Goal: Task Accomplishment & Management: Manage account settings

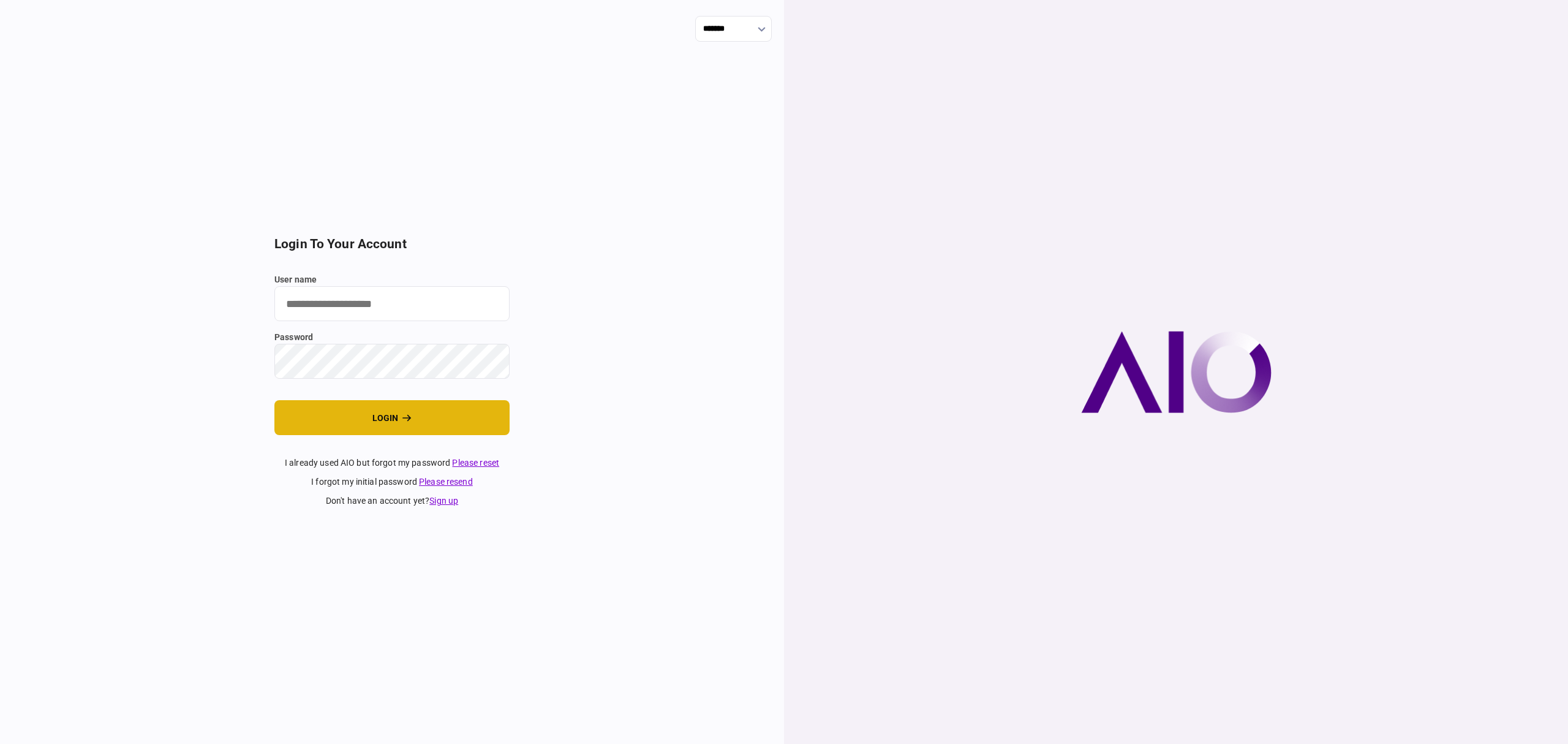
type input "*******"
click at [368, 425] on button "login" at bounding box center [392, 418] width 235 height 35
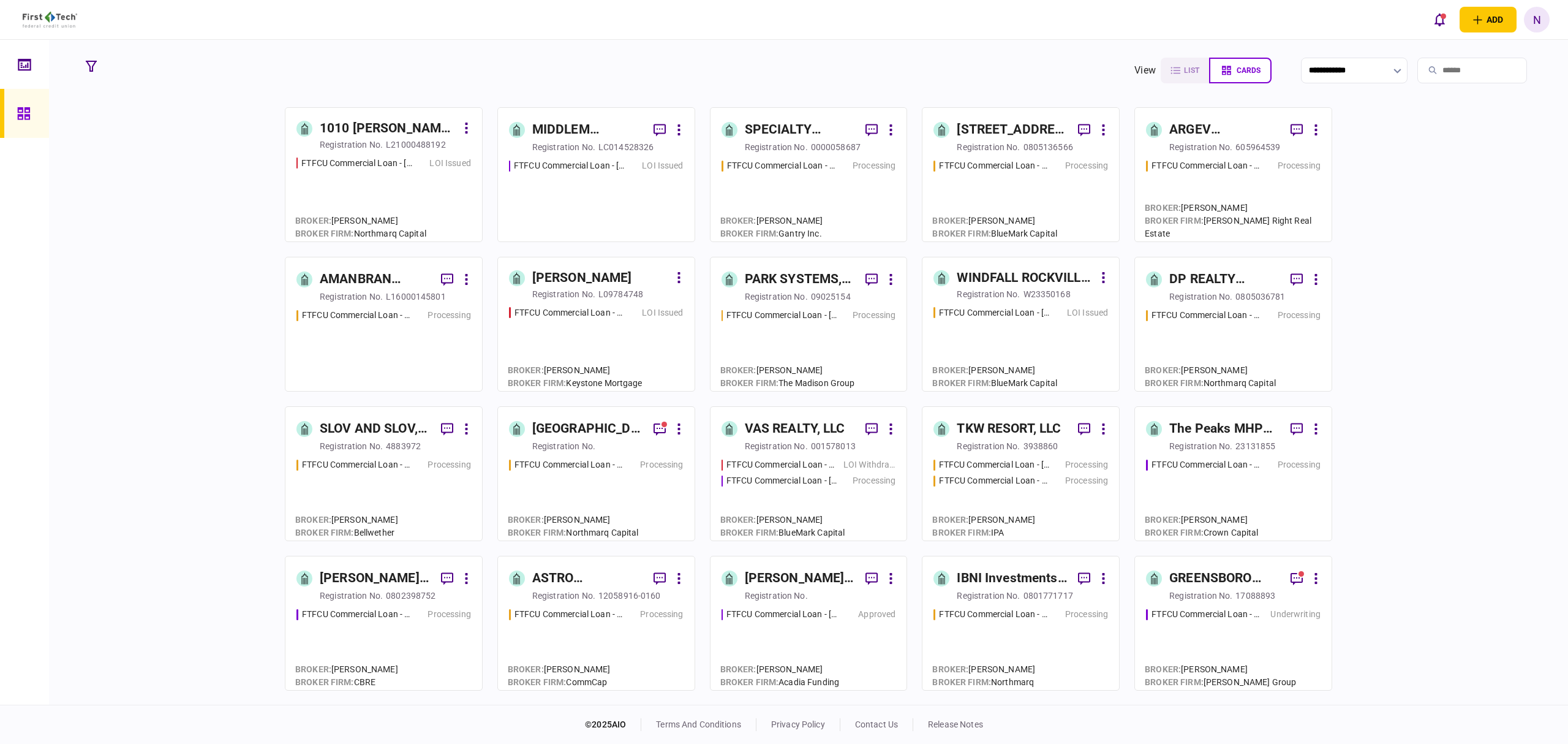
click at [599, 172] on div "FTFCU Commercial Loan - 324 Emerson Blvd High Ridge MO LOI Issued" at bounding box center [596, 194] width 174 height 71
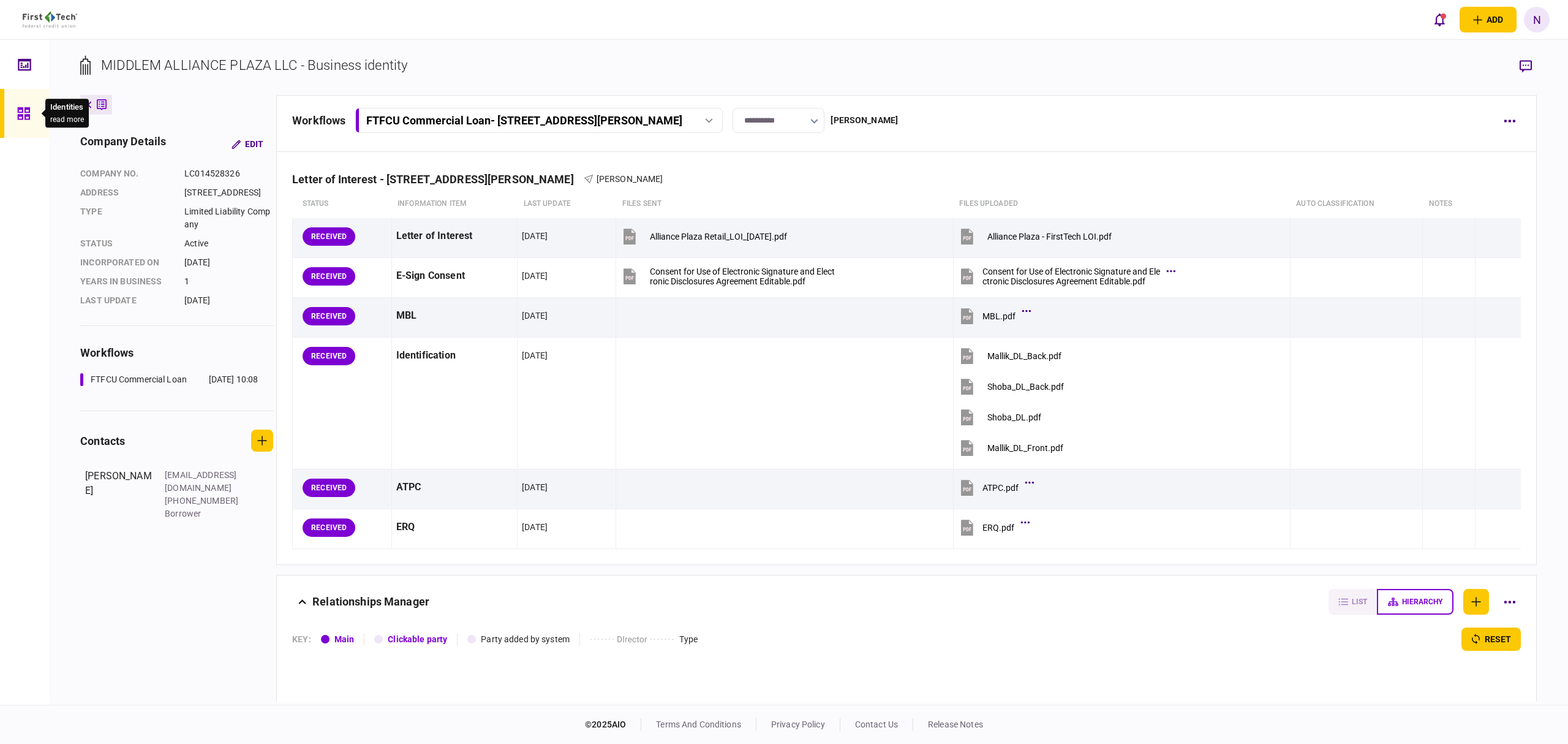
click at [21, 120] on div at bounding box center [27, 113] width 19 height 49
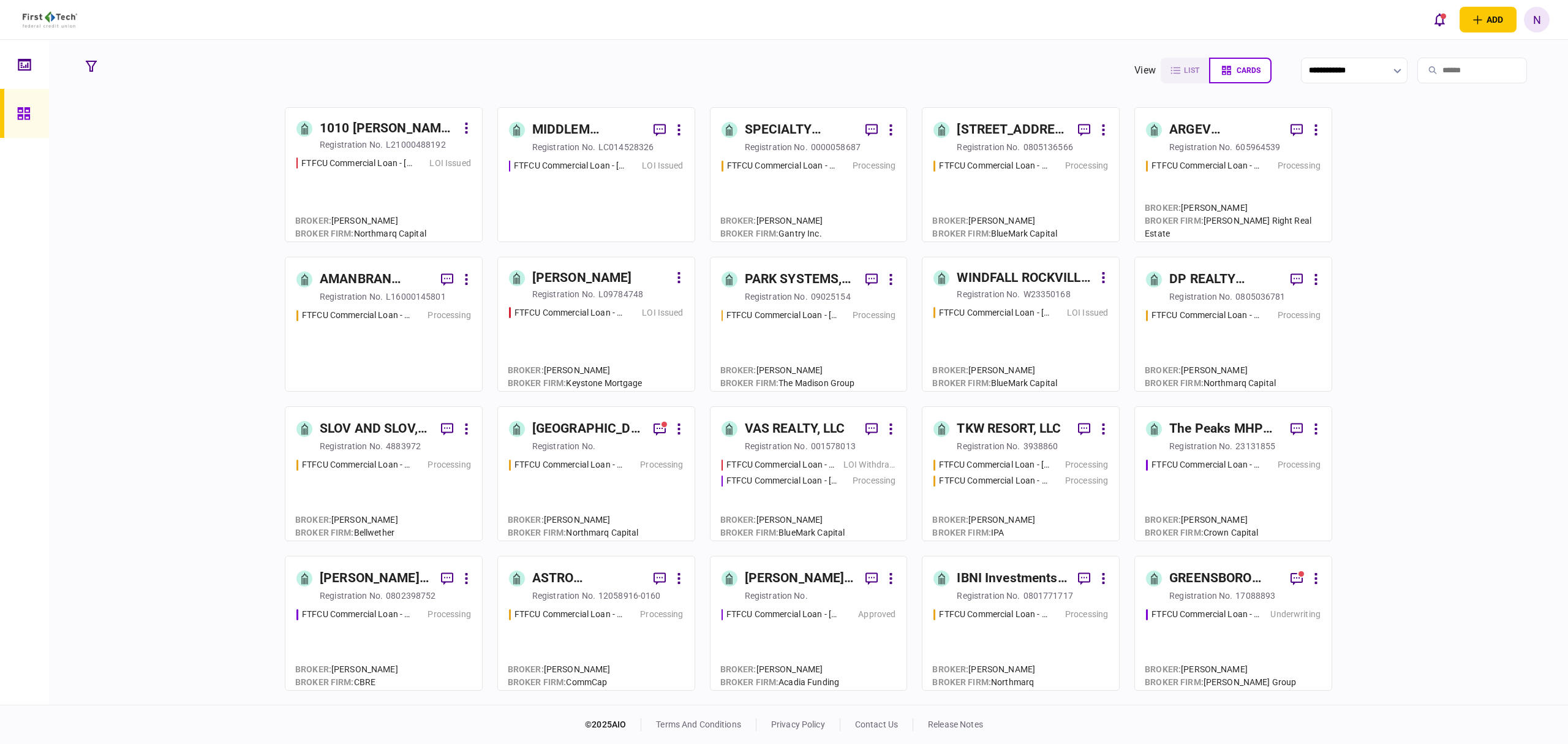
click at [1037, 318] on div "FTFCU Commercial Loan - [DATE][STREET_ADDRESS][DATE]" at bounding box center [994, 312] width 111 height 13
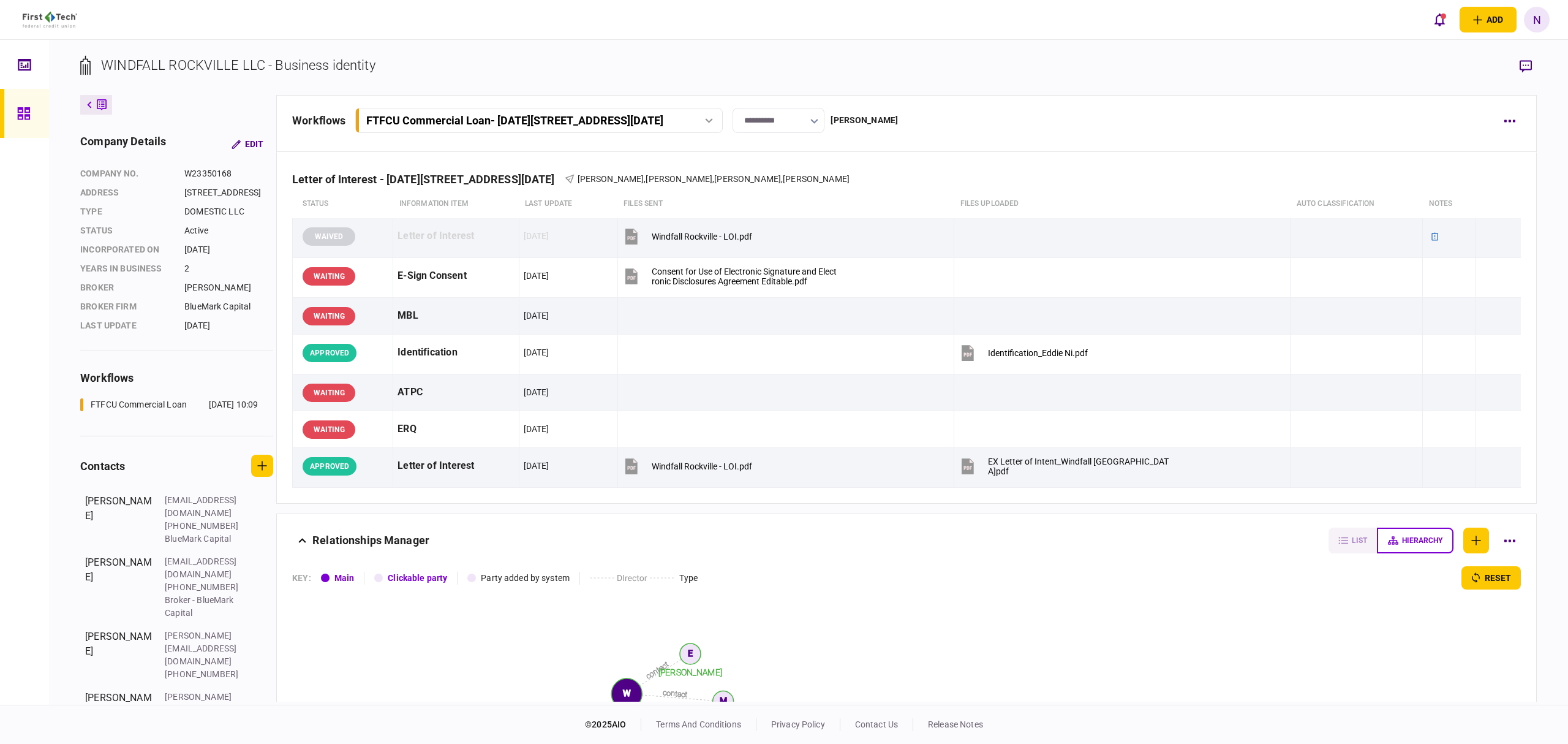
click at [11, 104] on link at bounding box center [24, 113] width 49 height 49
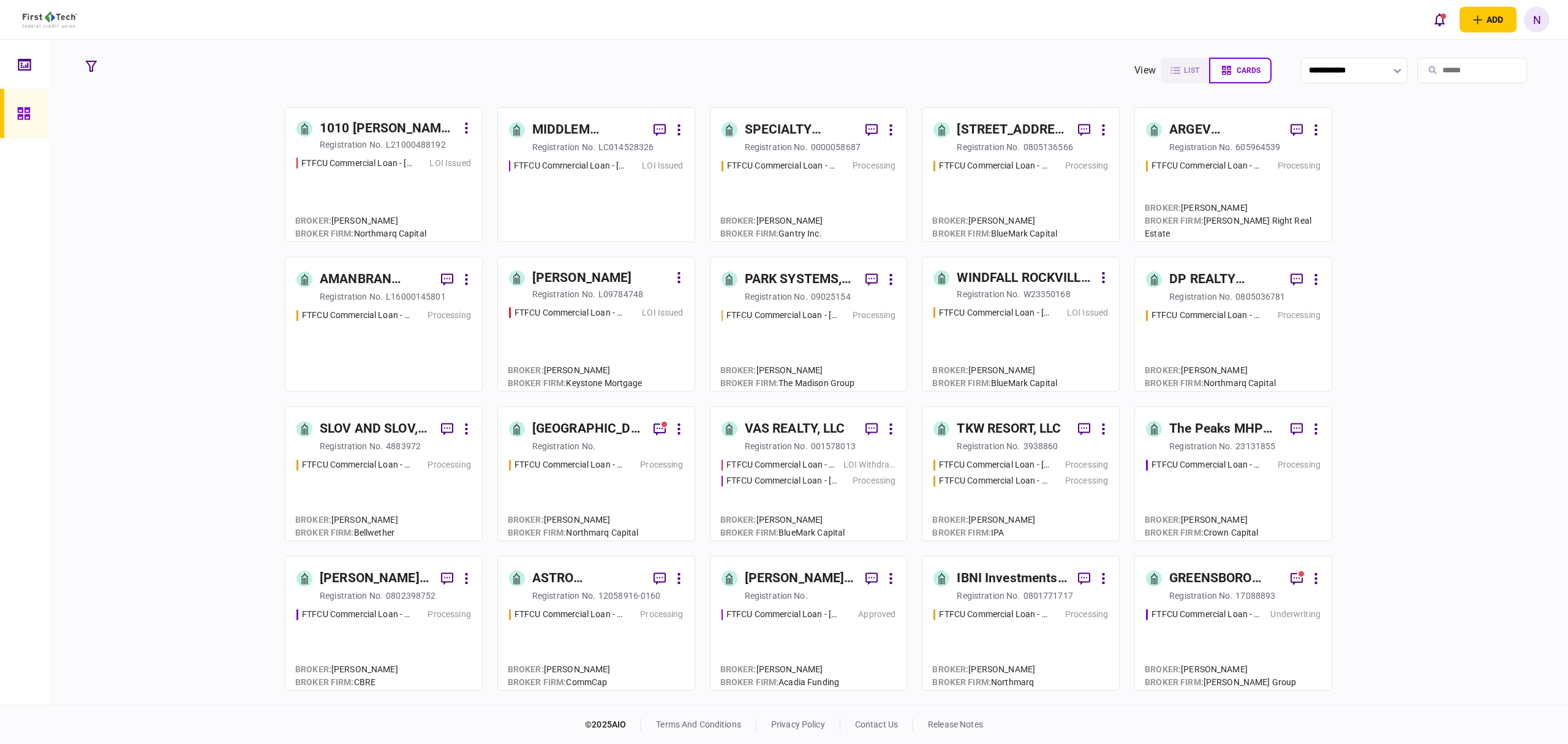
click at [636, 184] on div "FTFCU Commercial Loan - 324 Emerson Blvd High Ridge MO LOI Issued" at bounding box center [596, 194] width 174 height 71
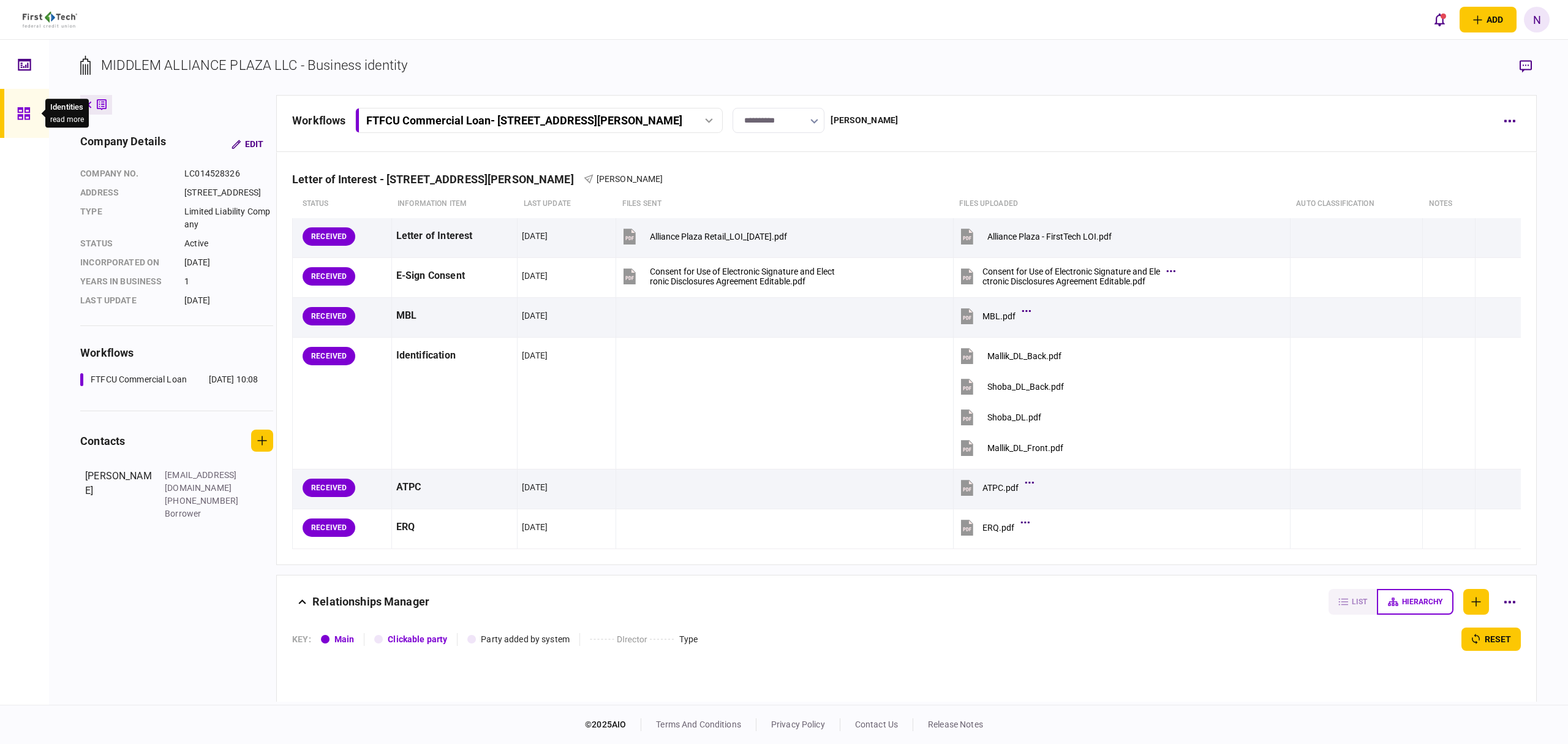
click at [20, 109] on icon at bounding box center [23, 113] width 13 height 13
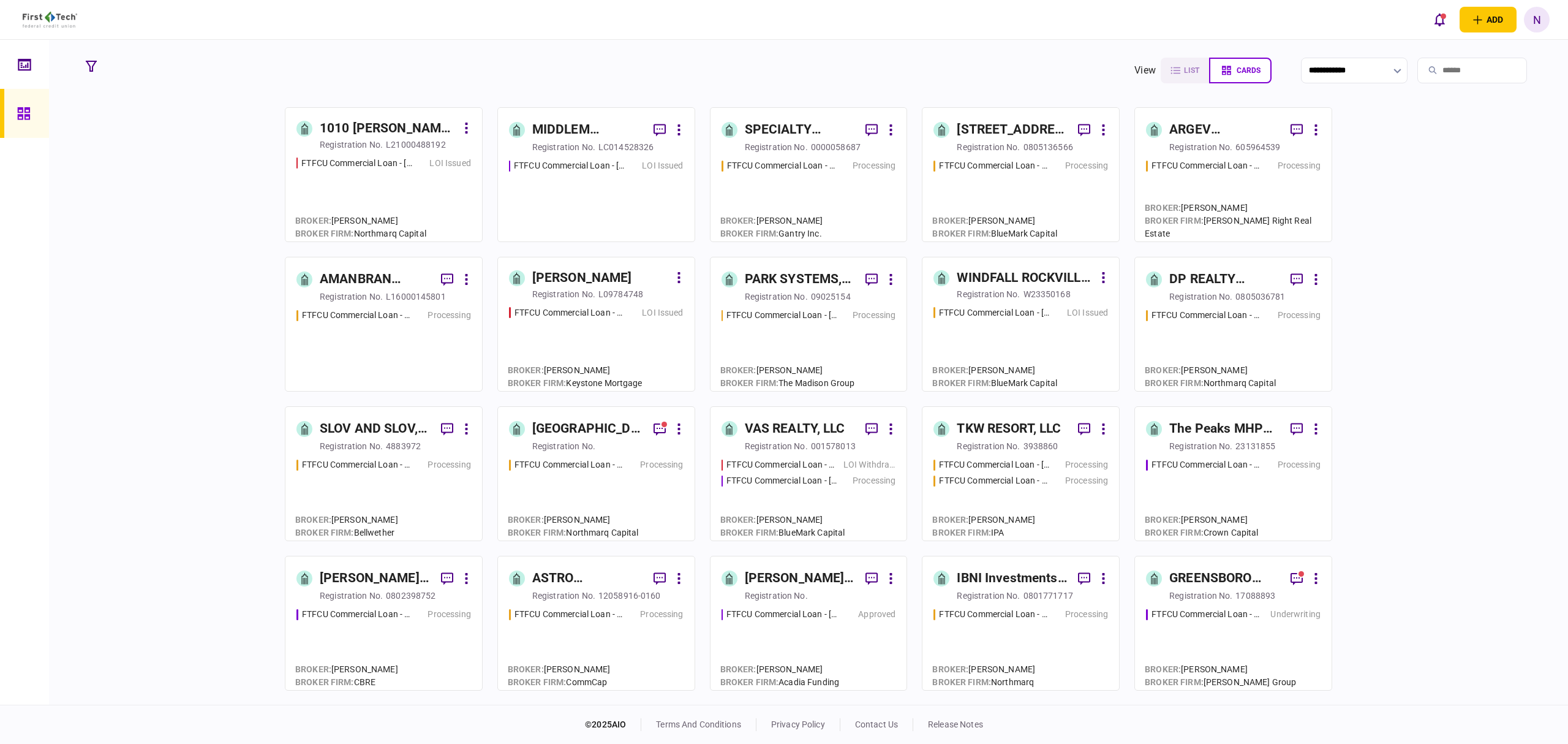
click at [969, 288] on div "registration no." at bounding box center [989, 294] width 64 height 13
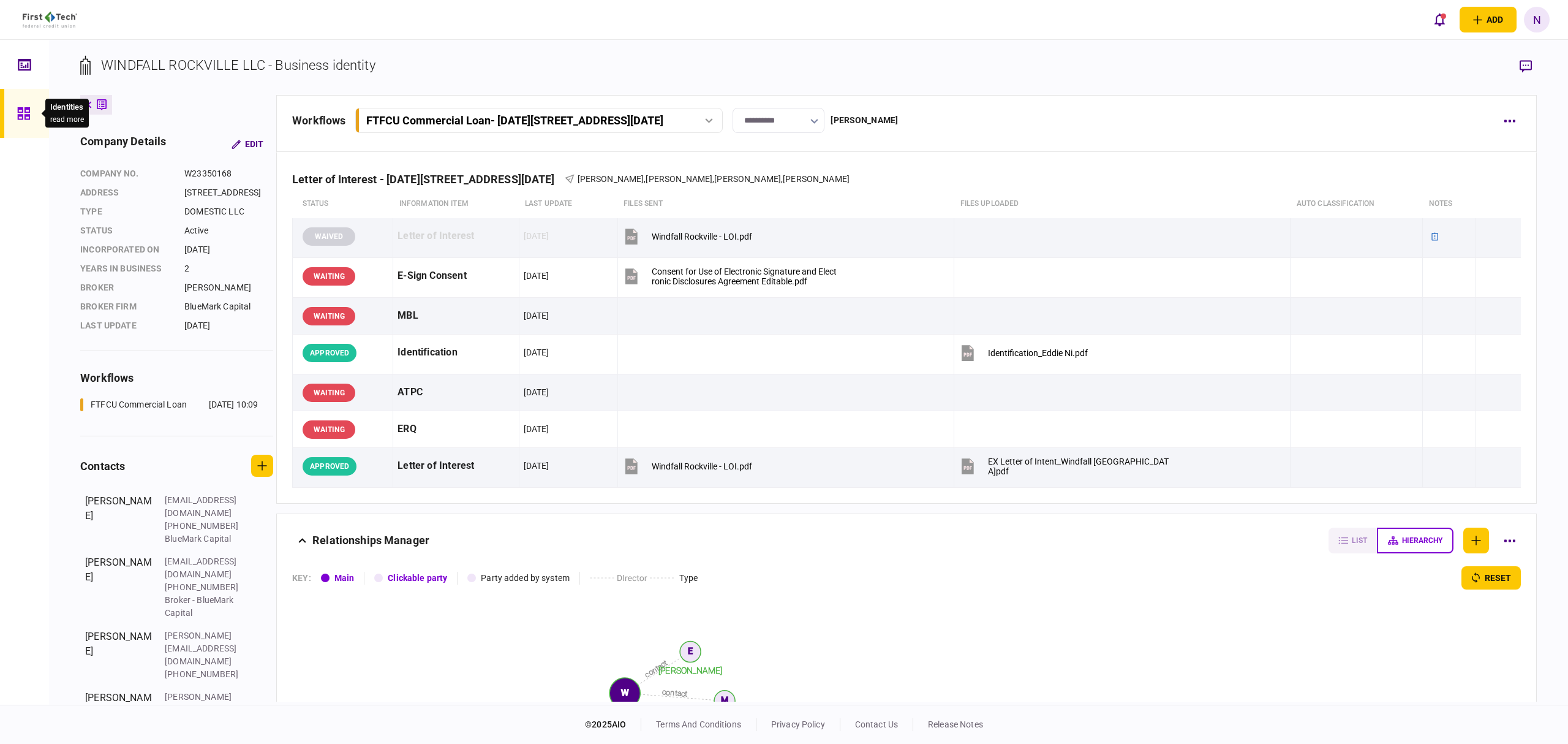
click at [23, 116] on icon at bounding box center [24, 114] width 13 height 14
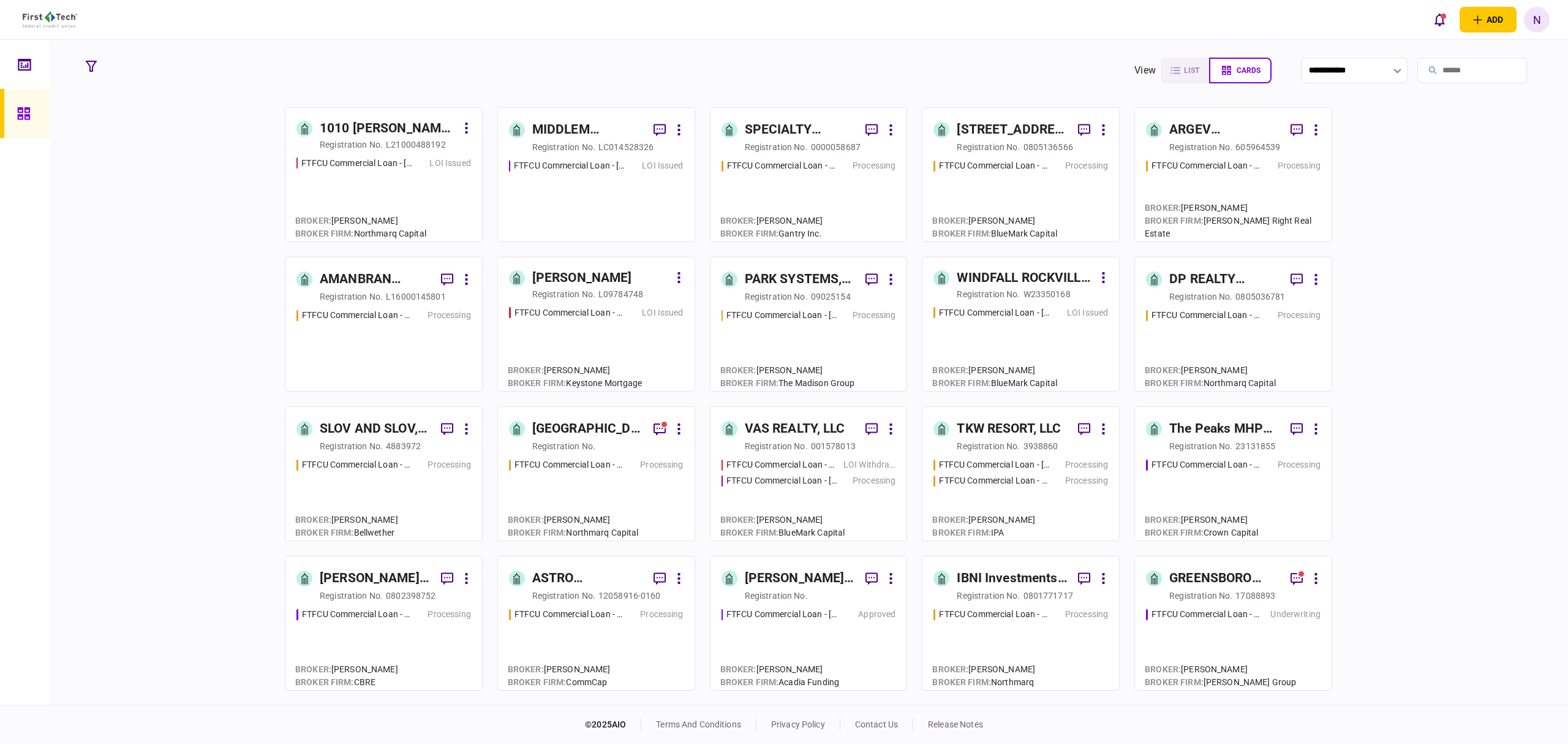
click at [576, 201] on div "FTFCU Commercial Loan - 324 Emerson Blvd High Ridge MO LOI Issued" at bounding box center [596, 194] width 174 height 71
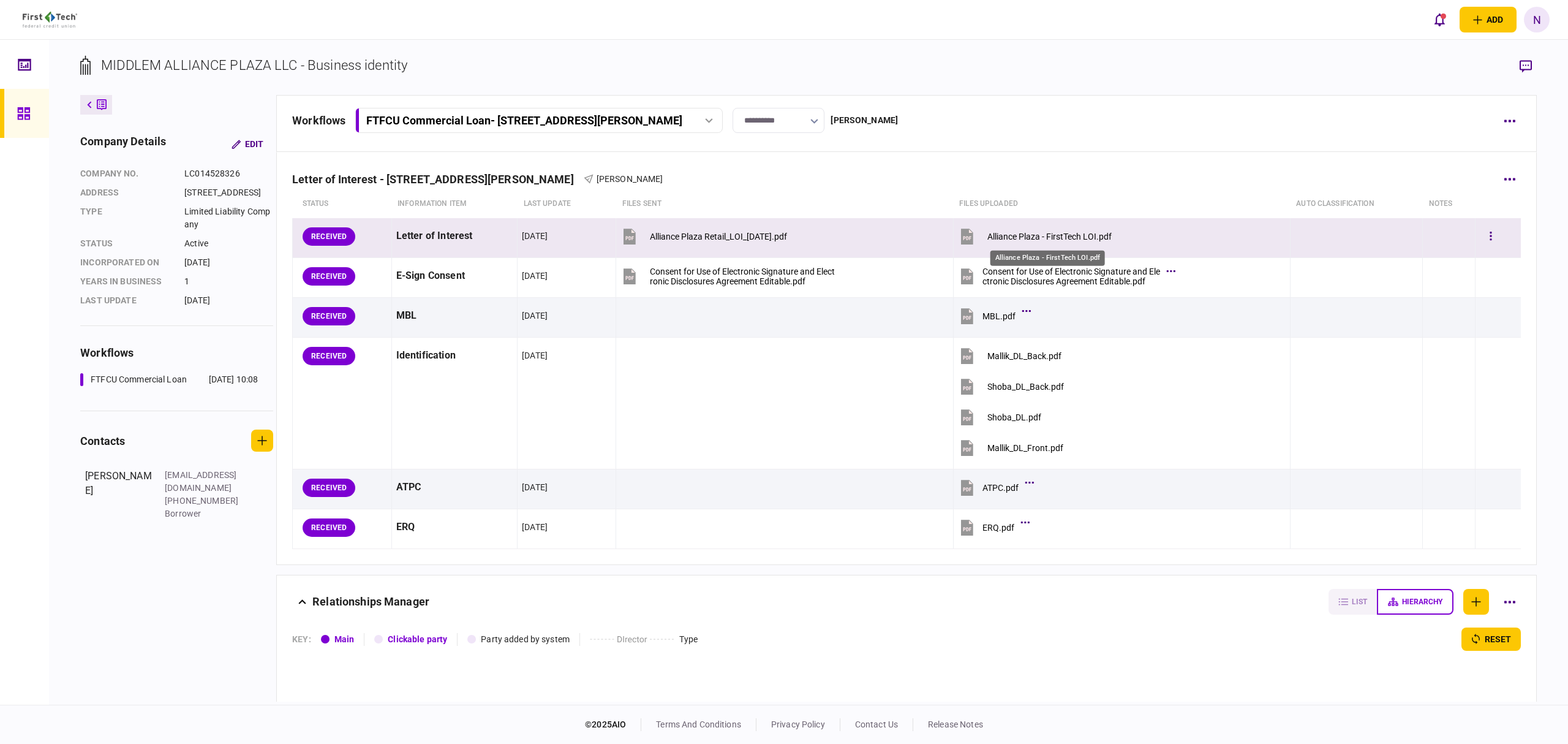
drag, startPoint x: 1033, startPoint y: 239, endPoint x: 1024, endPoint y: 237, distance: 9.2
click at [1033, 239] on div "Alliance Plaza - FirstTech LOI.pdf" at bounding box center [1049, 237] width 124 height 10
click at [1480, 244] on button "button" at bounding box center [1491, 236] width 22 height 22
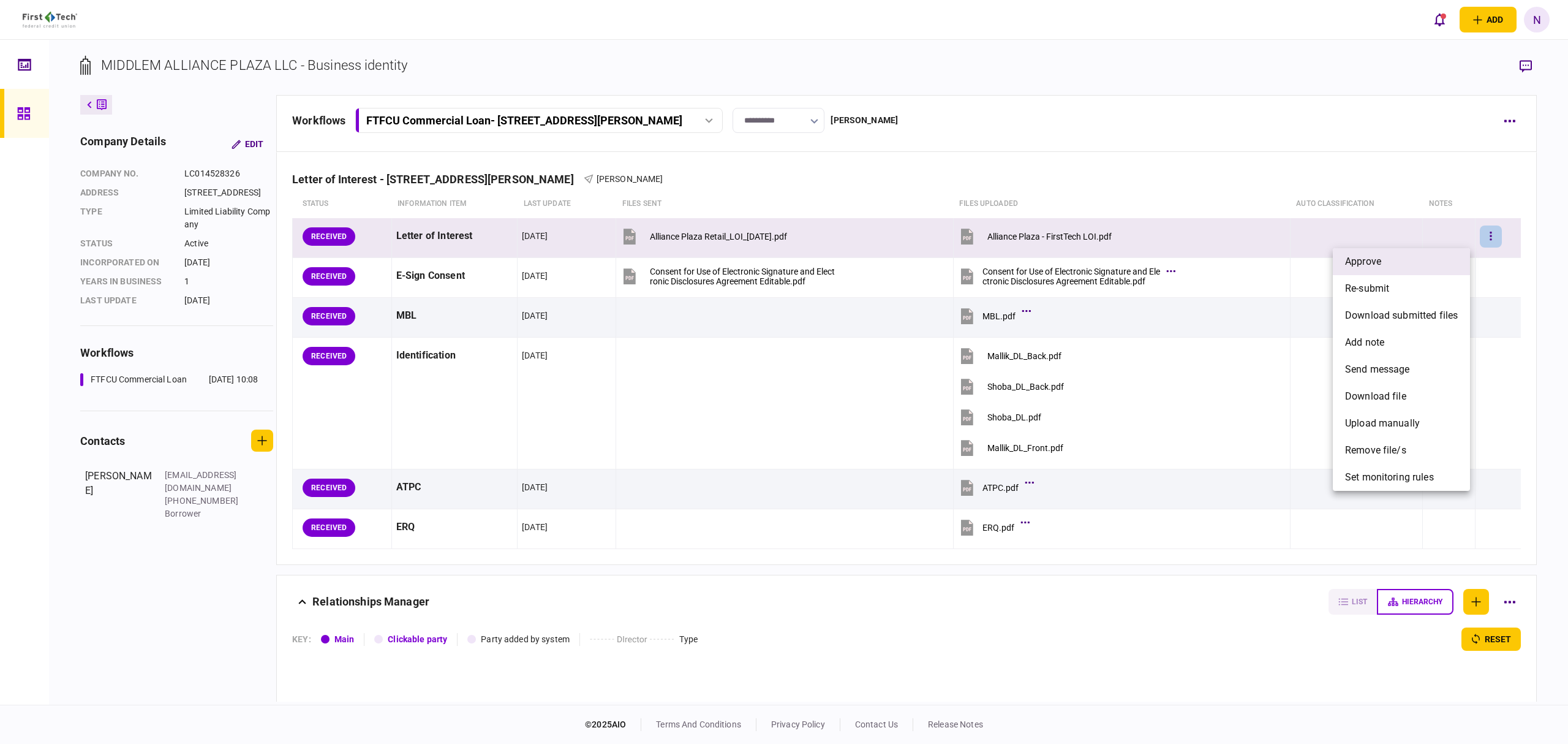
click at [1377, 268] on span "approve" at bounding box center [1364, 261] width 37 height 14
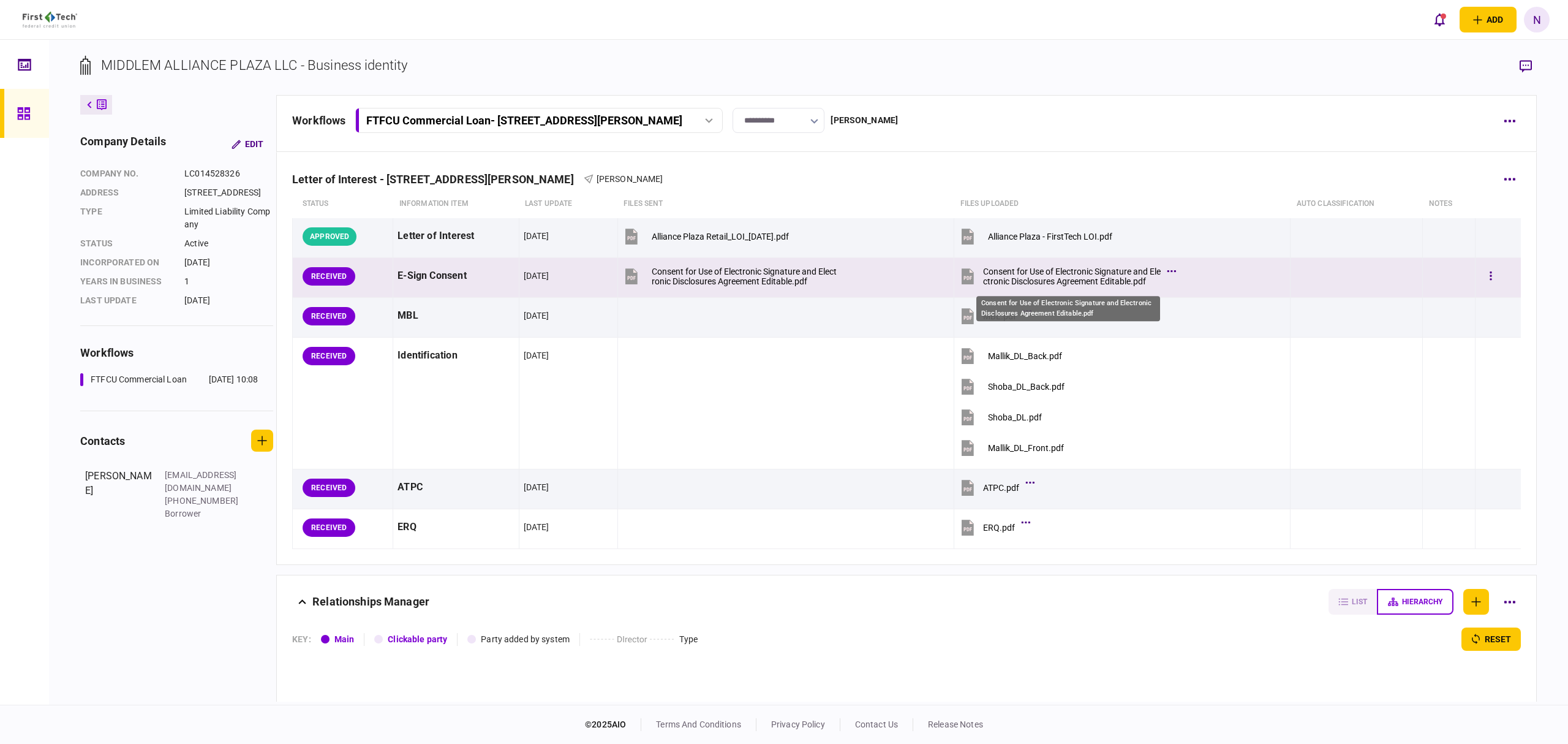
click at [1027, 280] on div "Consent for Use of Electronic Signature and Electronic Disclosures Agreement Ed…" at bounding box center [1072, 276] width 178 height 19
click at [1486, 275] on button "button" at bounding box center [1491, 276] width 22 height 22
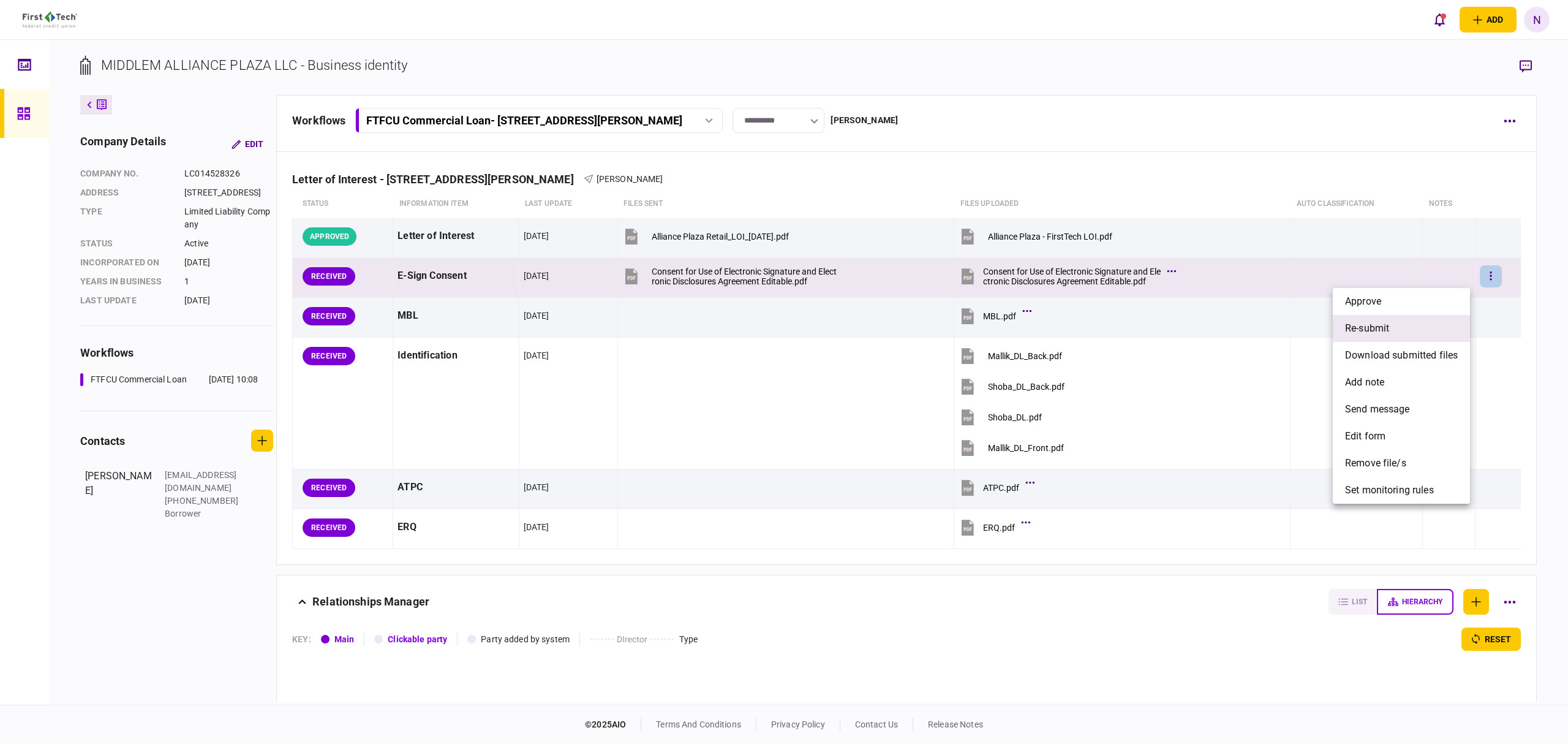
click at [1373, 326] on span "re-submit" at bounding box center [1368, 328] width 44 height 14
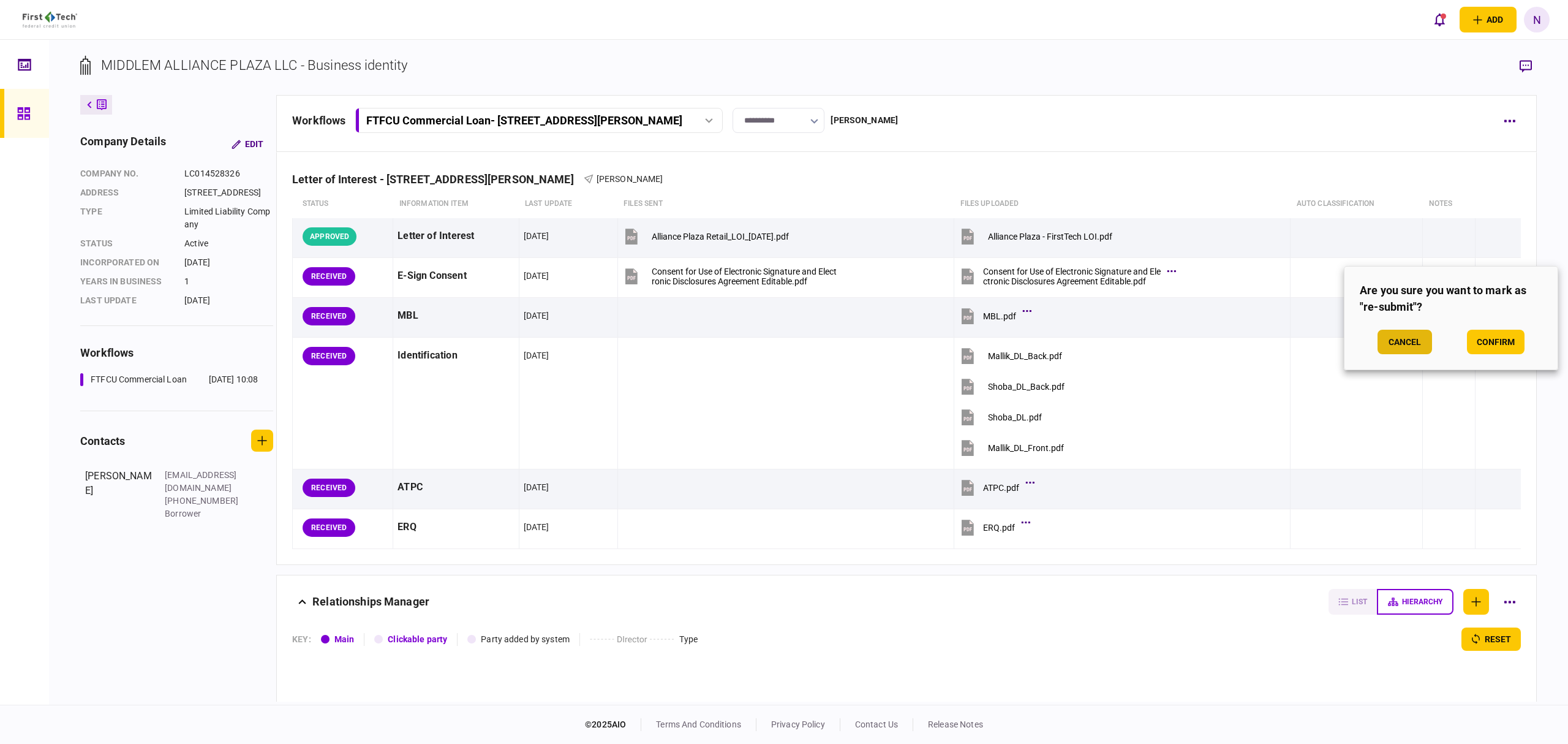
click at [1398, 341] on button "Cancel" at bounding box center [1404, 341] width 55 height 24
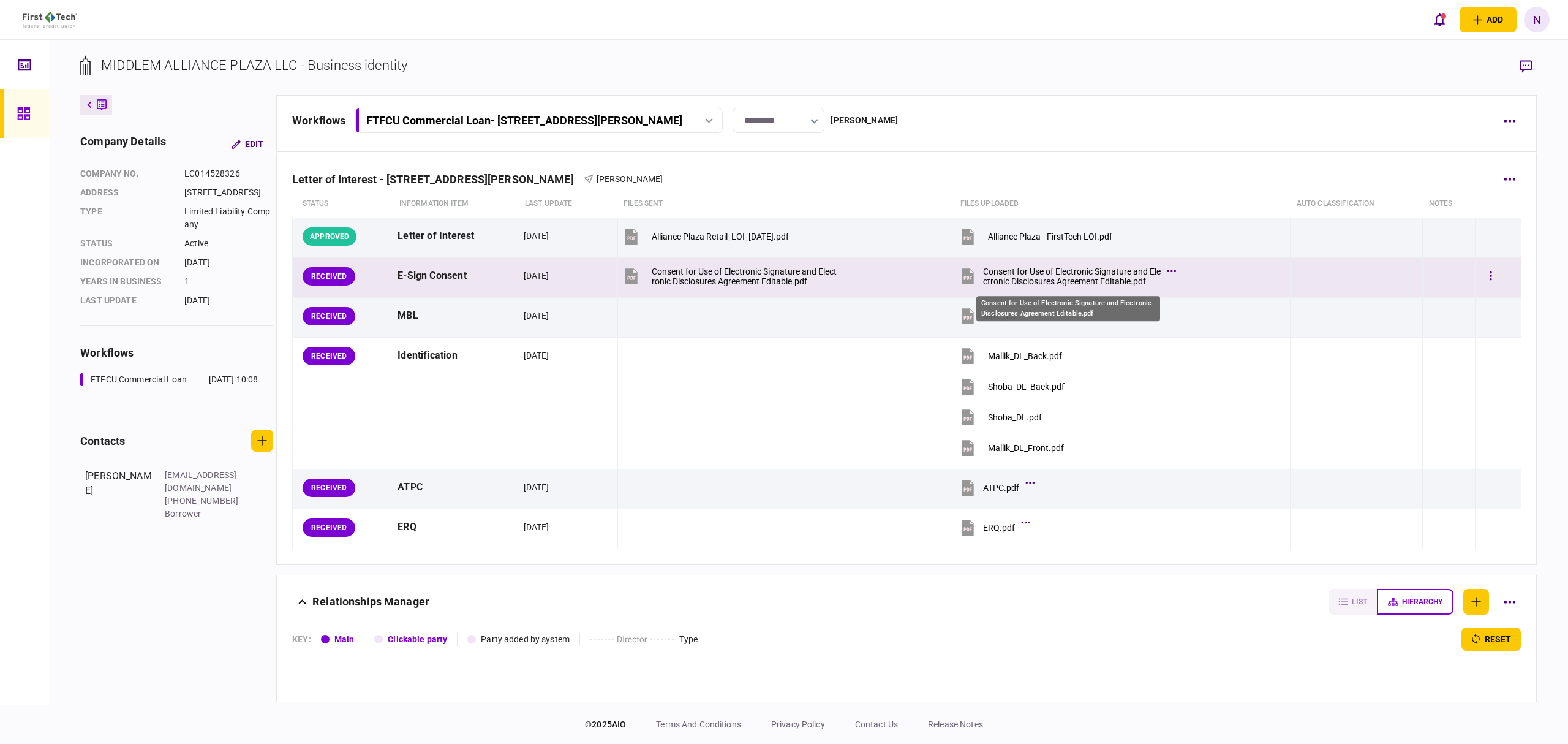
click at [1033, 273] on div "Consent for Use of Electronic Signature and Electronic Disclosures Agreement Ed…" at bounding box center [1072, 276] width 178 height 19
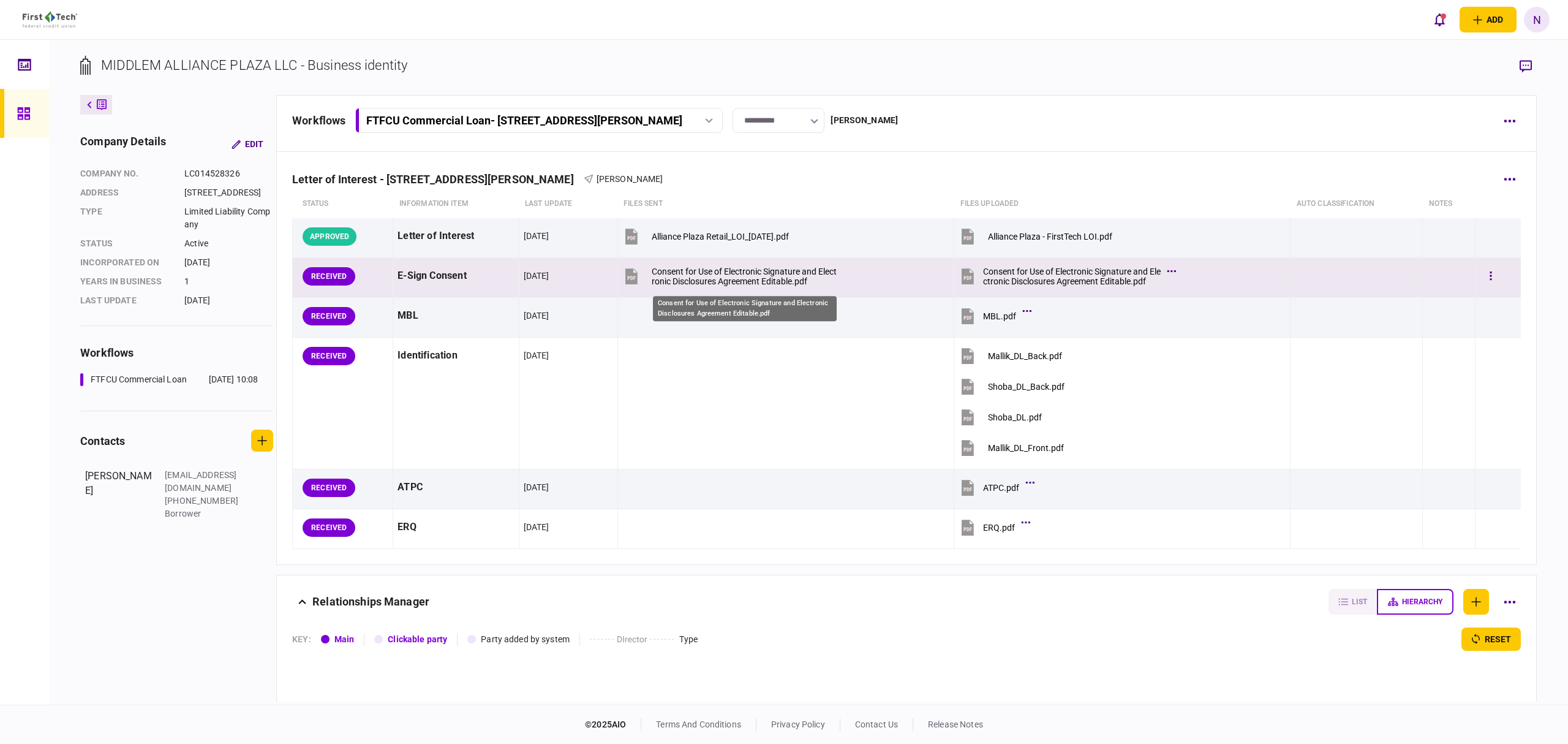
click at [727, 280] on div "Consent for Use of Electronic Signature and Electronic Disclosures Agreement Ed…" at bounding box center [744, 276] width 185 height 19
click at [1491, 275] on button "button" at bounding box center [1491, 276] width 22 height 22
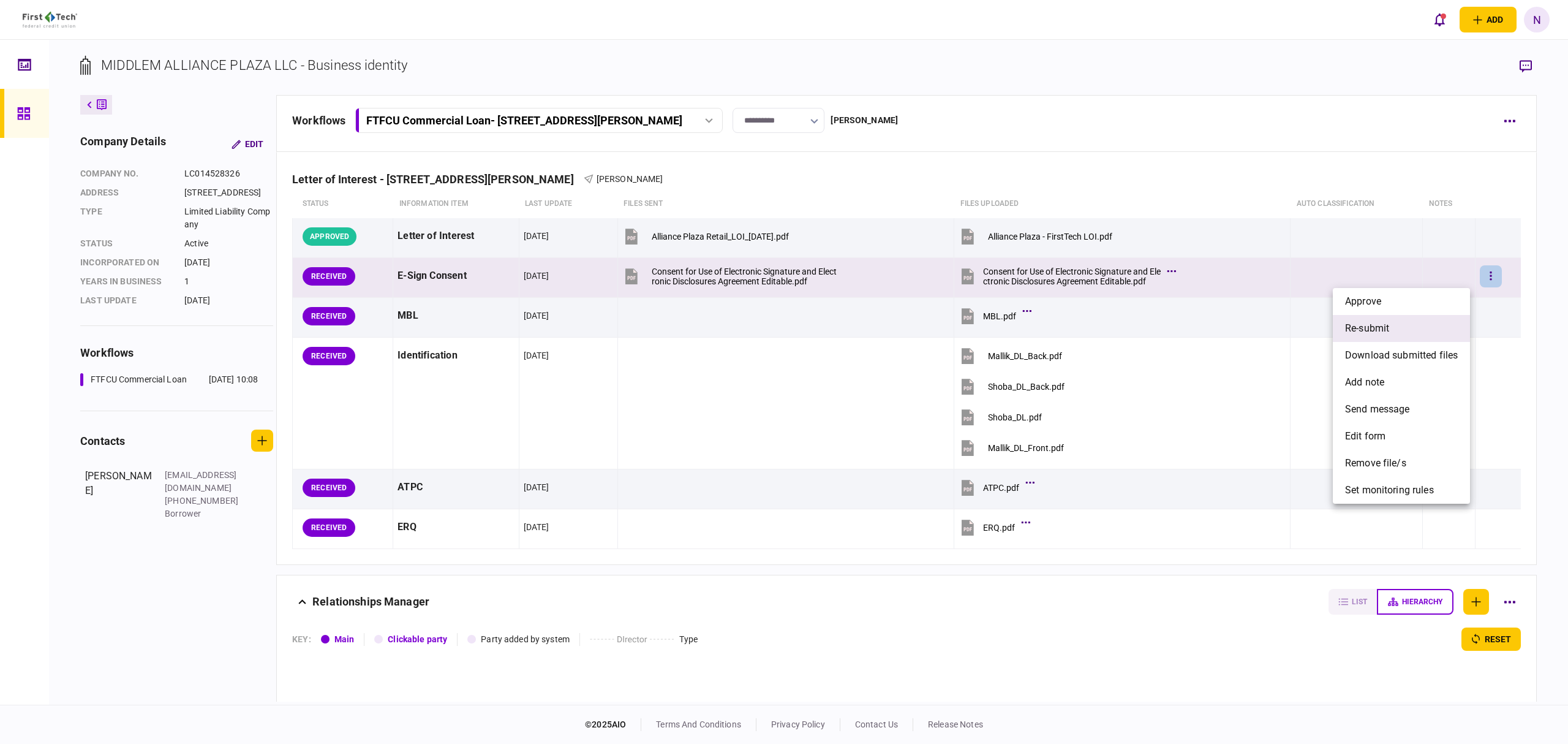
click at [1384, 329] on span "re-submit" at bounding box center [1368, 328] width 44 height 14
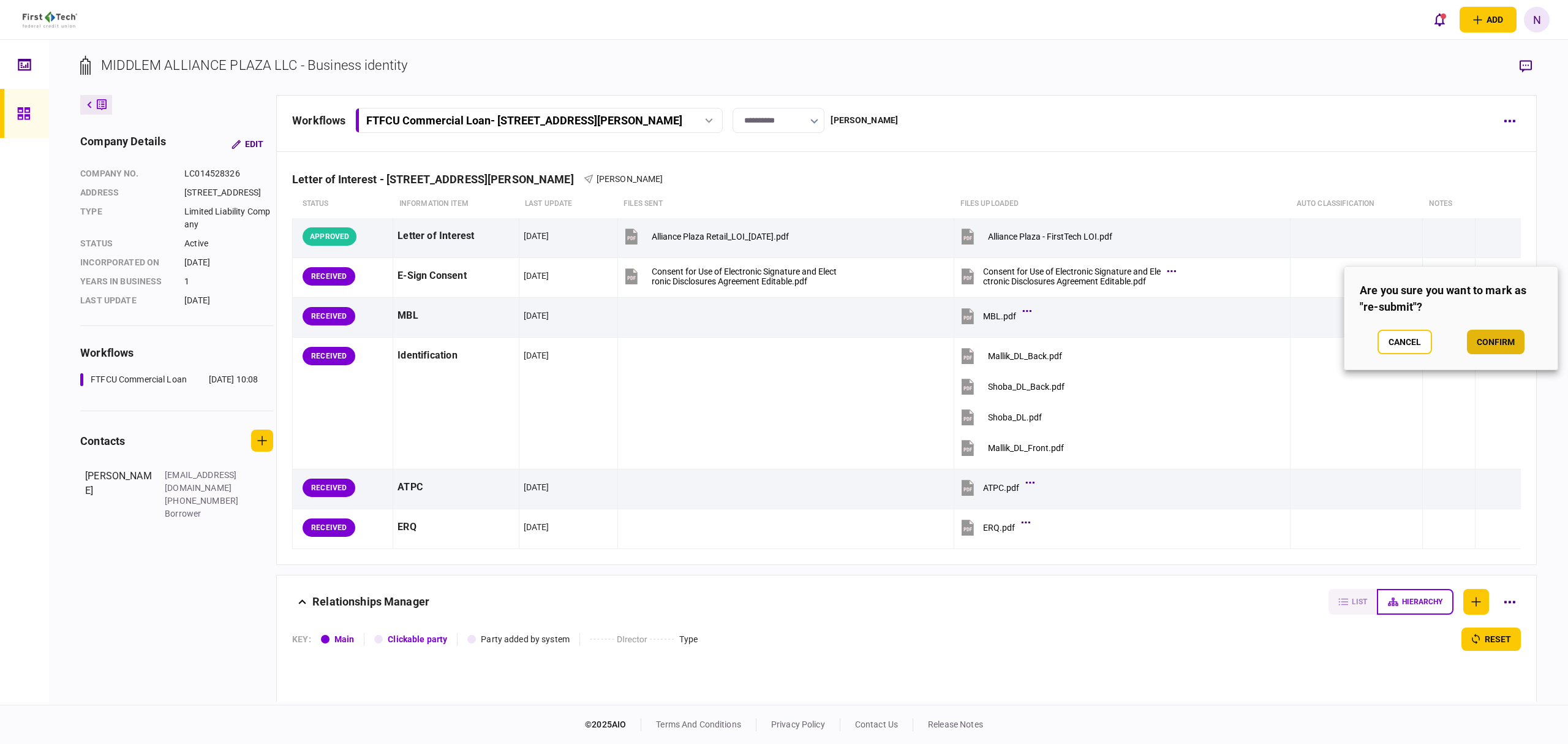
click at [1493, 345] on button "confirm" at bounding box center [1496, 341] width 58 height 24
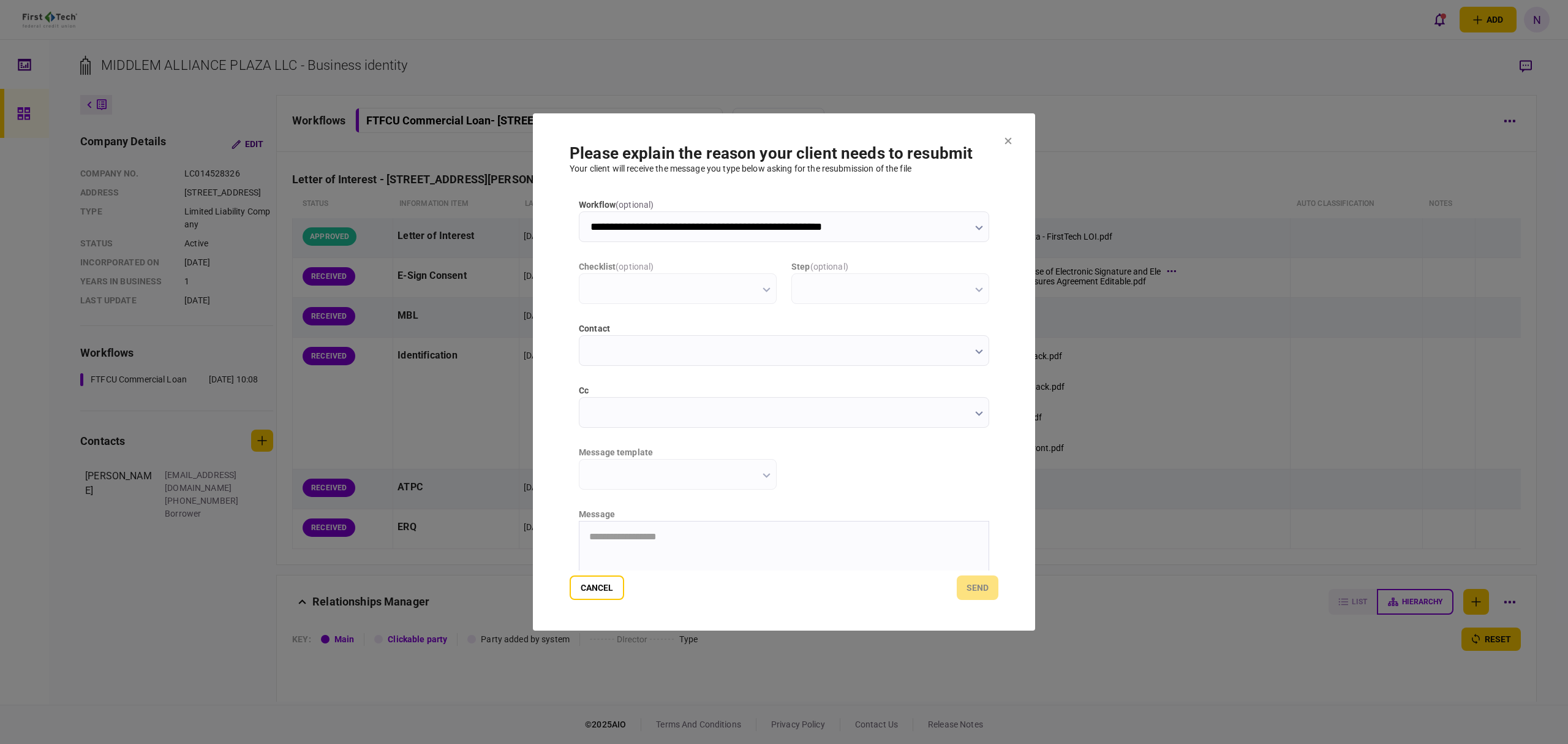
type input "**********"
click at [775, 470] on input "message template" at bounding box center [678, 475] width 198 height 31
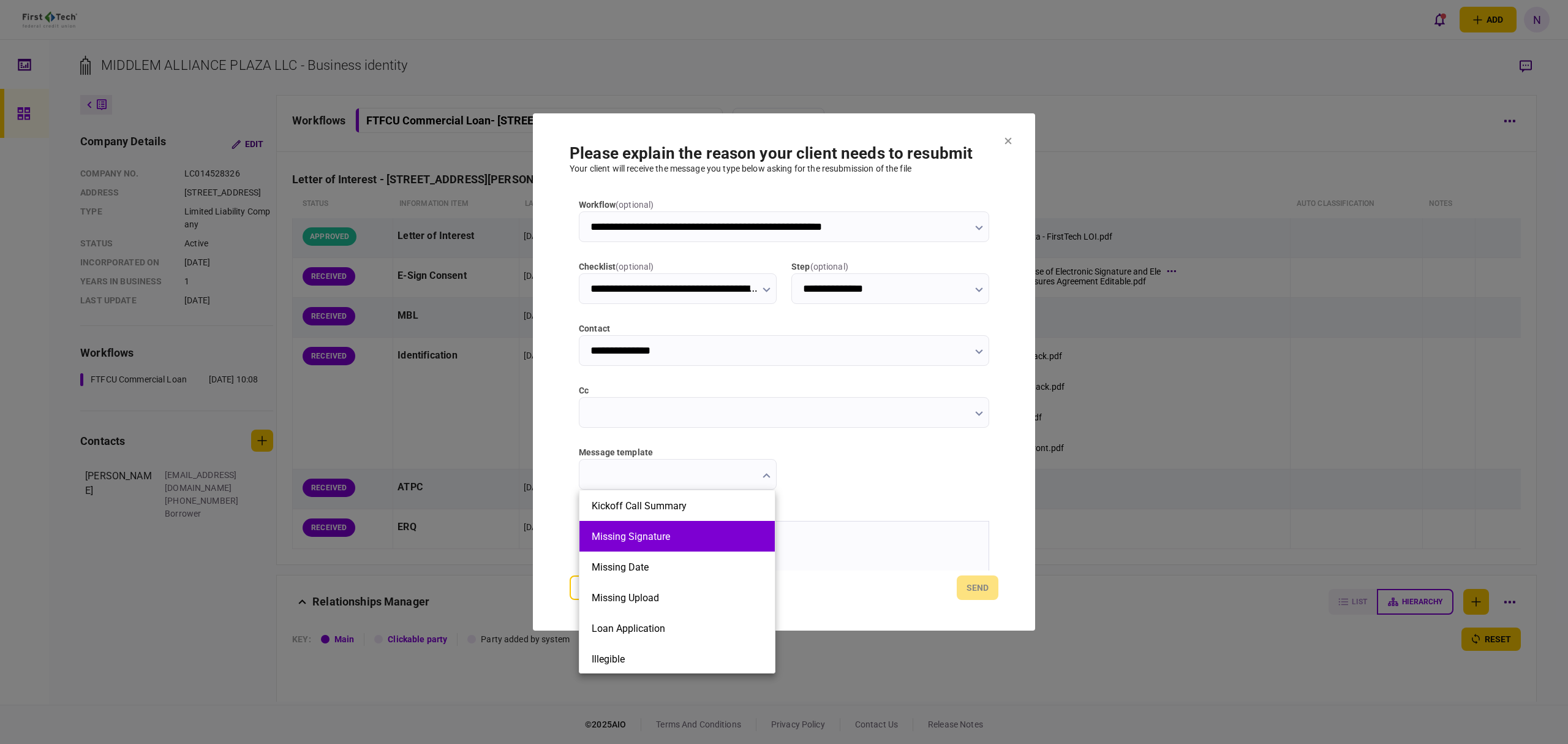
click at [672, 525] on li "Missing Signature" at bounding box center [677, 536] width 195 height 31
type input "**********"
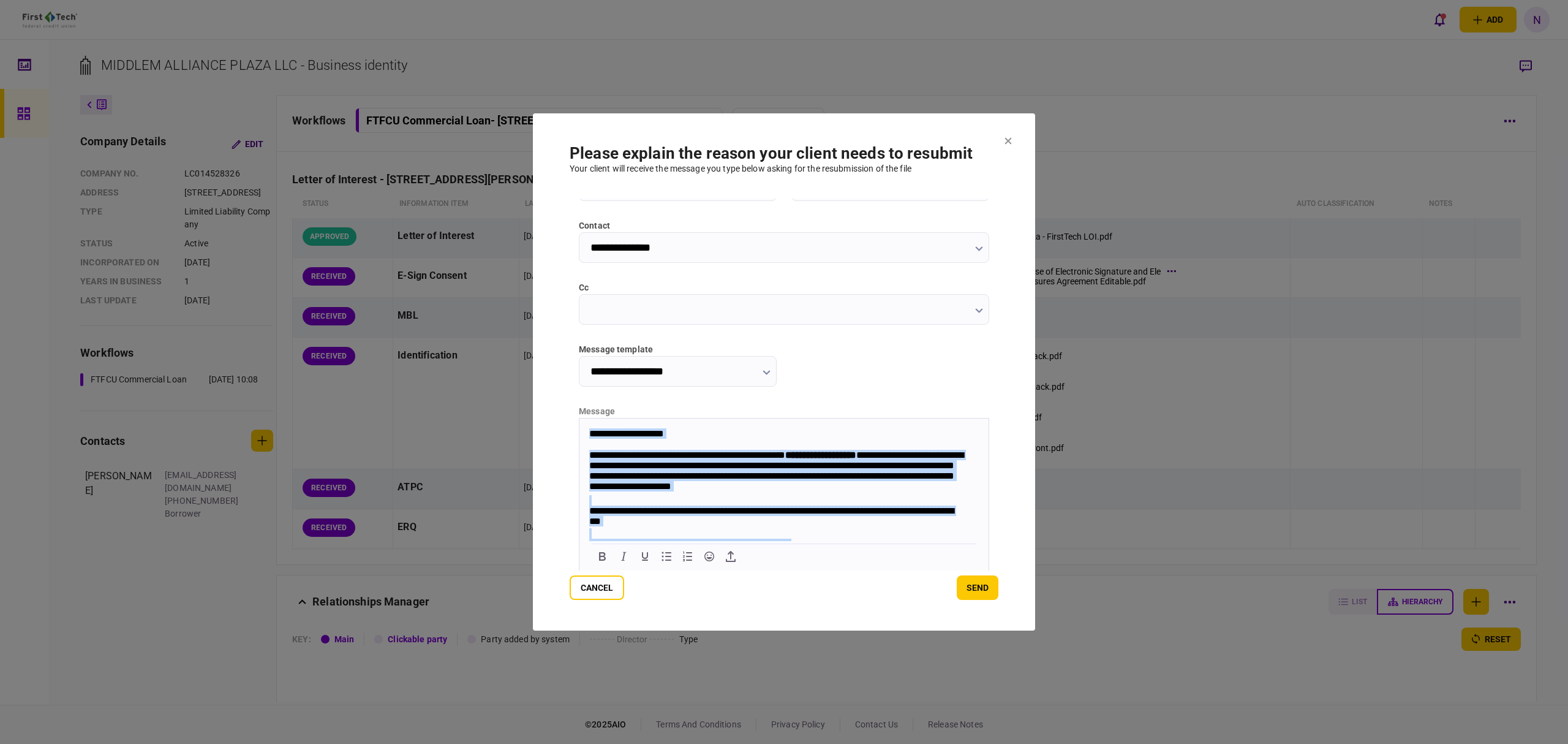
scroll to position [46, 0]
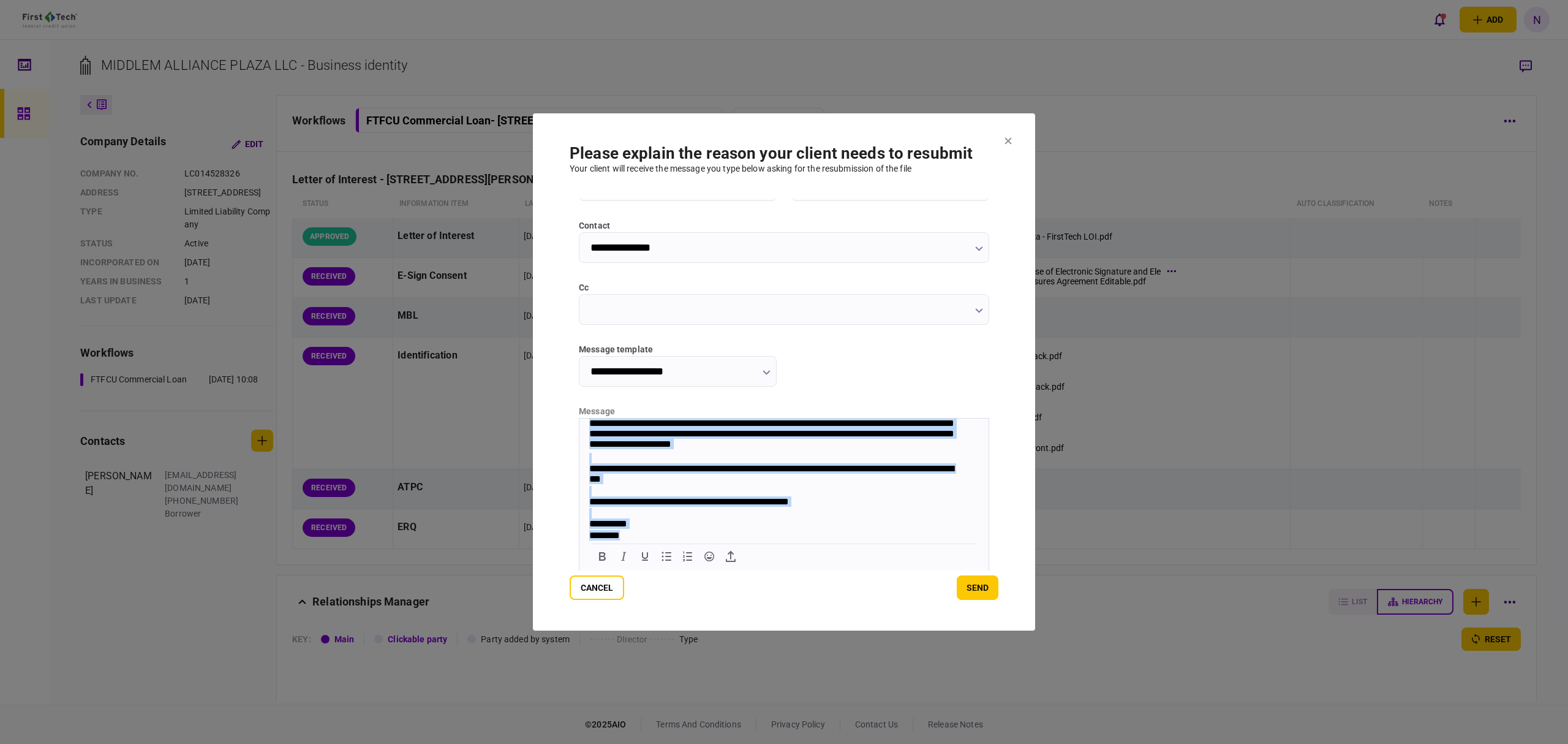
drag, startPoint x: 590, startPoint y: 434, endPoint x: 926, endPoint y: 582, distance: 367.2
click at [926, 541] on html "**********" at bounding box center [784, 458] width 409 height 165
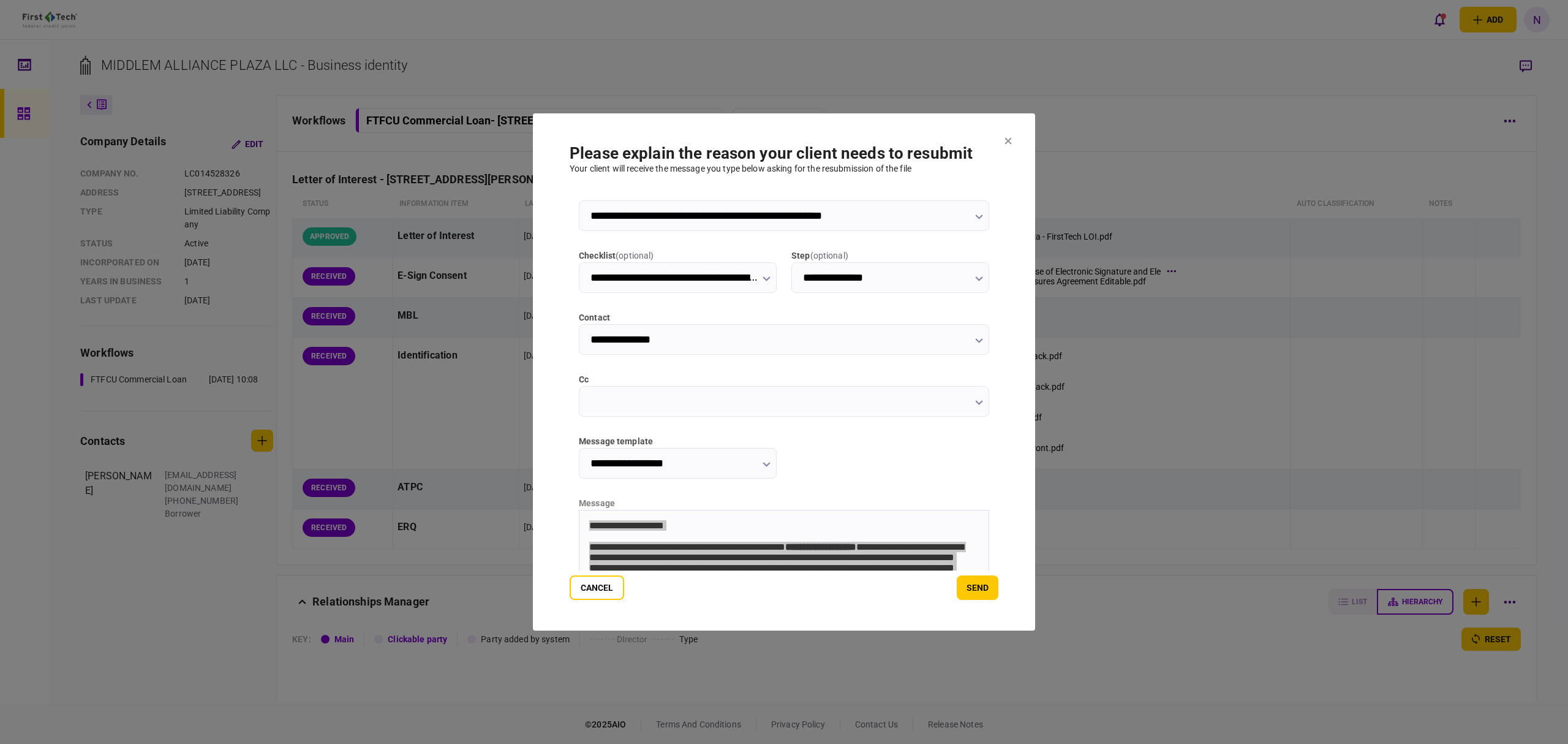
scroll to position [0, 0]
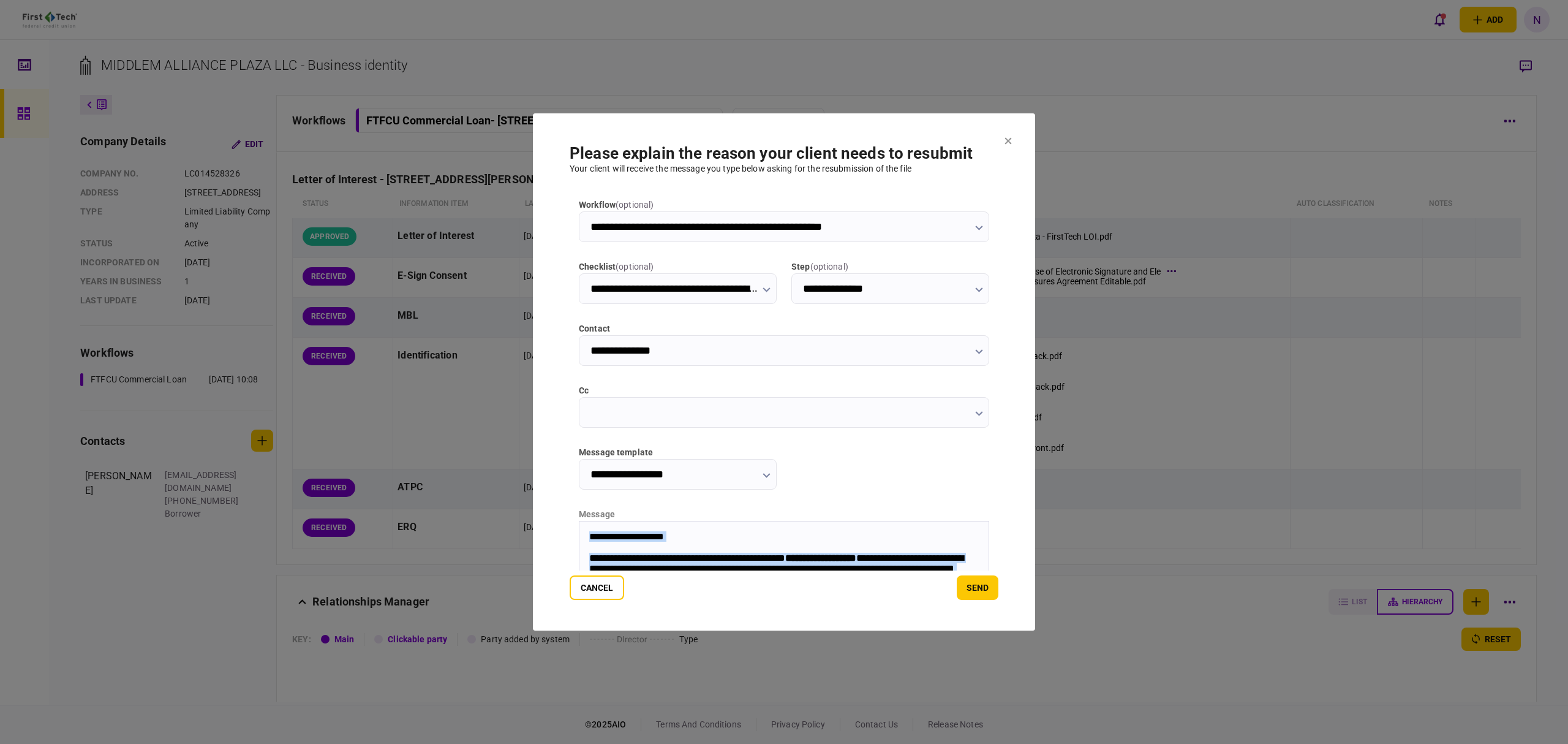
click at [627, 531] on p "**********" at bounding box center [777, 537] width 375 height 12
drag, startPoint x: 612, startPoint y: 534, endPoint x: 675, endPoint y: 531, distance: 63.1
click at [675, 531] on p "**********" at bounding box center [777, 537] width 375 height 12
copy p "**********"
click at [584, 526] on html "**********" at bounding box center [784, 603] width 409 height 165
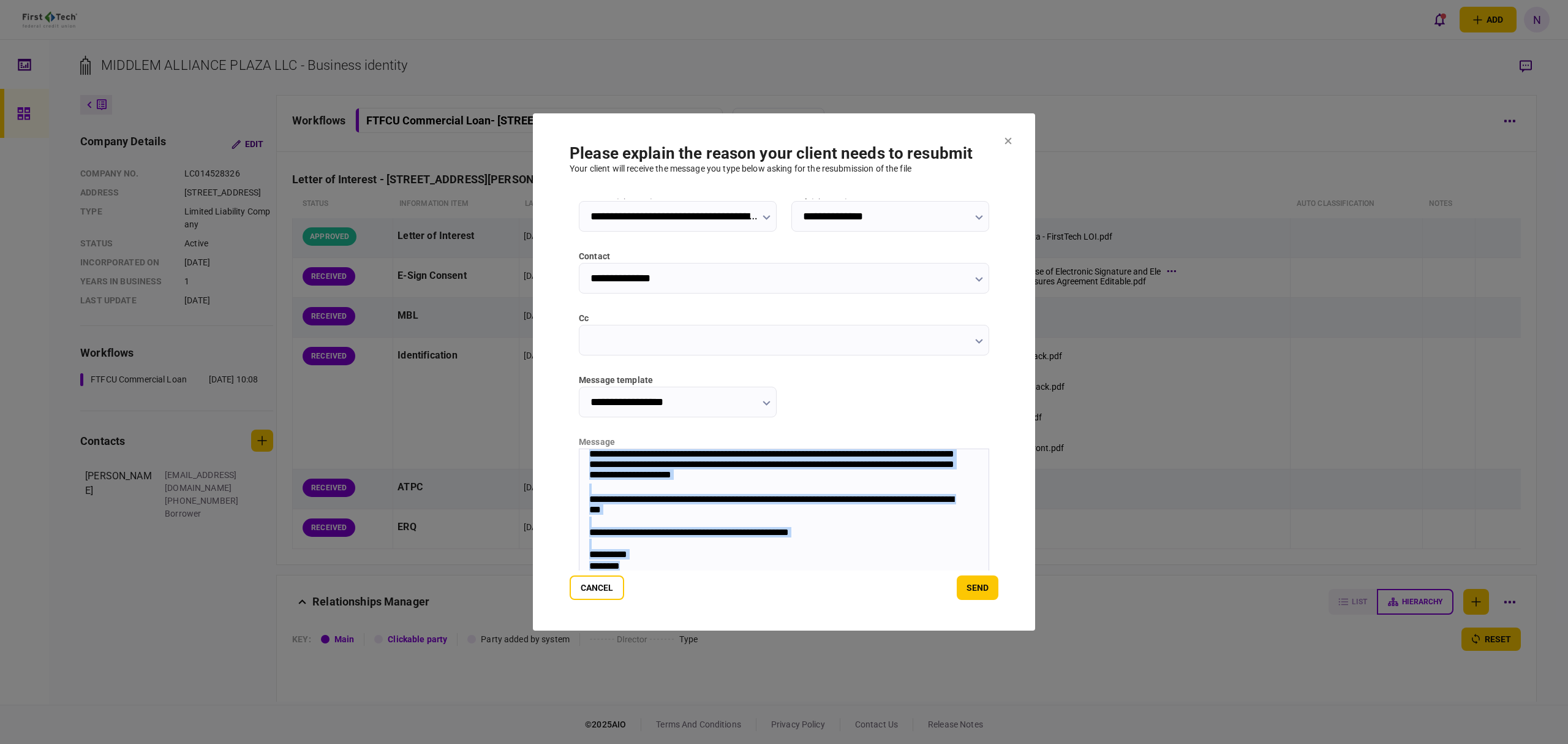
scroll to position [103, 0]
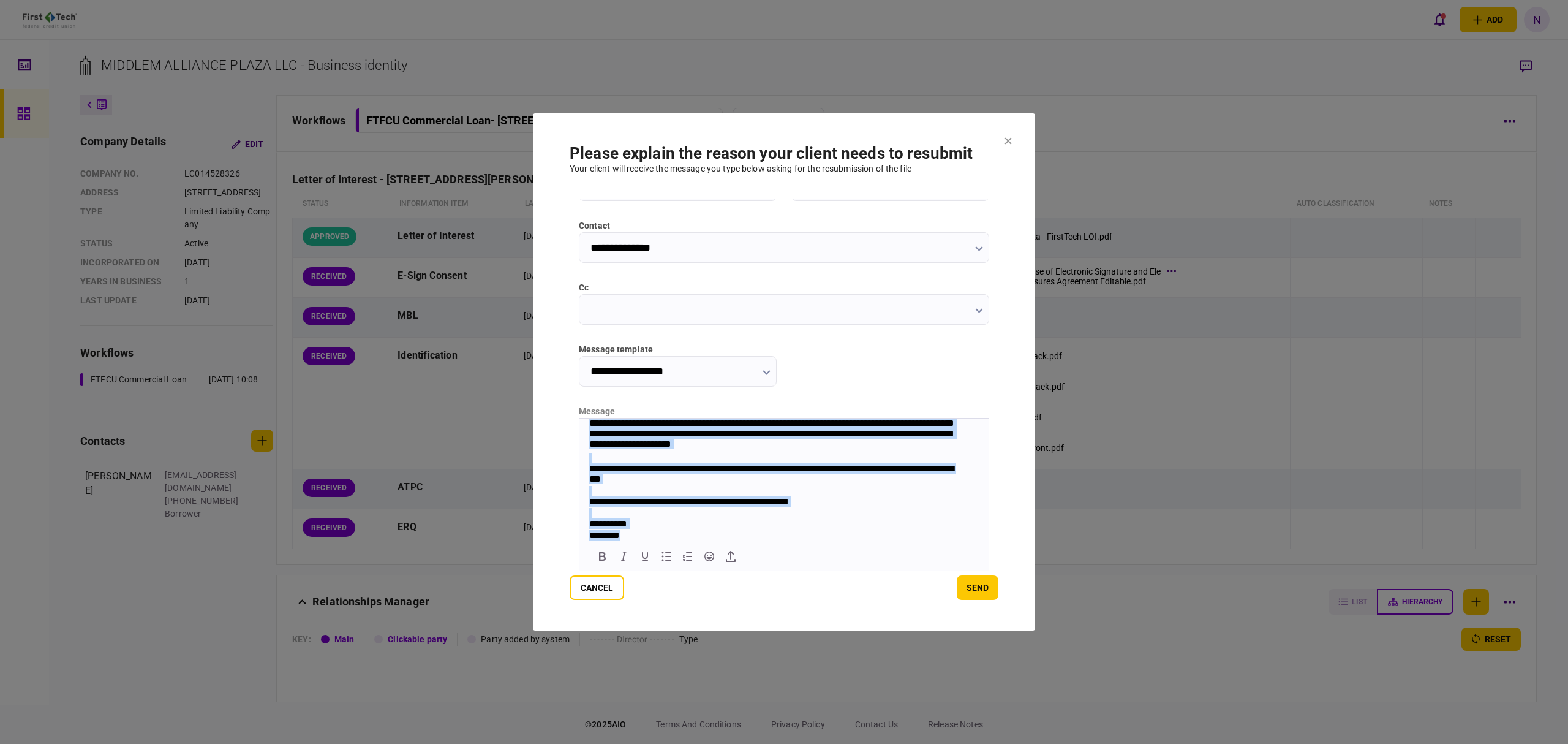
drag, startPoint x: 586, startPoint y: 434, endPoint x: 1439, endPoint y: 1009, distance: 1028.7
click at [859, 541] on html "**********" at bounding box center [784, 458] width 409 height 165
paste body "Rich Text Area. Press ALT-0 for help."
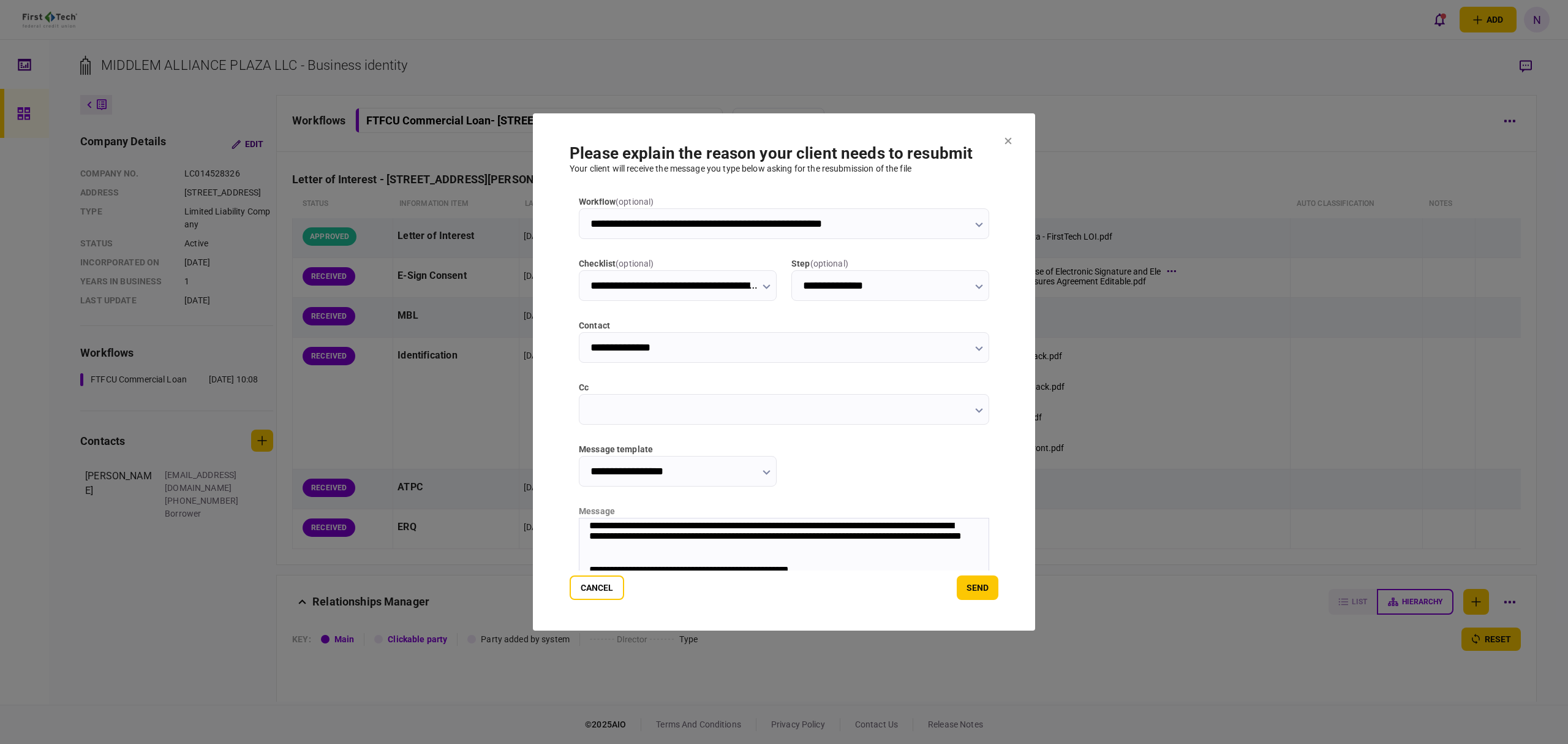
scroll to position [0, 0]
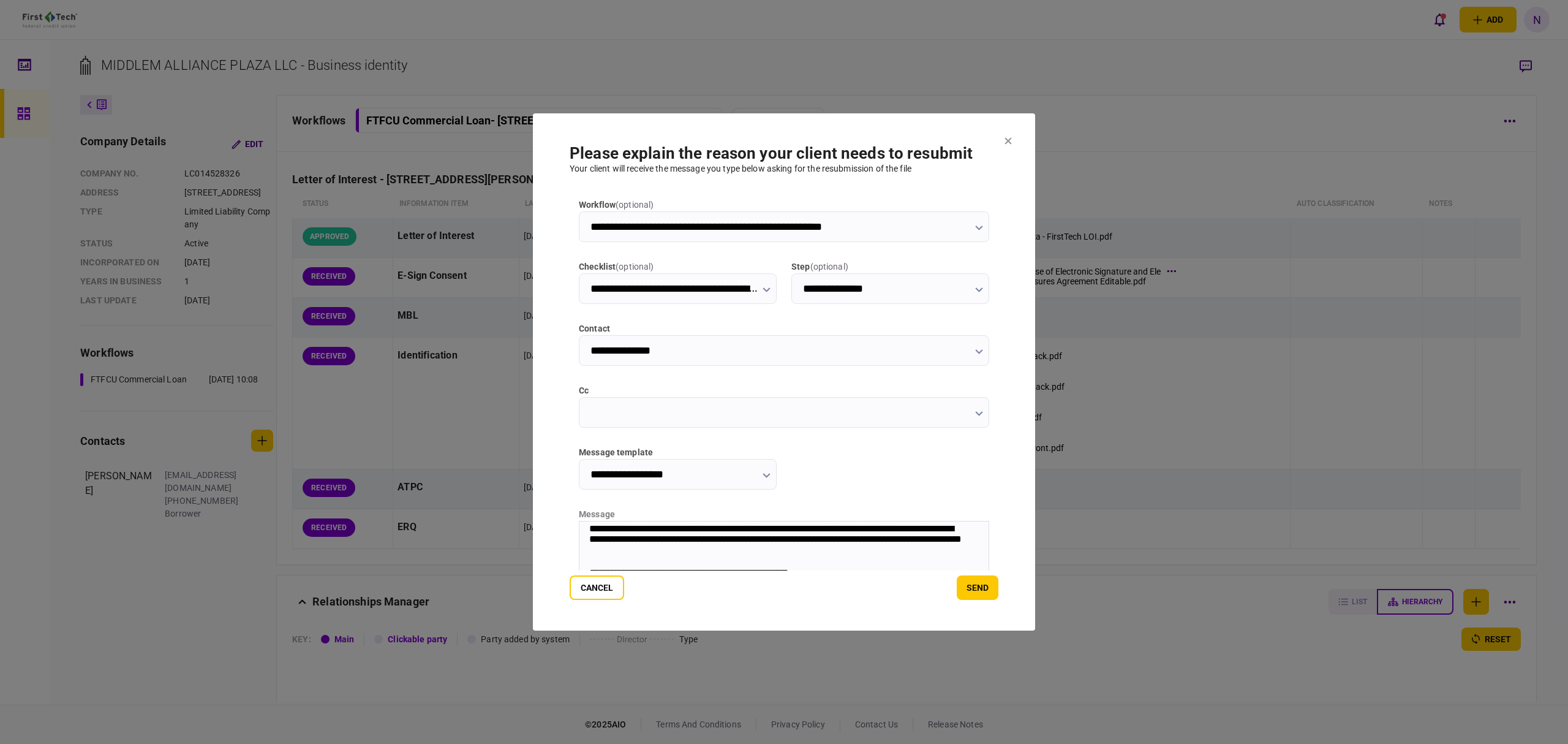
click at [975, 416] on icon "button" at bounding box center [979, 413] width 8 height 5
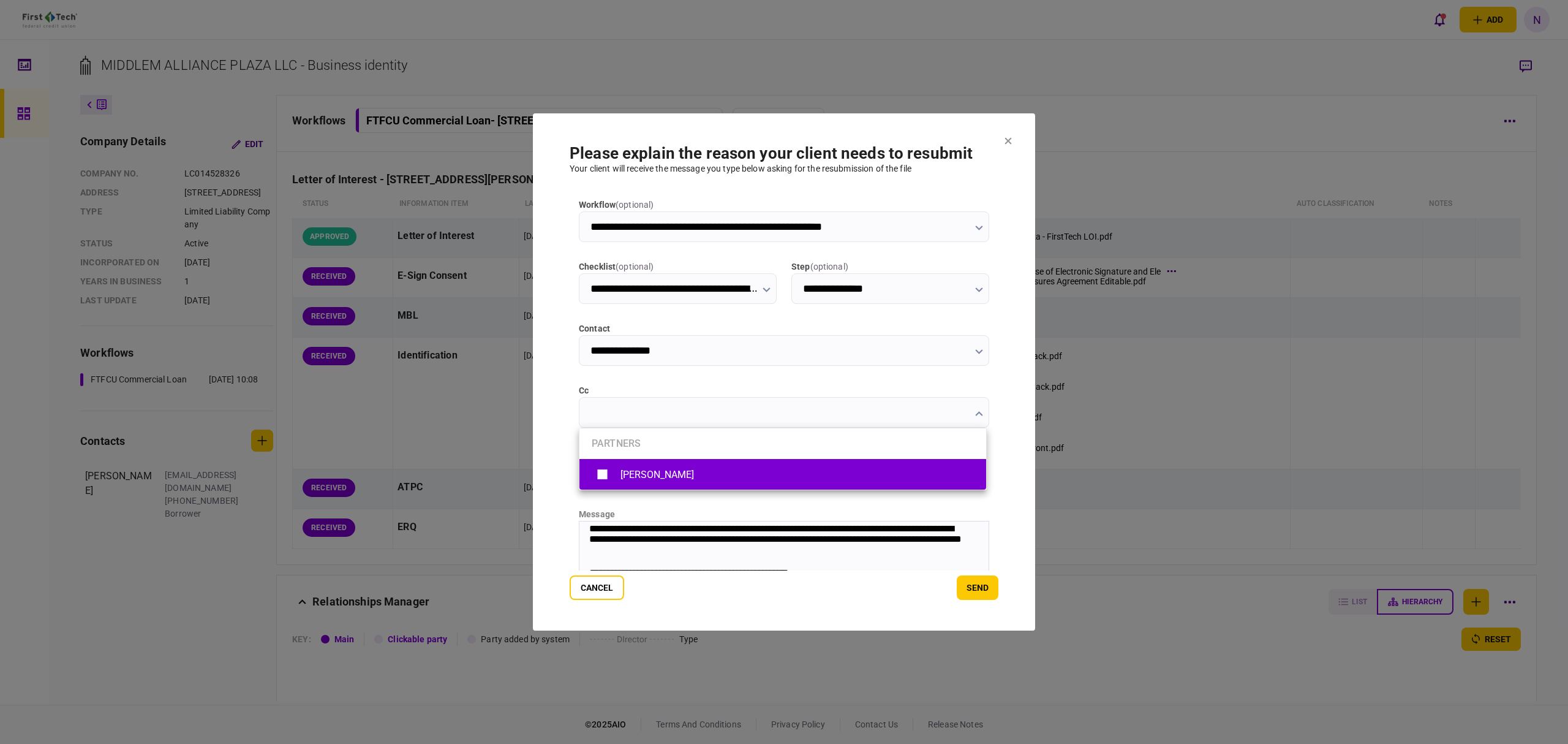
click at [589, 473] on li "[PERSON_NAME]" at bounding box center [783, 475] width 407 height 31
type input "**********"
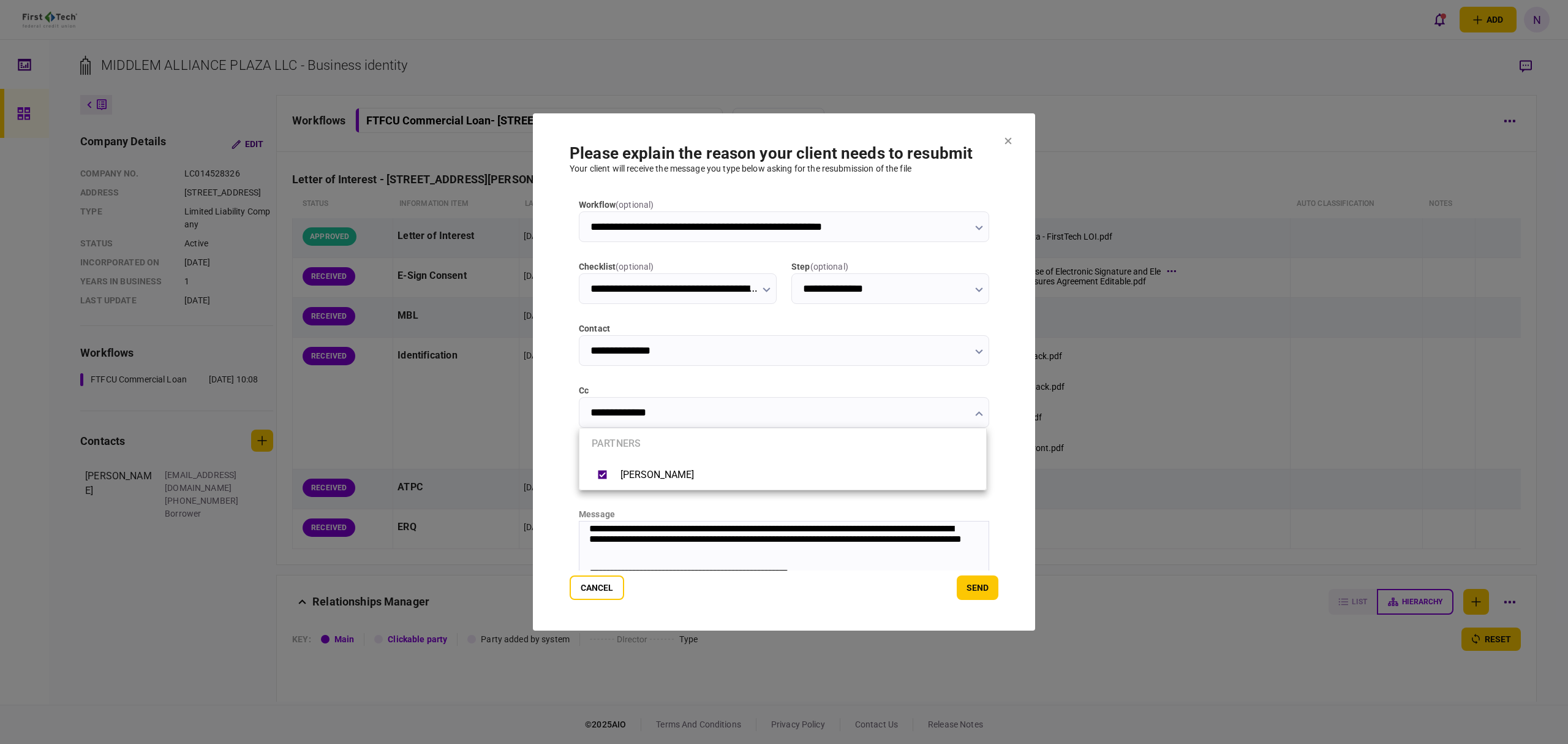
click at [1032, 375] on div at bounding box center [784, 372] width 1568 height 744
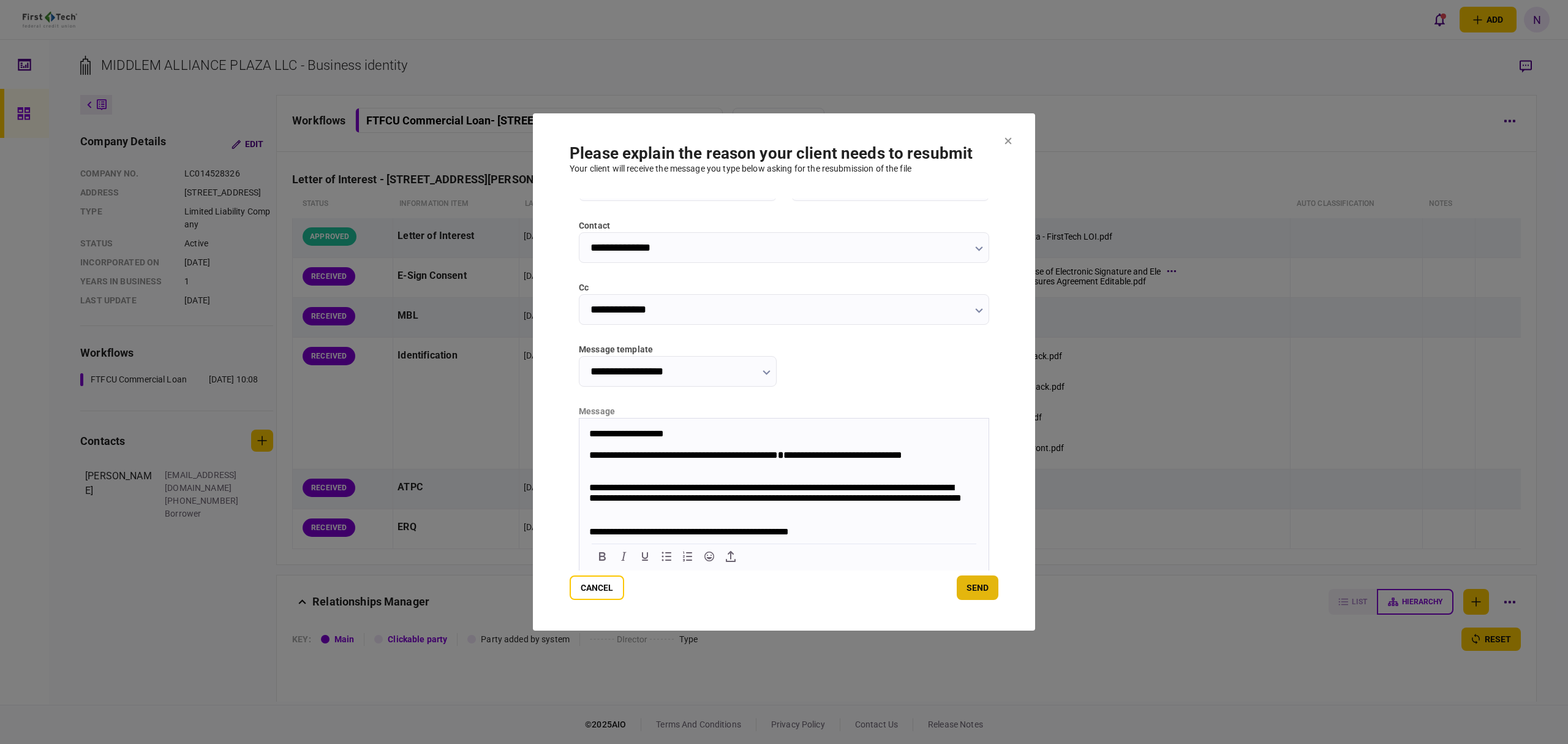
click at [974, 584] on button "send" at bounding box center [977, 587] width 41 height 24
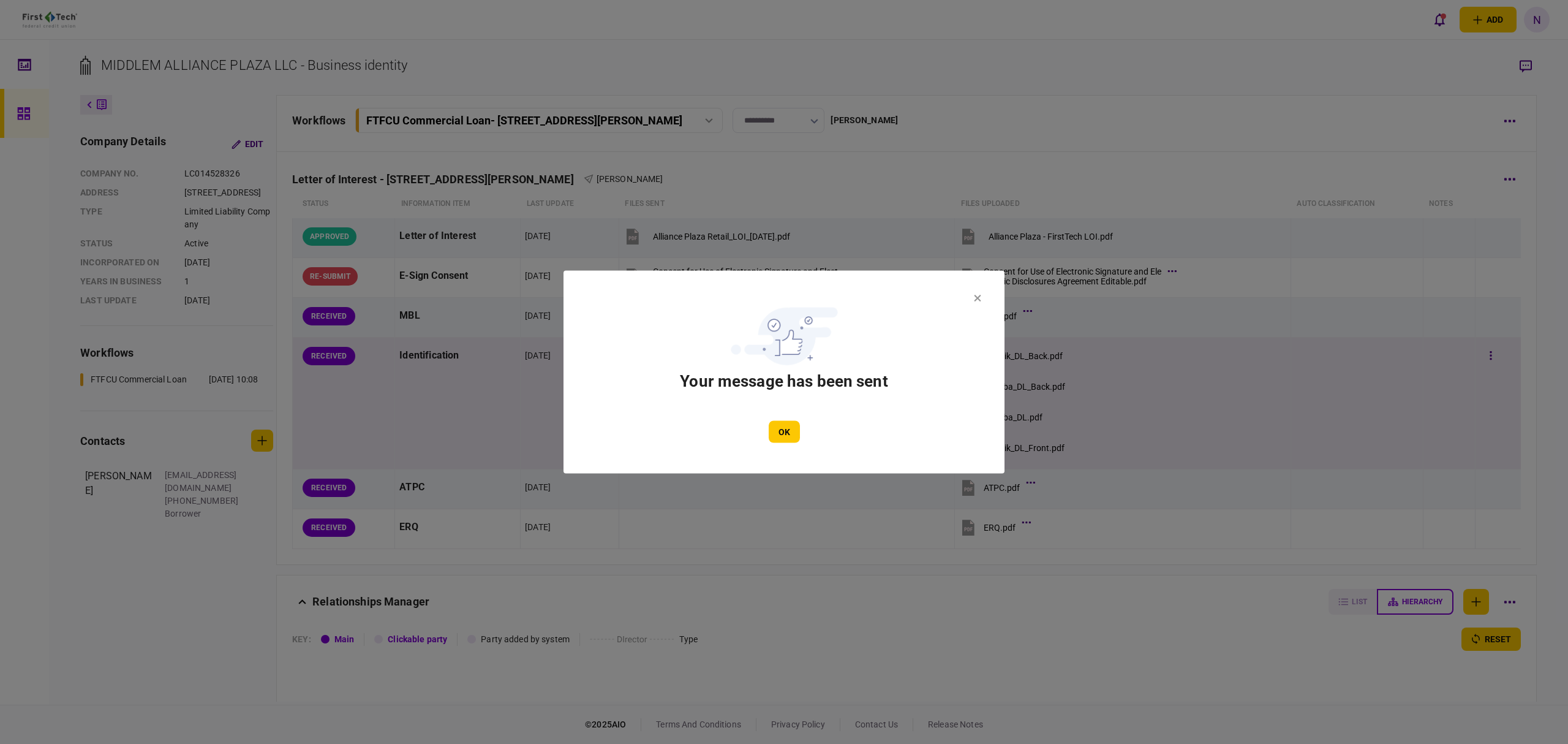
click at [770, 425] on button "OK" at bounding box center [784, 431] width 31 height 22
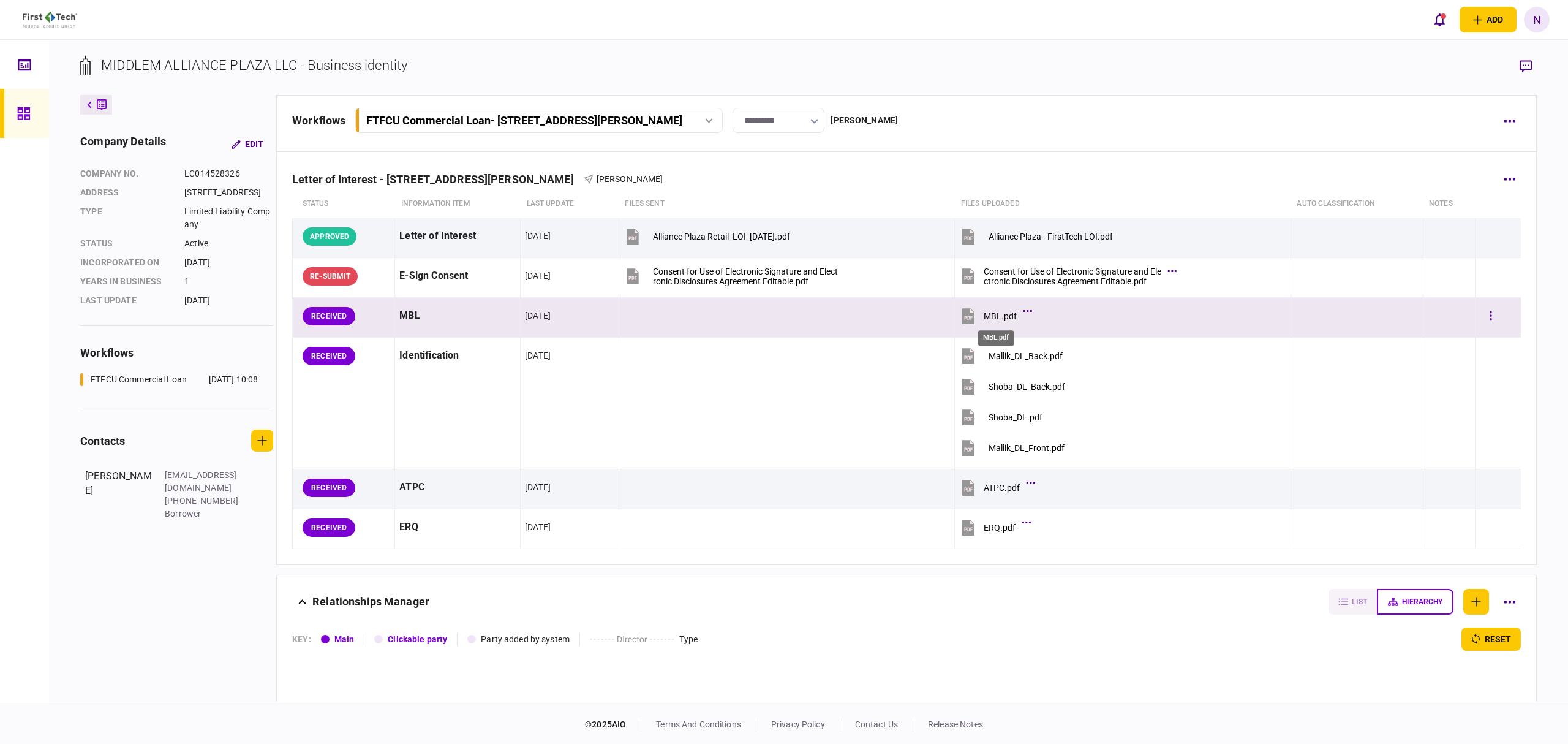
click at [998, 319] on div "MBL.pdf" at bounding box center [1000, 316] width 33 height 10
click at [1495, 313] on div at bounding box center [1499, 316] width 37 height 28
click at [1480, 320] on button "button" at bounding box center [1491, 316] width 22 height 22
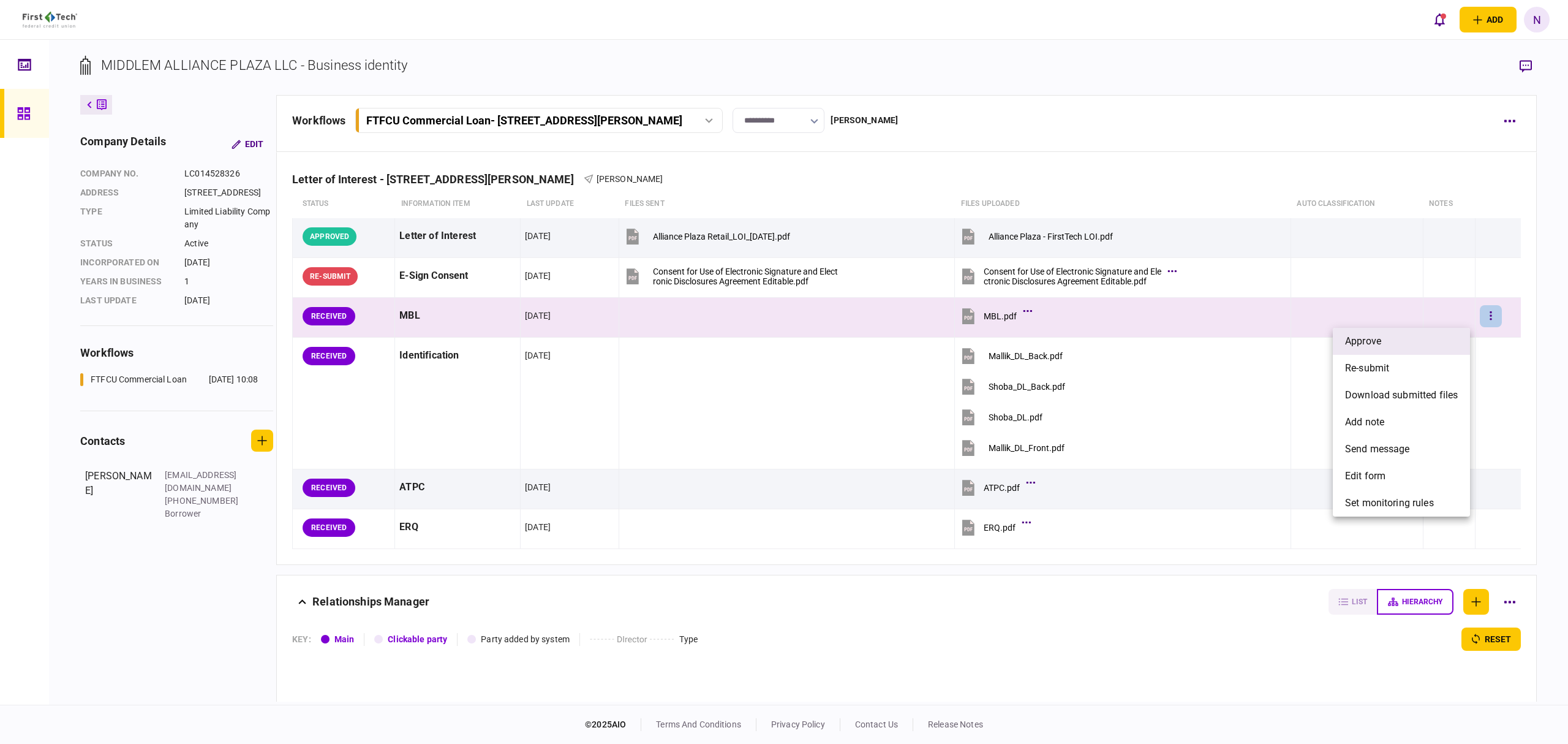
click at [1410, 336] on li "approve" at bounding box center [1401, 342] width 138 height 27
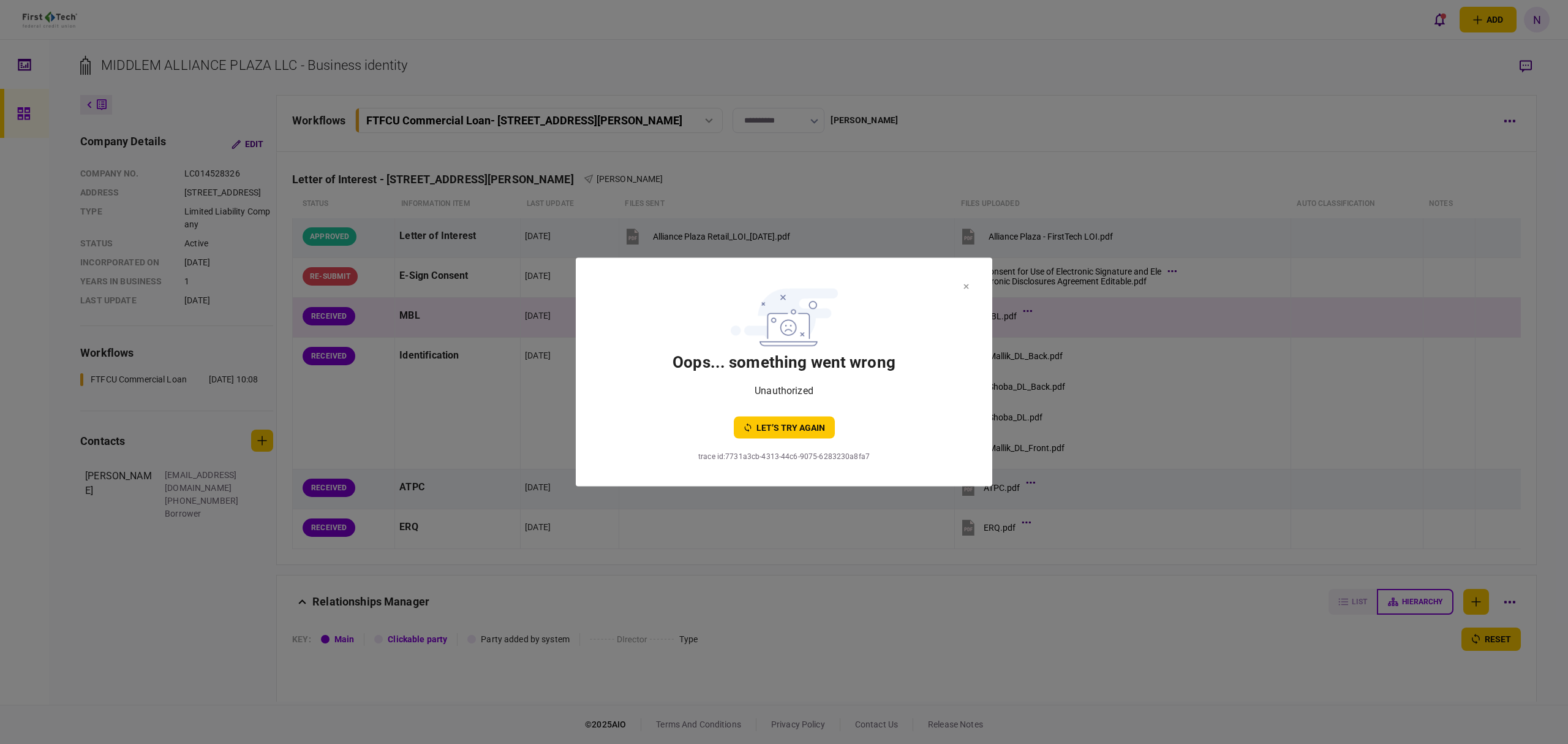
click at [968, 288] on icon at bounding box center [966, 286] width 6 height 5
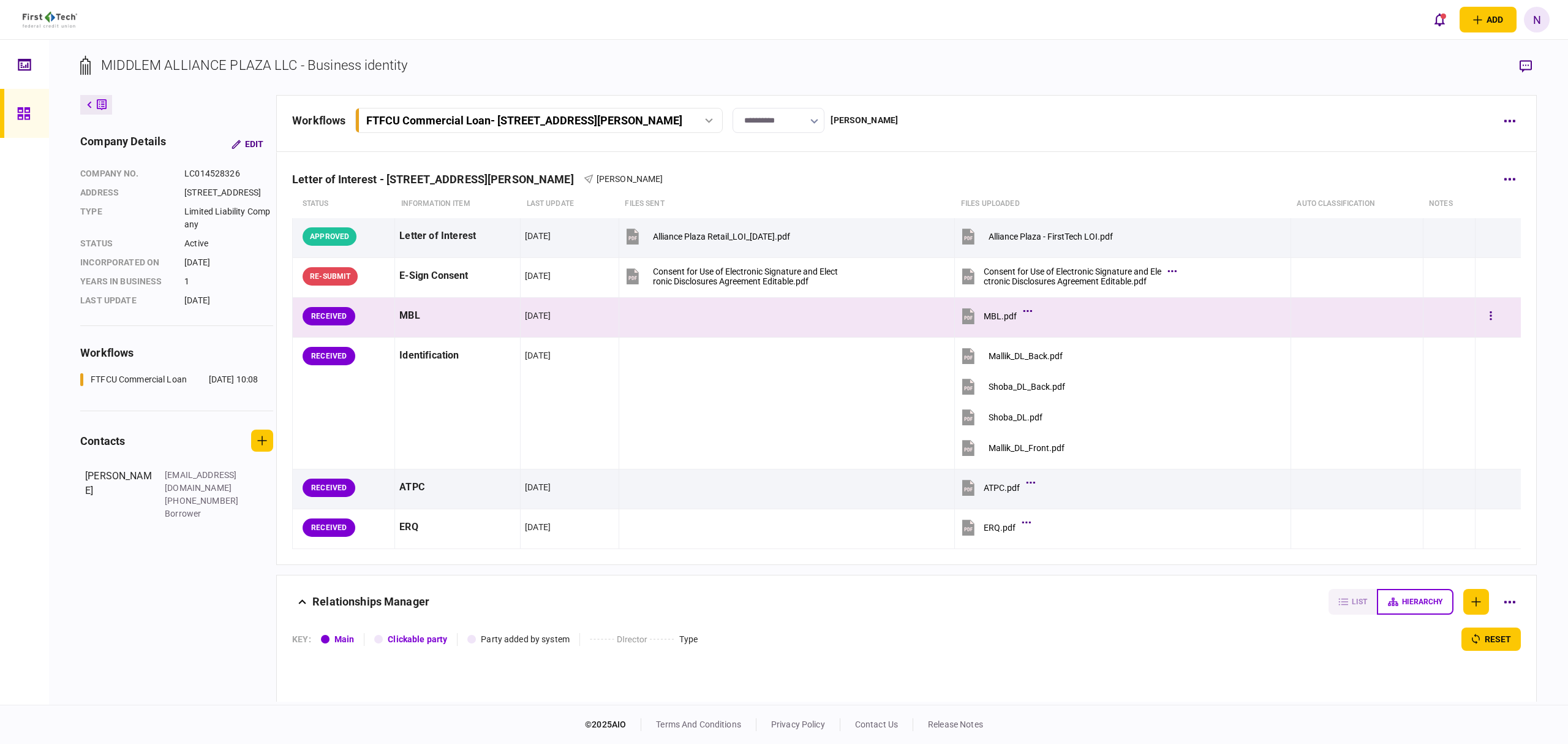
click at [1496, 309] on div at bounding box center [1499, 316] width 37 height 28
click at [1486, 315] on button "button" at bounding box center [1491, 316] width 22 height 22
click at [1477, 320] on div at bounding box center [784, 372] width 1568 height 744
click at [1487, 314] on button "button" at bounding box center [1491, 316] width 22 height 22
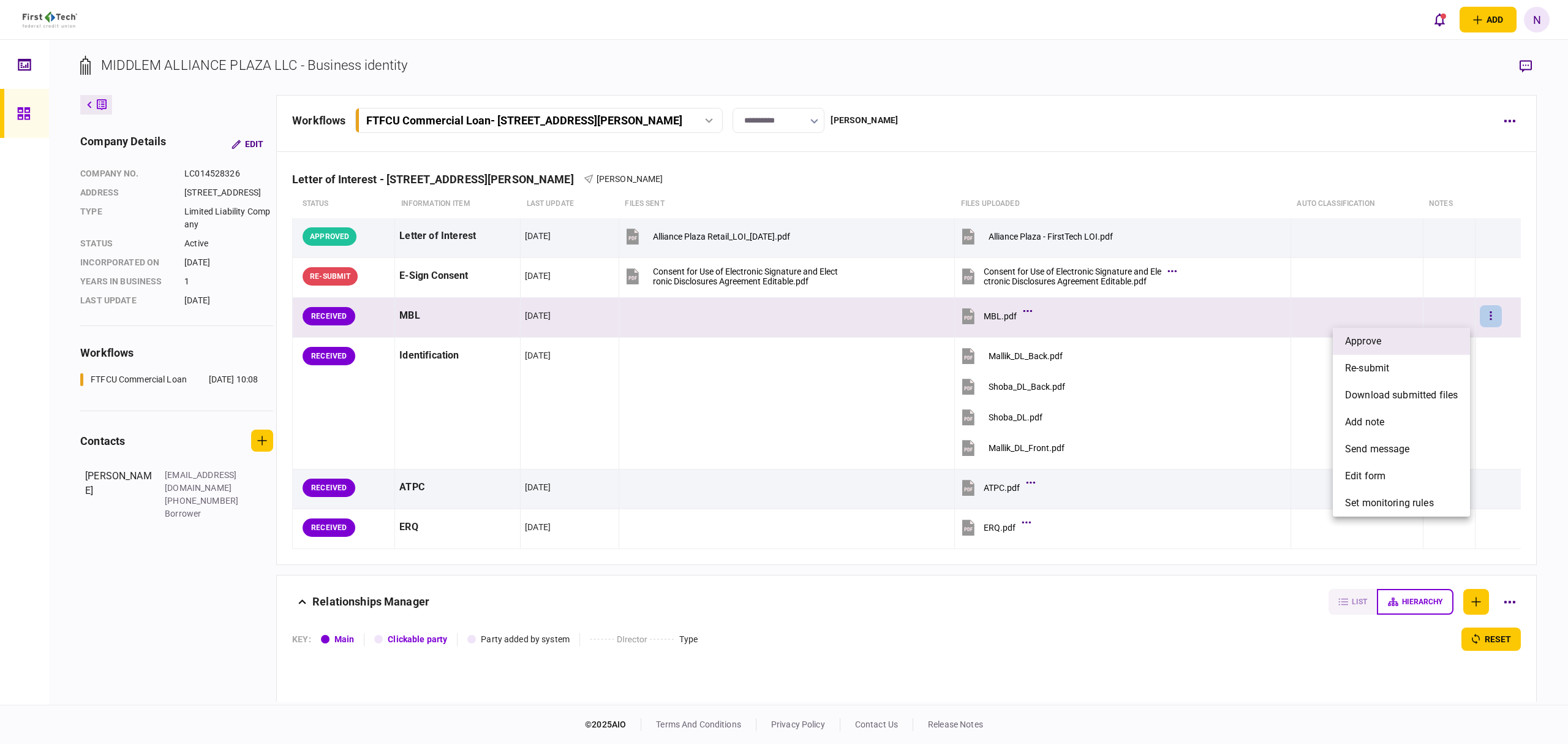
click at [1393, 339] on li "approve" at bounding box center [1401, 342] width 138 height 27
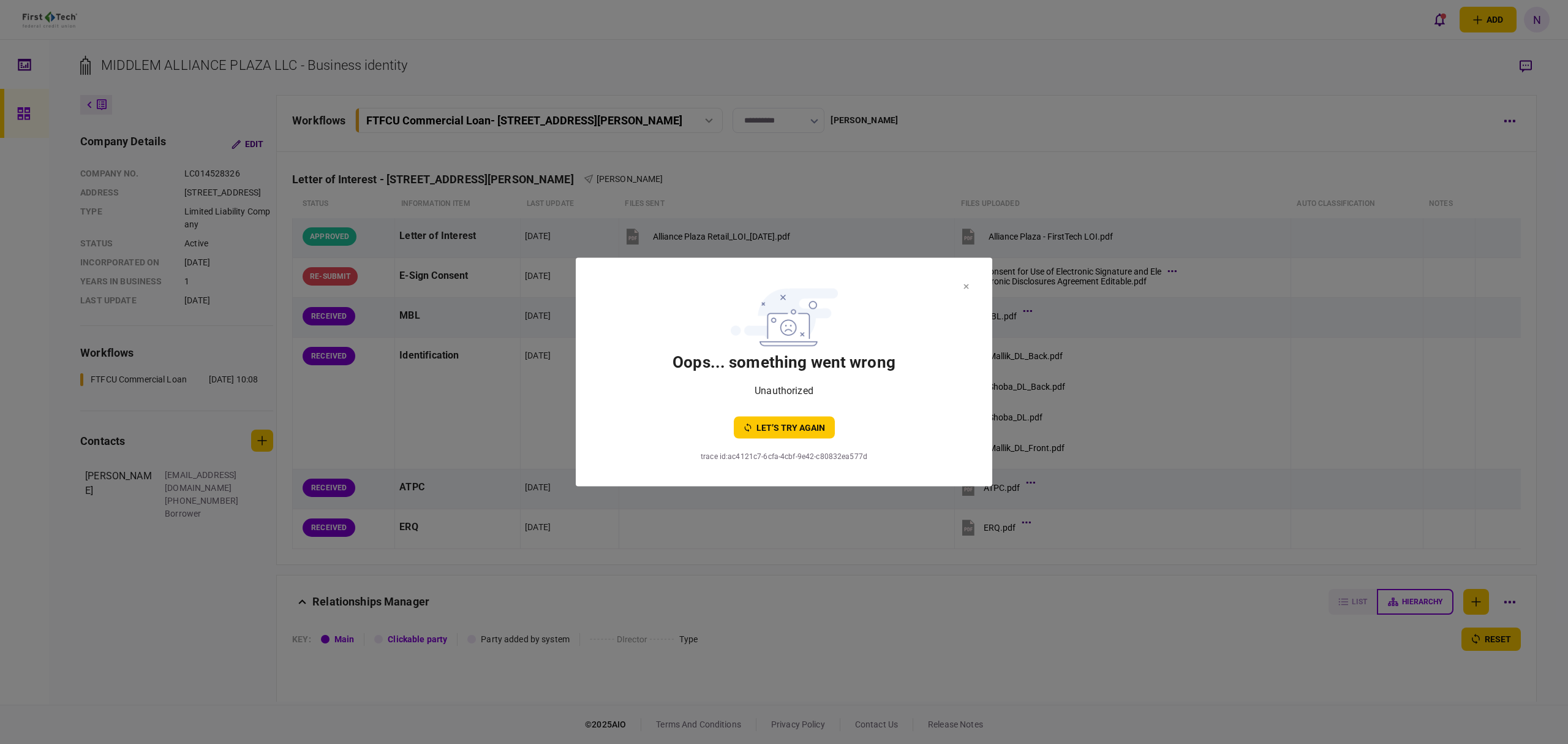
click at [961, 284] on section "oops... something went wrong Unauthorized let’s try again" at bounding box center [784, 360] width 368 height 156
click at [808, 429] on button "let’s try again" at bounding box center [784, 427] width 101 height 22
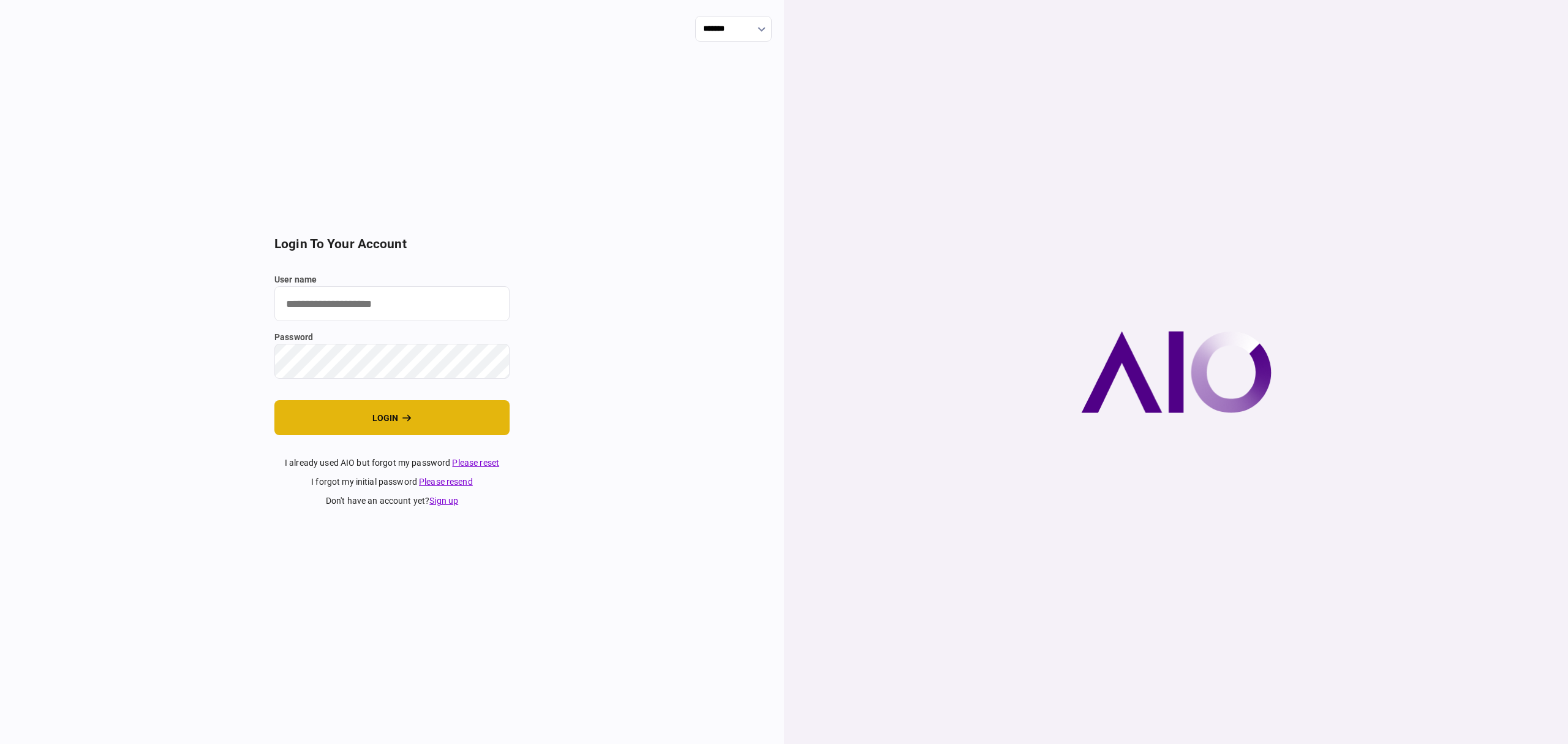
type input "*******"
click at [397, 421] on button "login" at bounding box center [392, 418] width 235 height 35
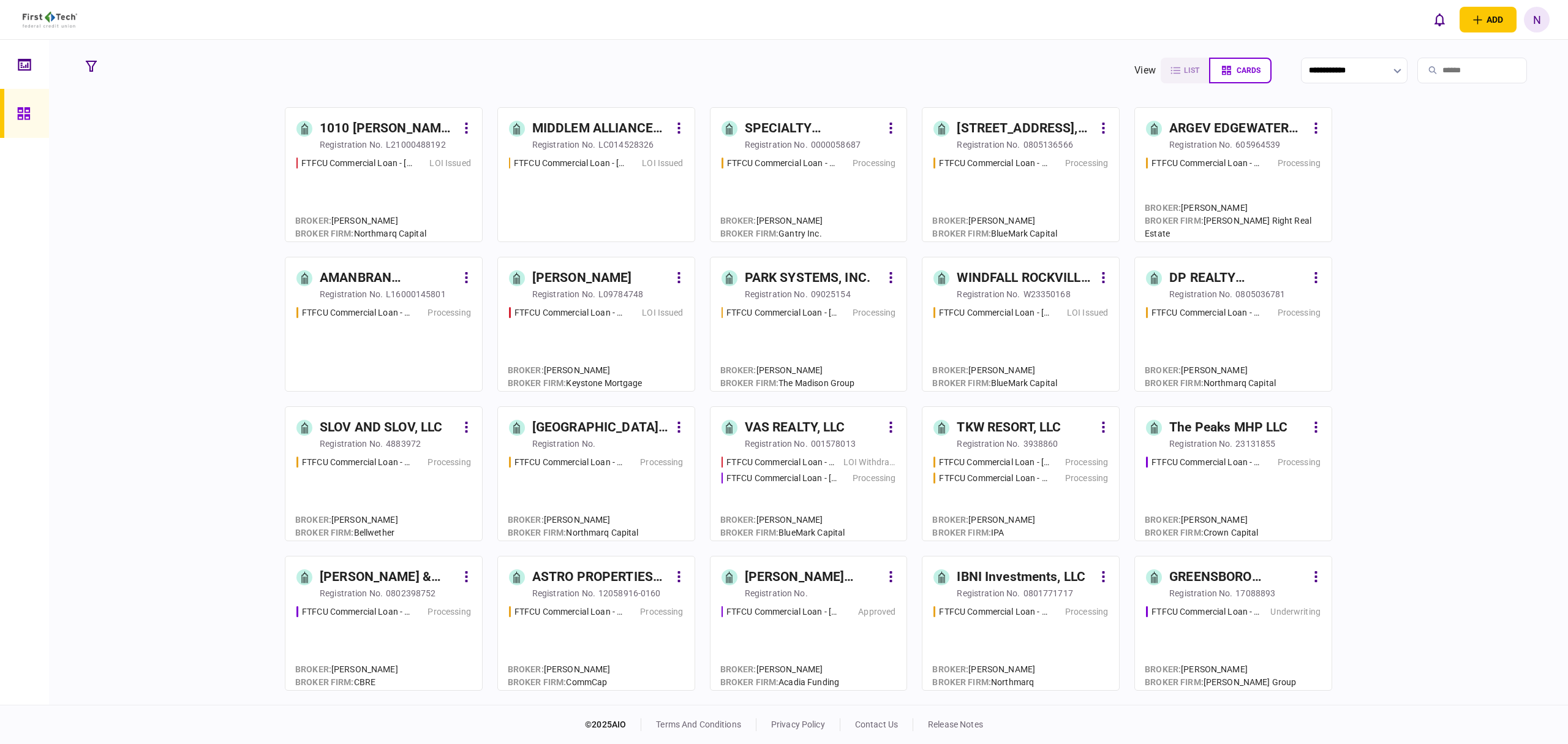
click at [610, 127] on div "MIDDLEM ALLIANCE PLAZA LLC" at bounding box center [601, 128] width 138 height 19
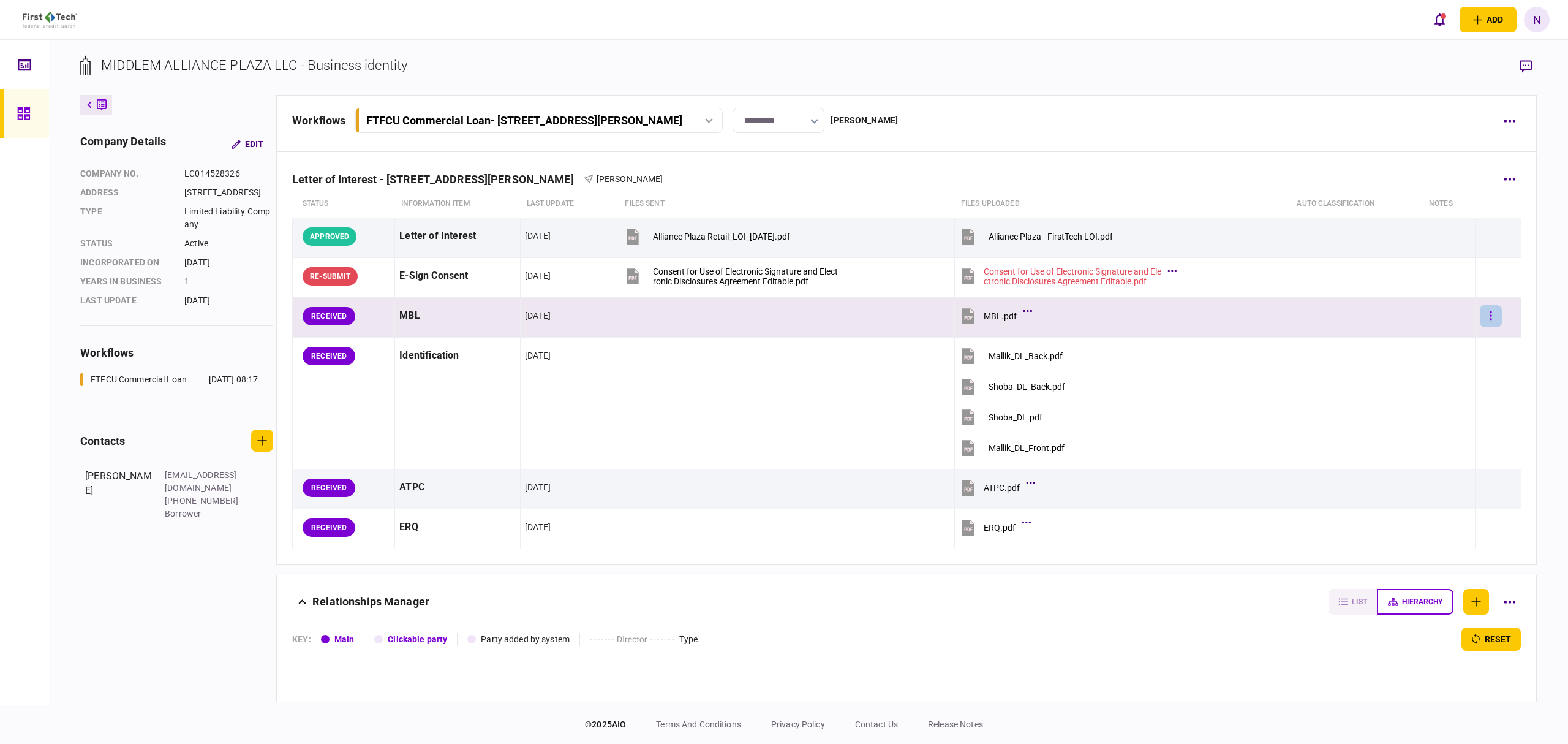
click at [1480, 316] on button "button" at bounding box center [1491, 316] width 22 height 22
click at [1356, 336] on span "approve" at bounding box center [1364, 341] width 37 height 14
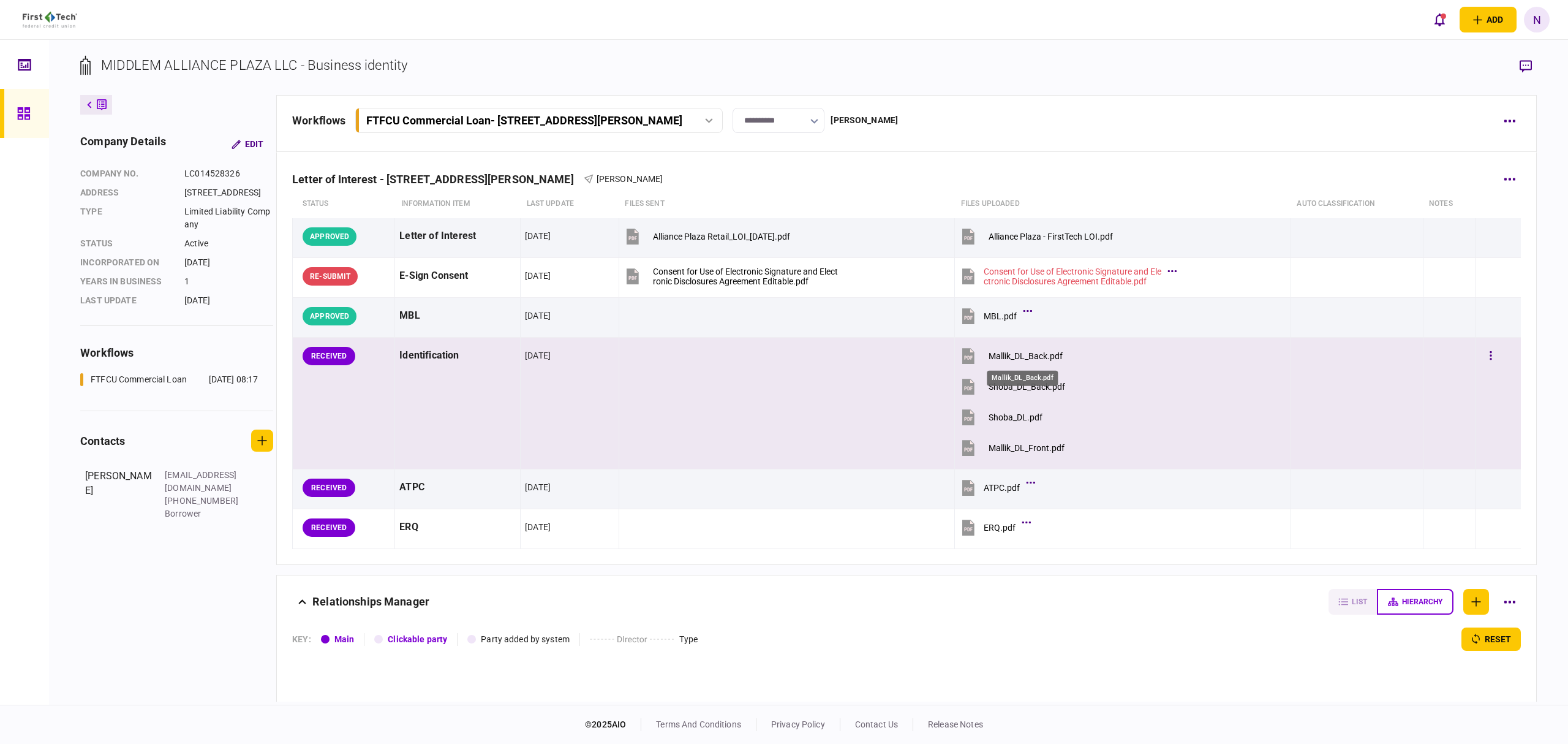
click at [1027, 353] on div "Mallik_DL_Back.pdf" at bounding box center [1025, 356] width 74 height 10
click at [1000, 355] on div "Mallik_DL_Back.pdf" at bounding box center [1025, 356] width 74 height 10
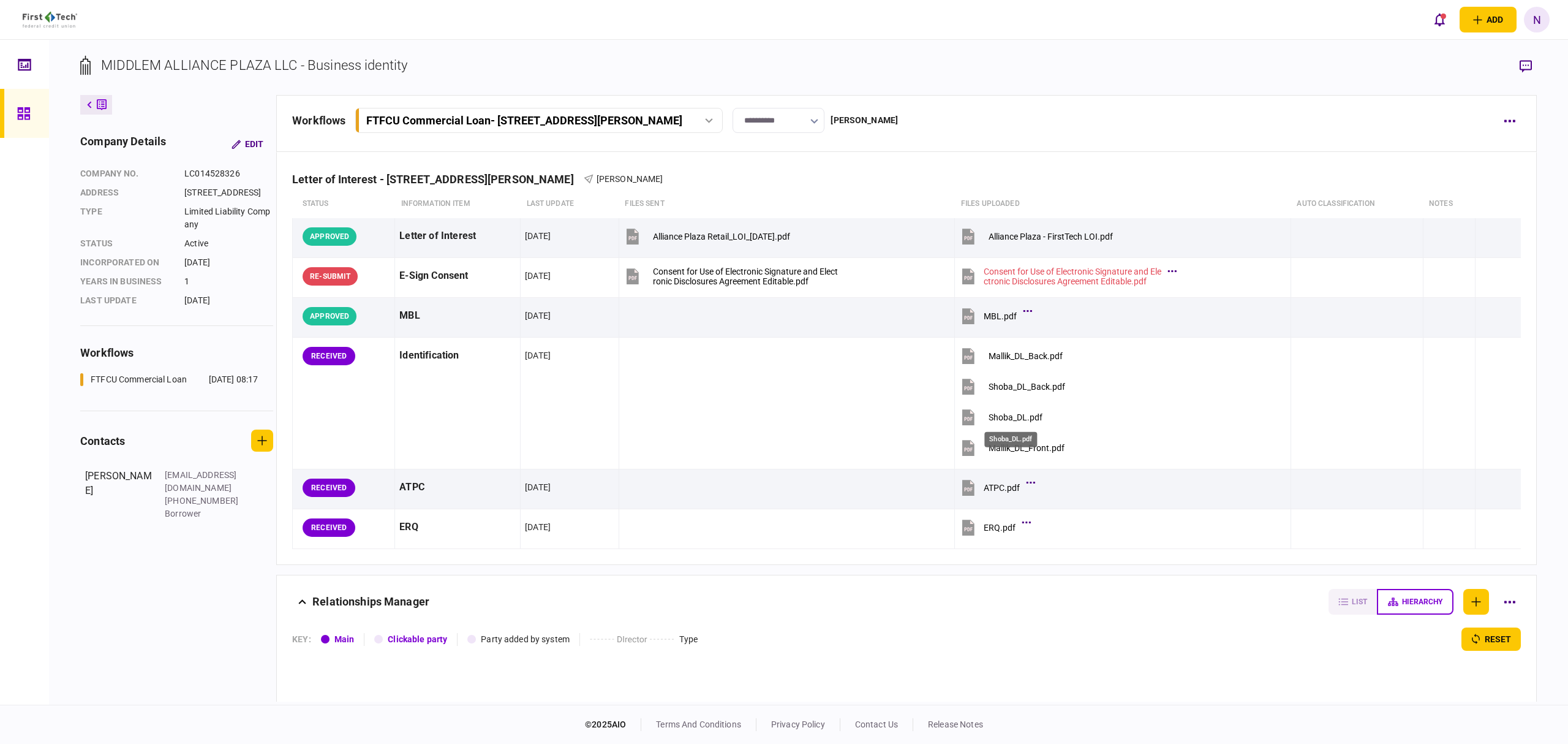
click at [1027, 447] on div "Shoba_DL.pdf" at bounding box center [1011, 436] width 55 height 25
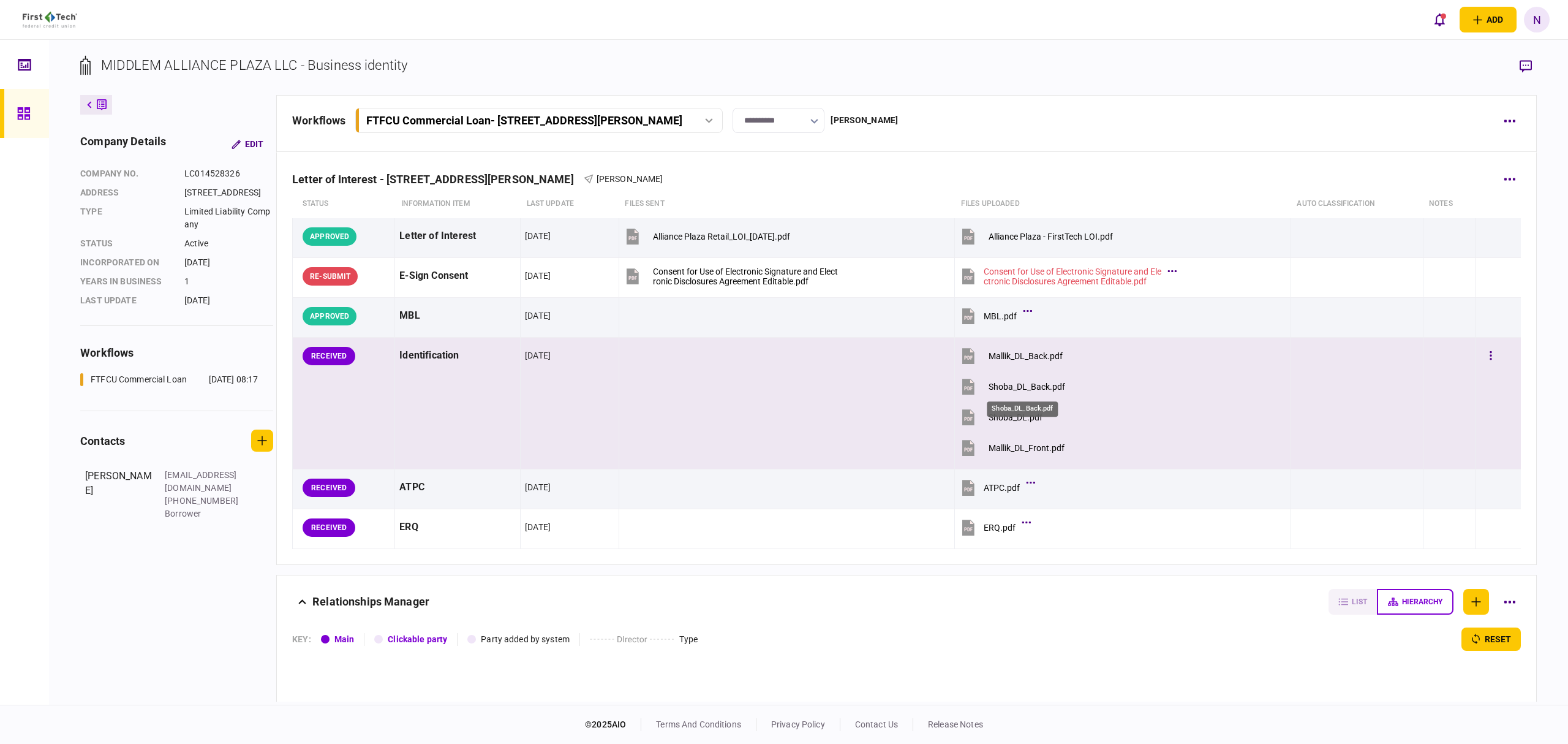
drag, startPoint x: 1022, startPoint y: 386, endPoint x: 910, endPoint y: 436, distance: 122.7
click at [1022, 386] on div "Shoba_DL_Back.pdf" at bounding box center [1027, 387] width 77 height 10
drag, startPoint x: 1018, startPoint y: 419, endPoint x: 1033, endPoint y: 422, distance: 15.3
click at [1018, 419] on div "Shoba_DL.pdf" at bounding box center [1015, 417] width 54 height 10
click at [1480, 358] on button "button" at bounding box center [1491, 355] width 22 height 22
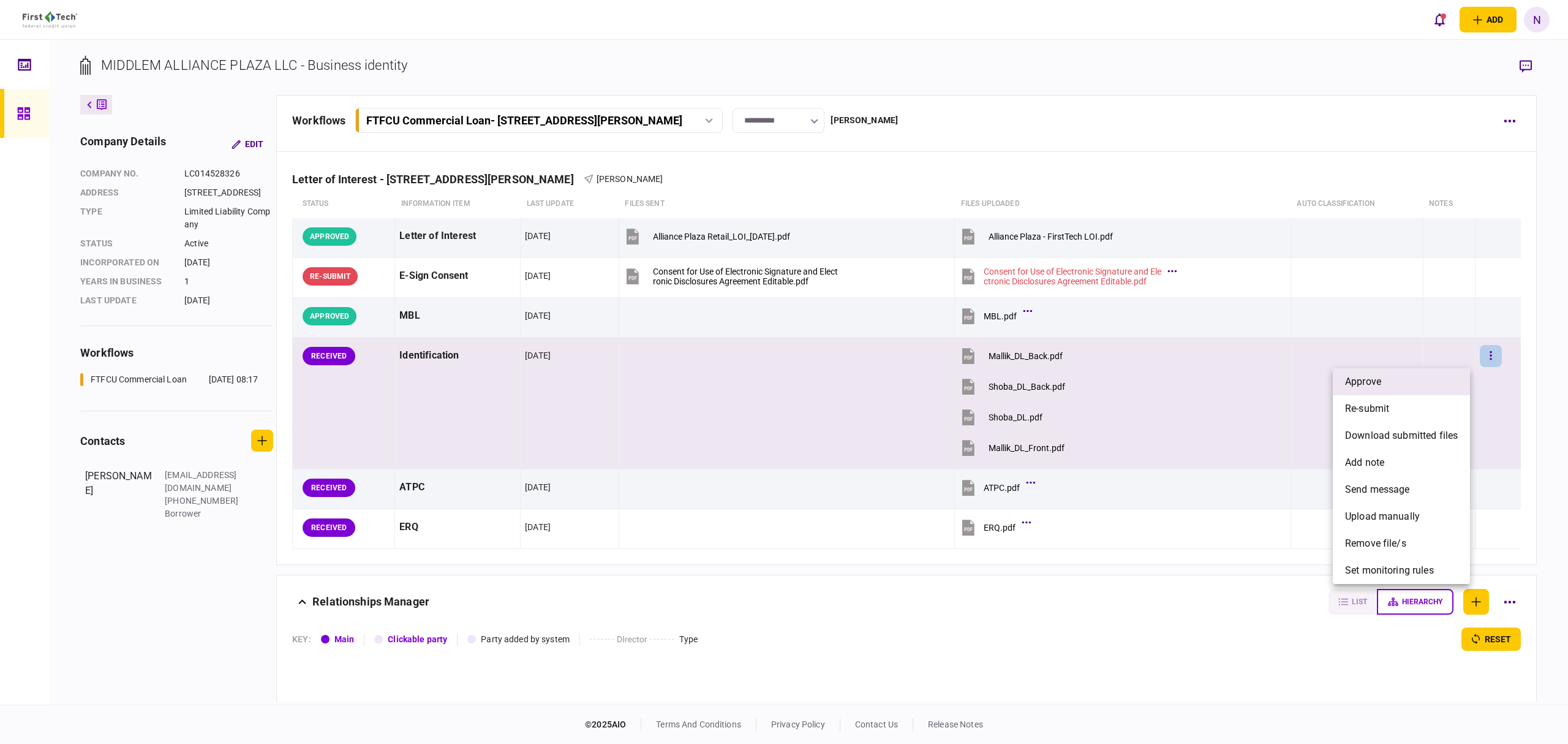
click at [1373, 381] on span "approve" at bounding box center [1364, 381] width 37 height 14
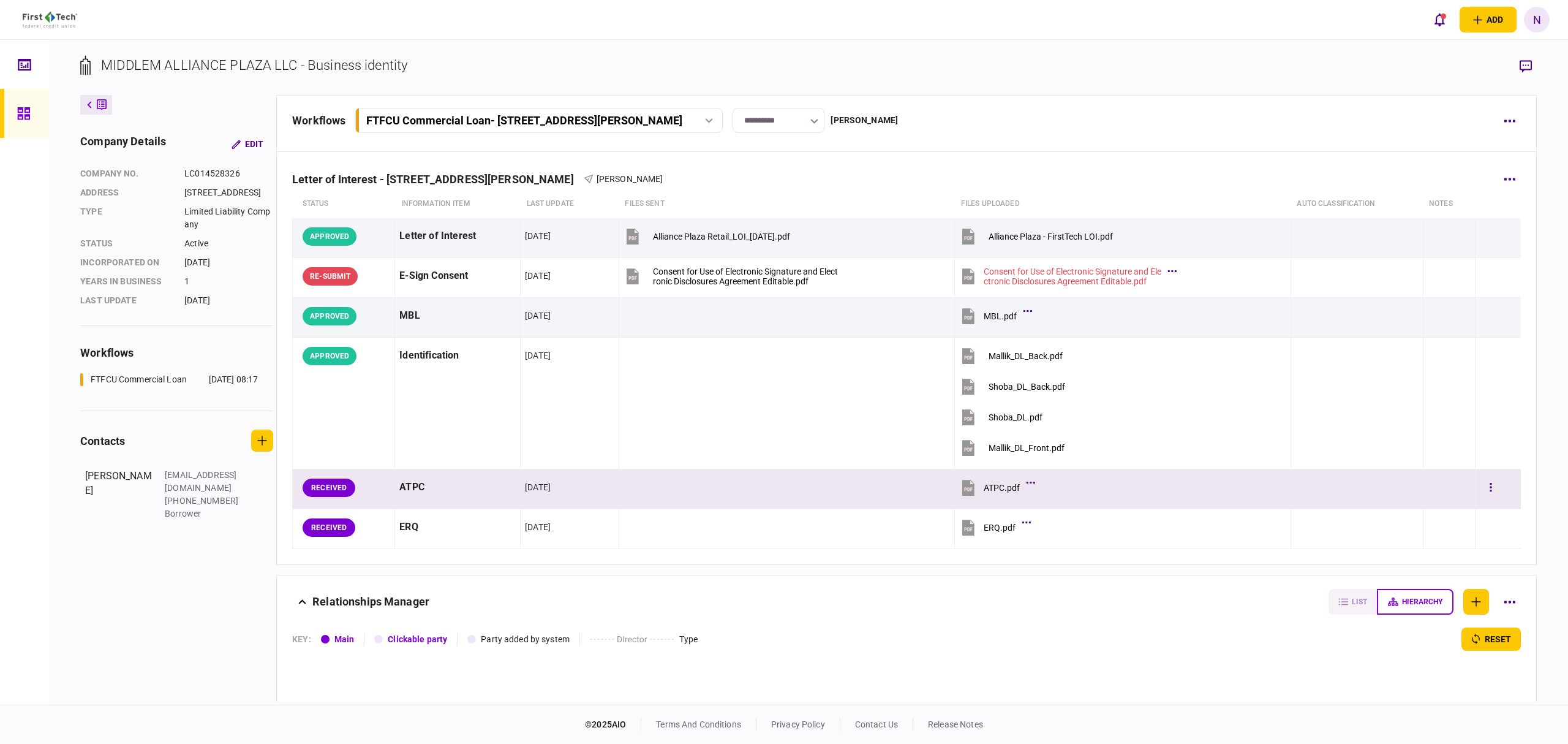
click at [1005, 483] on div "ATPC.pdf" at bounding box center [1002, 488] width 37 height 10
click at [1490, 493] on icon "button" at bounding box center [1491, 487] width 3 height 12
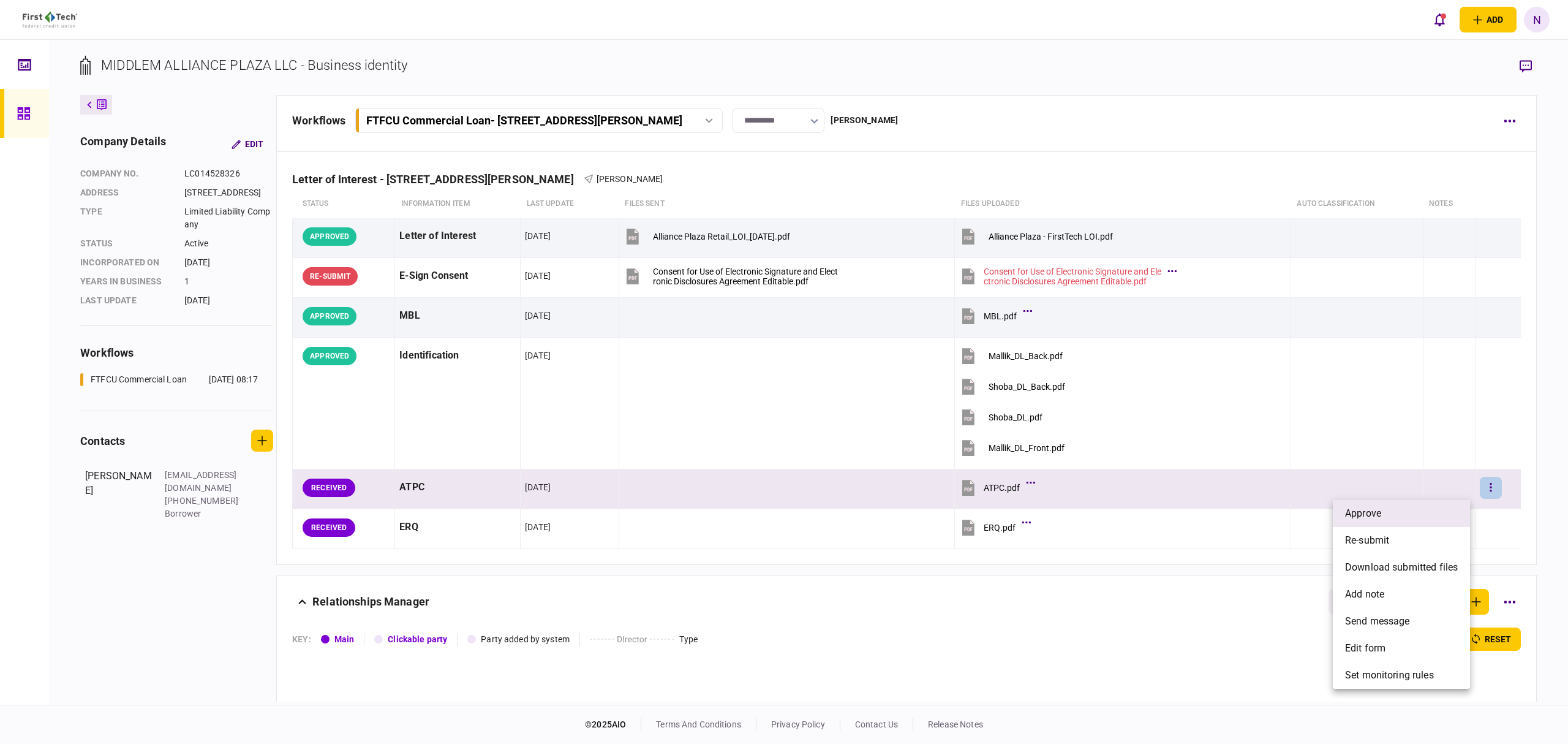
click at [1388, 512] on li "approve" at bounding box center [1401, 513] width 138 height 27
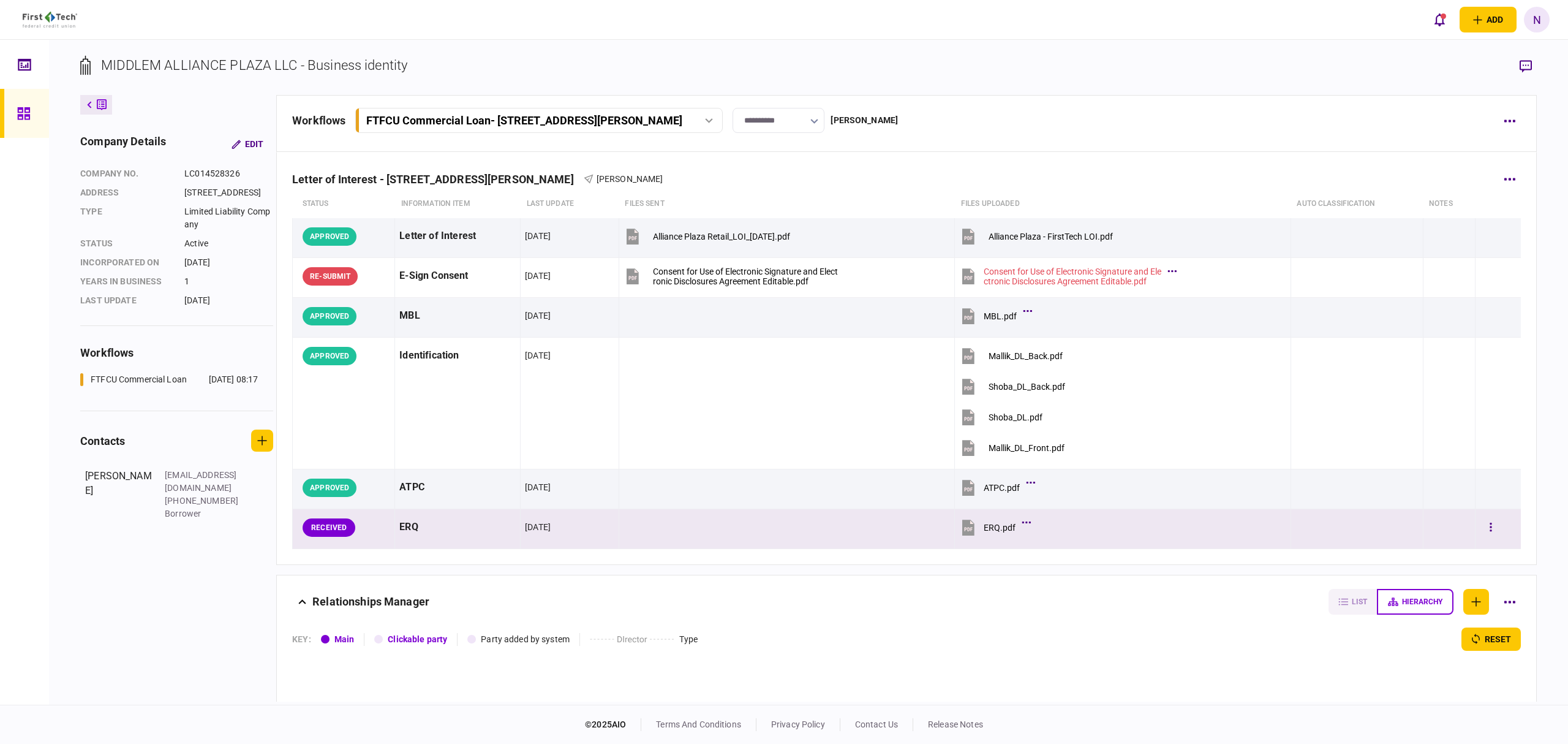
click at [984, 524] on div "ERQ.pdf" at bounding box center [999, 527] width 32 height 10
click at [1483, 535] on button "button" at bounding box center [1491, 527] width 22 height 22
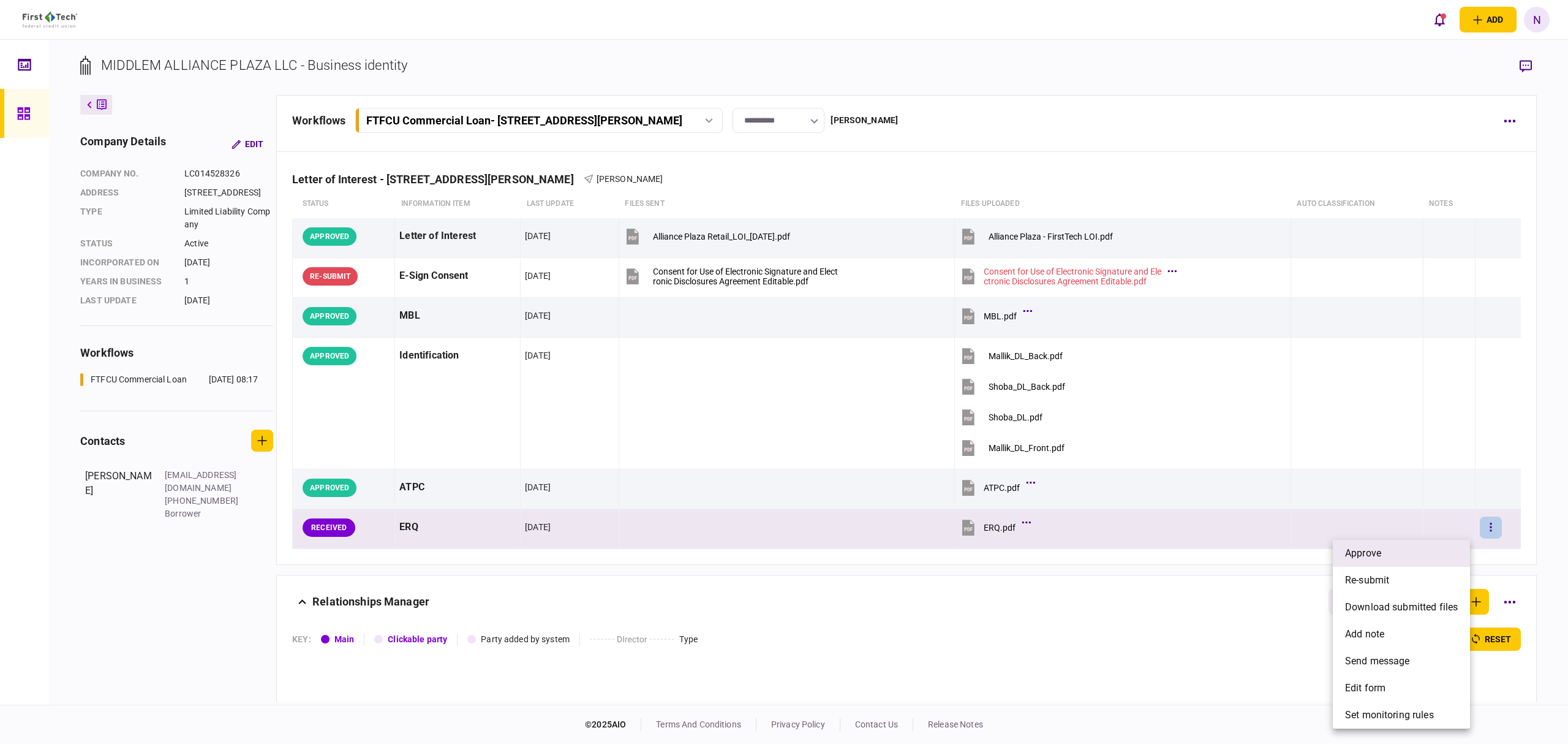
click at [1405, 551] on li "approve" at bounding box center [1401, 553] width 138 height 27
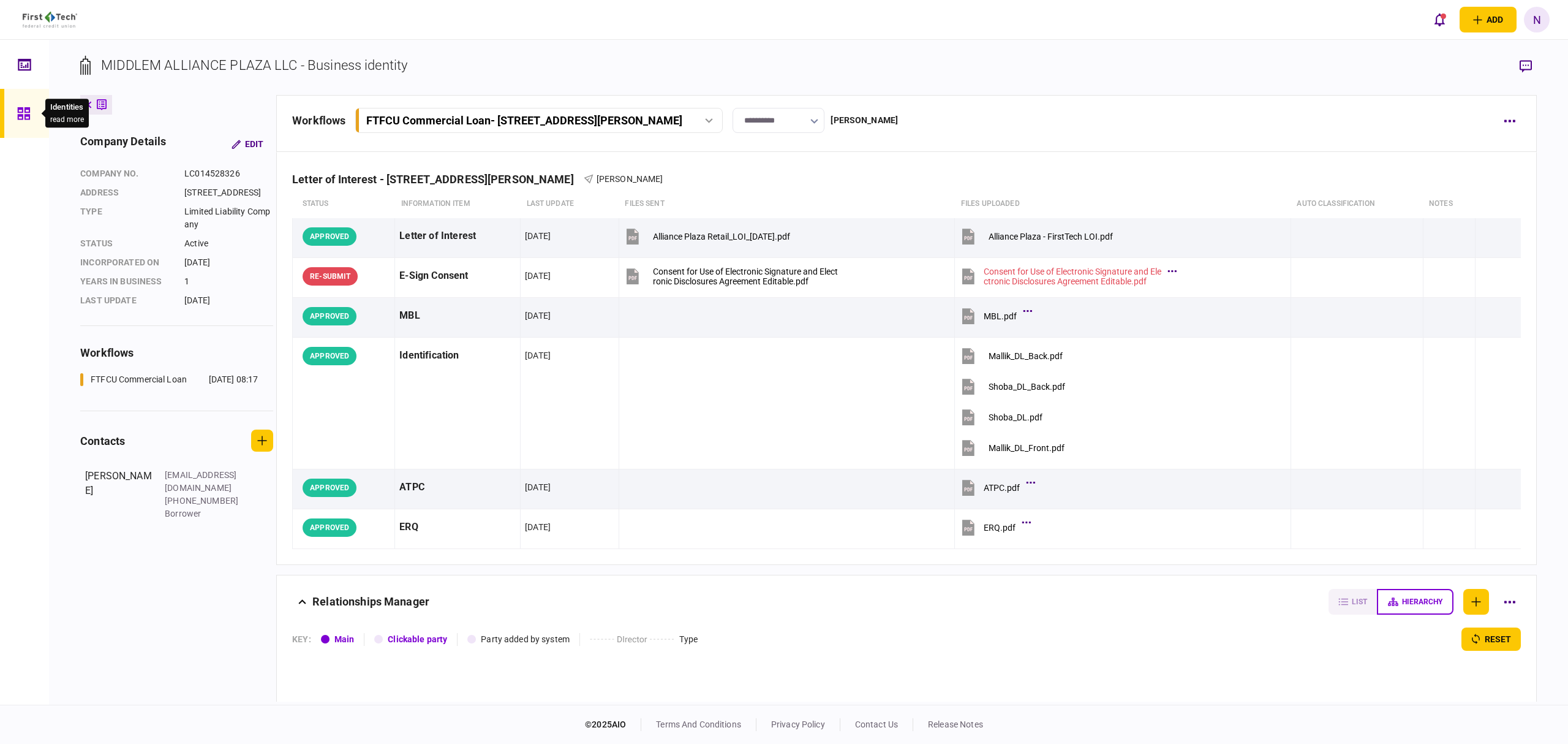
drag, startPoint x: 30, startPoint y: 114, endPoint x: 11, endPoint y: 174, distance: 62.9
click at [30, 114] on div at bounding box center [27, 113] width 19 height 49
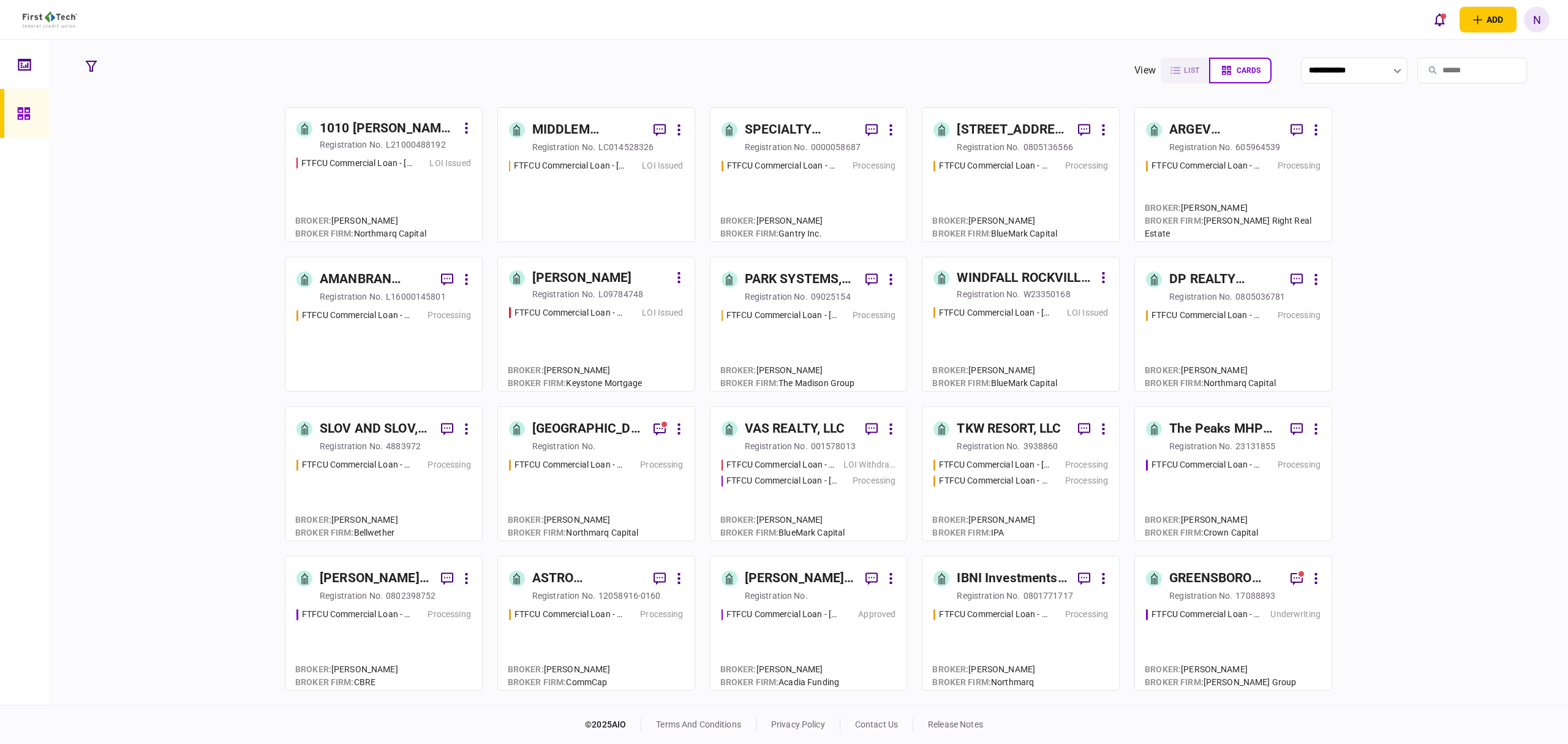
click at [942, 307] on div "FTFCU Commercial Loan - [DATE][STREET_ADDRESS][DATE]" at bounding box center [994, 312] width 111 height 13
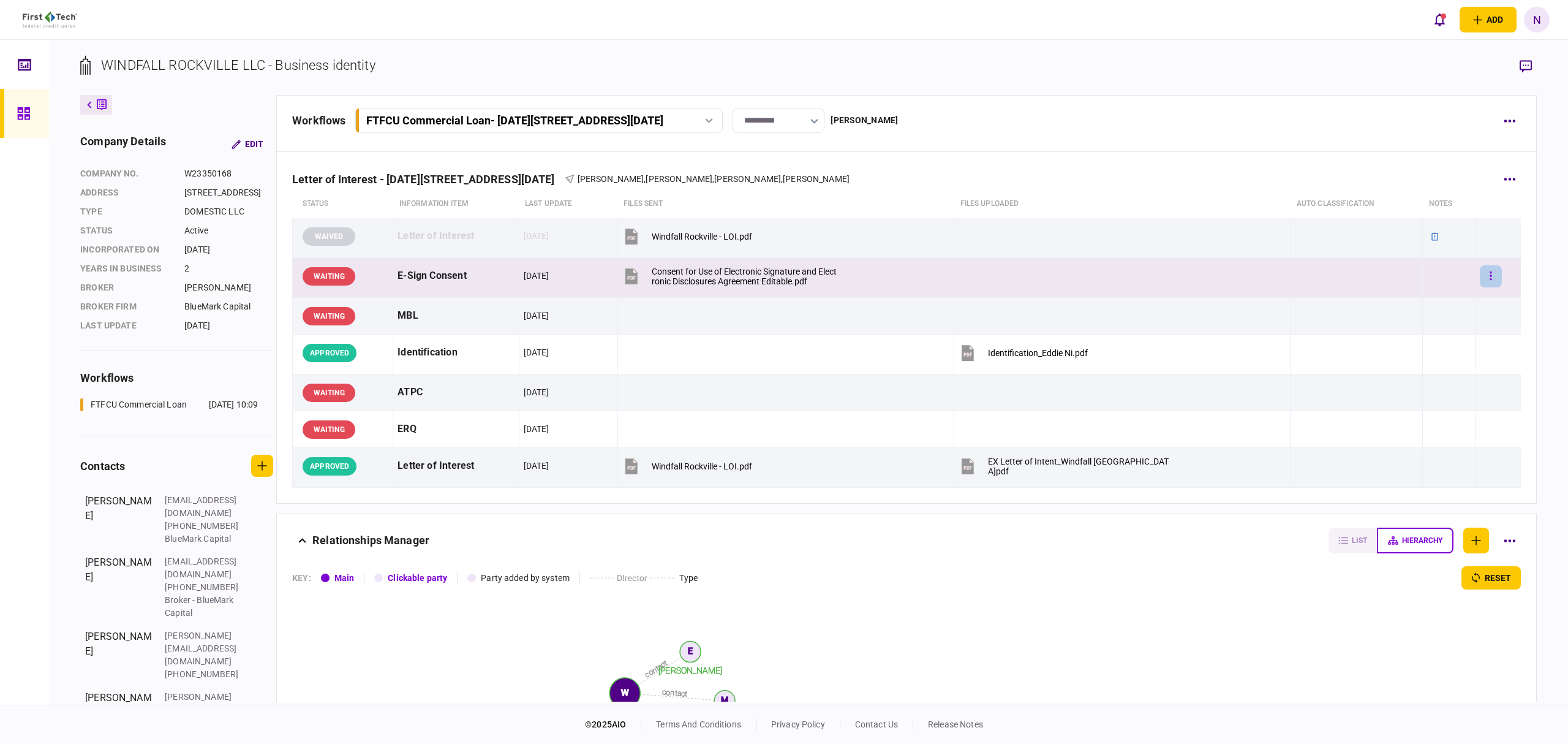
click at [1491, 277] on icon "button" at bounding box center [1492, 275] width 2 height 9
click at [1413, 301] on li "approve" at bounding box center [1411, 301] width 114 height 27
click at [1491, 279] on icon "button" at bounding box center [1492, 275] width 2 height 9
click at [1410, 335] on li "add note" at bounding box center [1411, 328] width 114 height 27
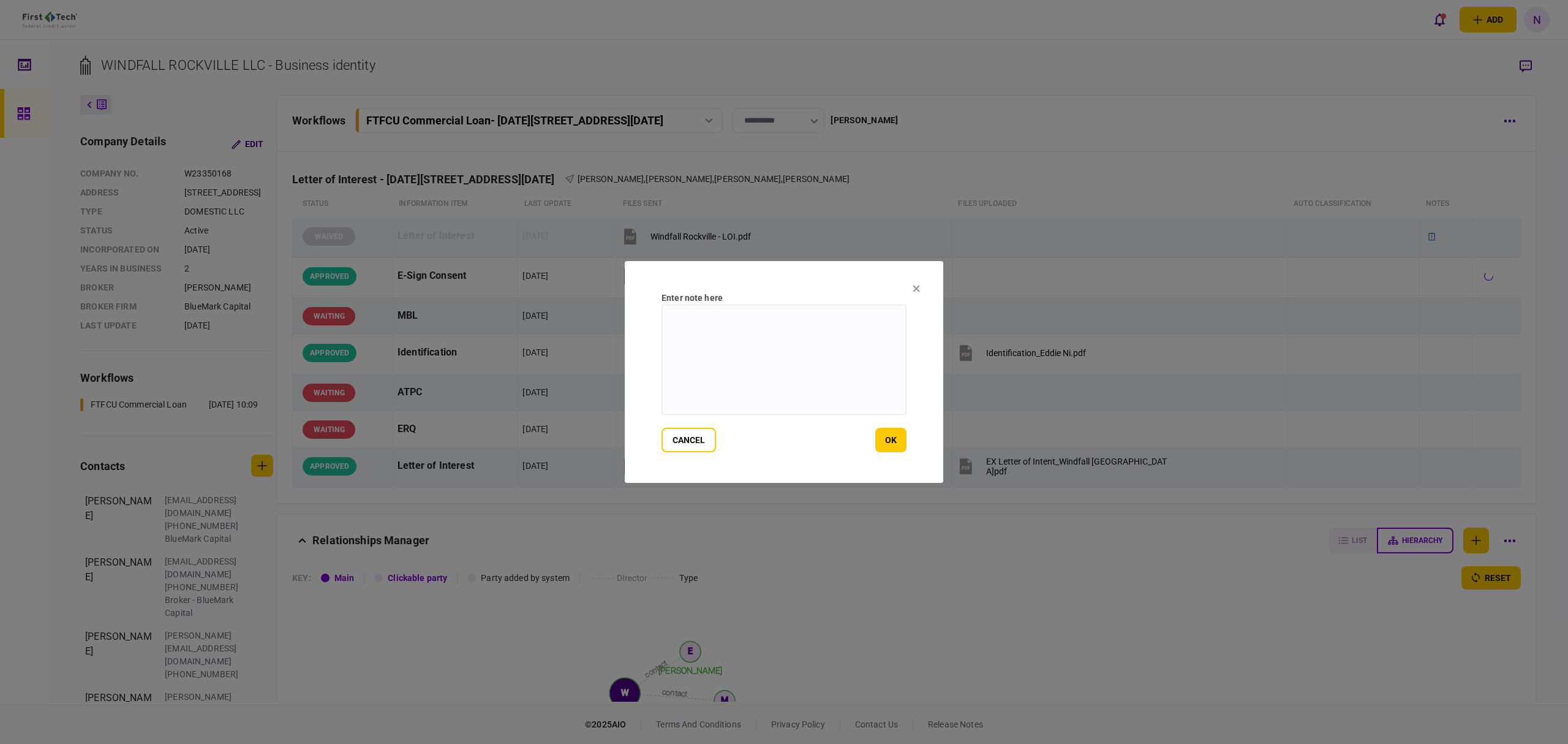
click at [814, 346] on textarea at bounding box center [784, 359] width 245 height 111
drag, startPoint x: 877, startPoint y: 309, endPoint x: 675, endPoint y: 315, distance: 202.1
click at [675, 315] on textarea "**********" at bounding box center [784, 359] width 245 height 111
type textarea "**********"
click at [884, 446] on button "ok" at bounding box center [891, 439] width 31 height 24
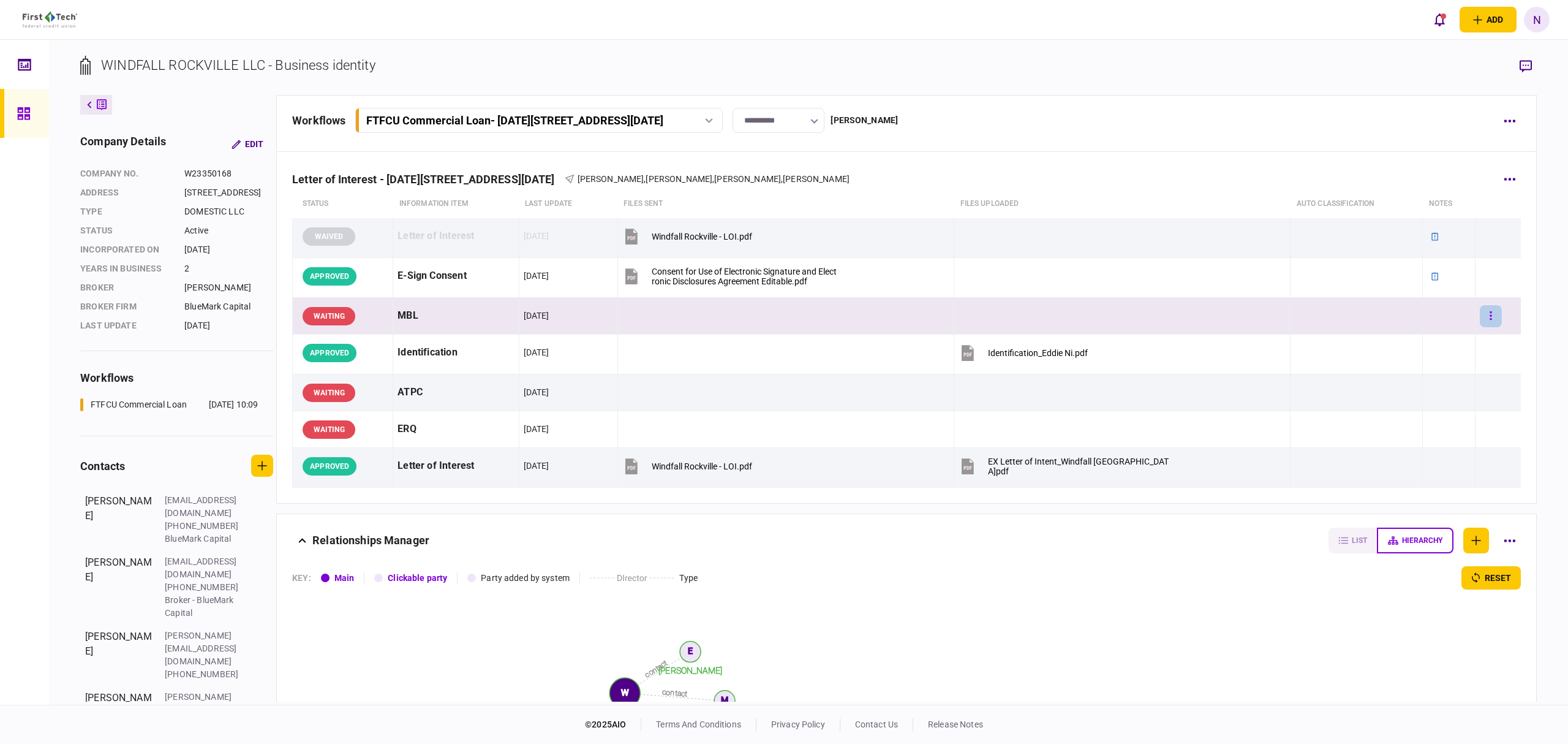
click at [1480, 323] on button "button" at bounding box center [1491, 316] width 22 height 22
click at [1391, 344] on span "approve" at bounding box center [1385, 341] width 37 height 14
click at [1482, 327] on button "button" at bounding box center [1491, 316] width 22 height 22
click at [1405, 375] on li "add note" at bounding box center [1411, 369] width 114 height 27
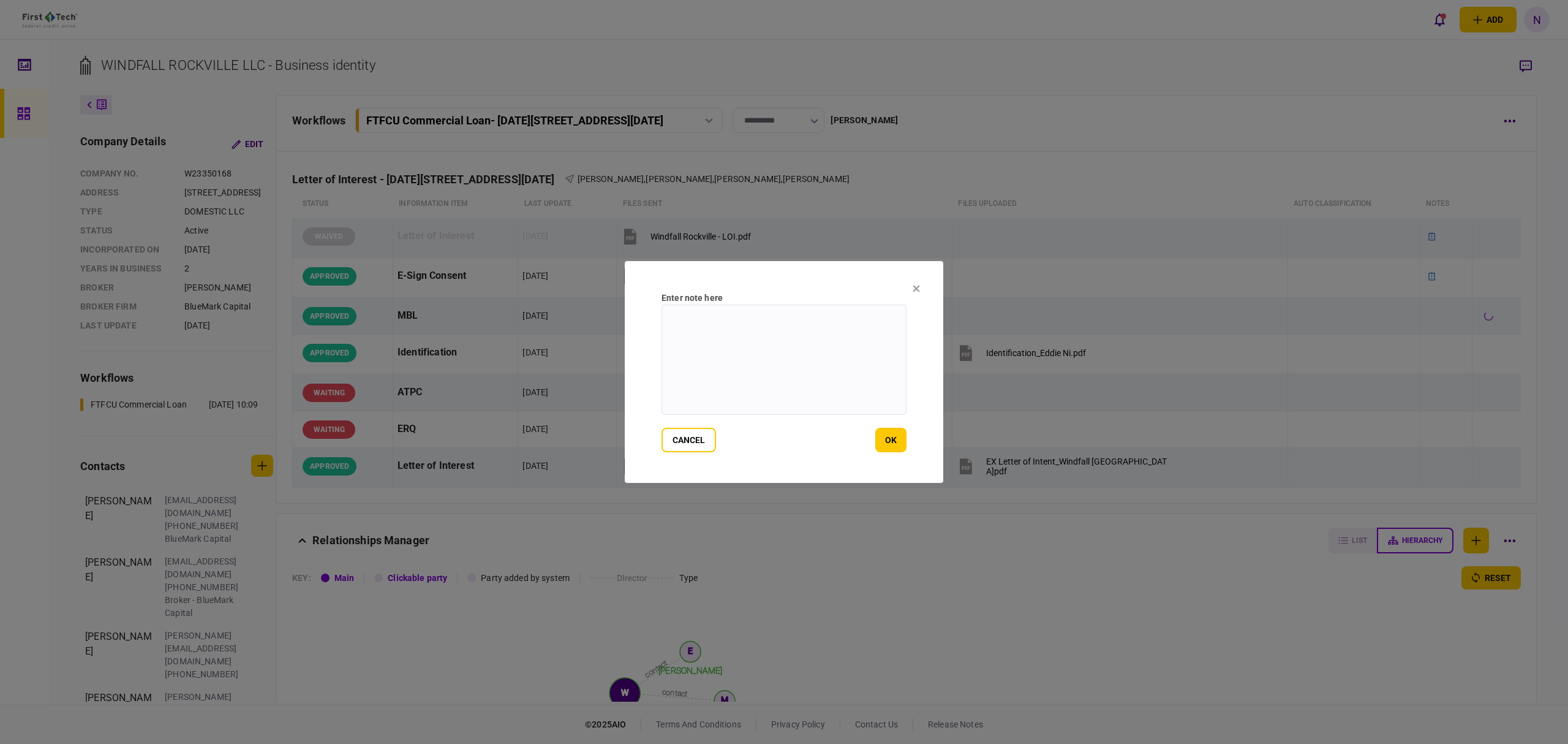
click at [822, 348] on textarea at bounding box center [784, 359] width 245 height 111
paste textarea "**********"
type textarea "**********"
click at [883, 440] on button "ok" at bounding box center [891, 439] width 31 height 24
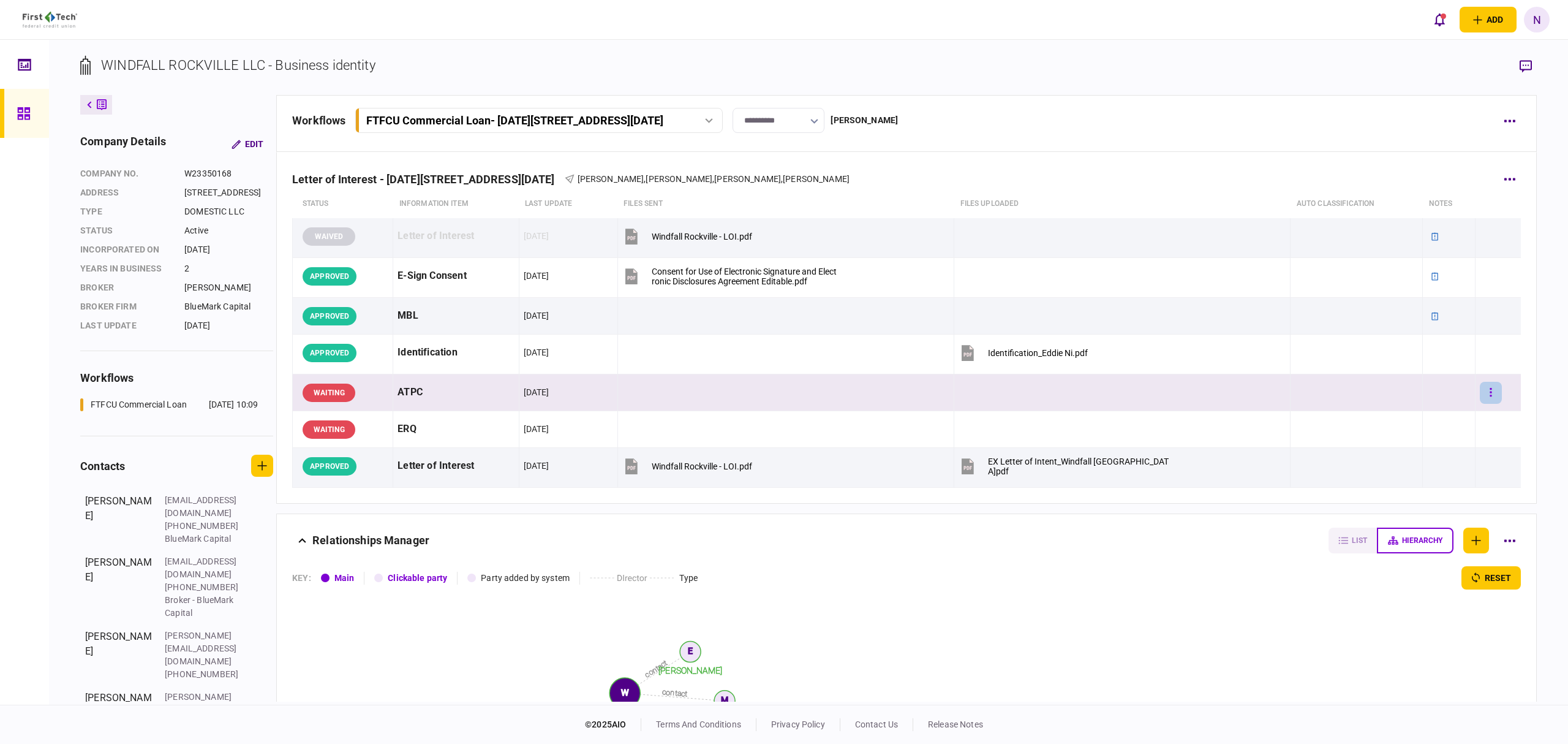
click at [1491, 393] on icon "button" at bounding box center [1492, 392] width 2 height 9
click at [1392, 414] on span "approve" at bounding box center [1385, 418] width 37 height 14
click at [1480, 392] on button "button" at bounding box center [1491, 393] width 22 height 22
click at [1390, 445] on span "add note" at bounding box center [1386, 445] width 39 height 14
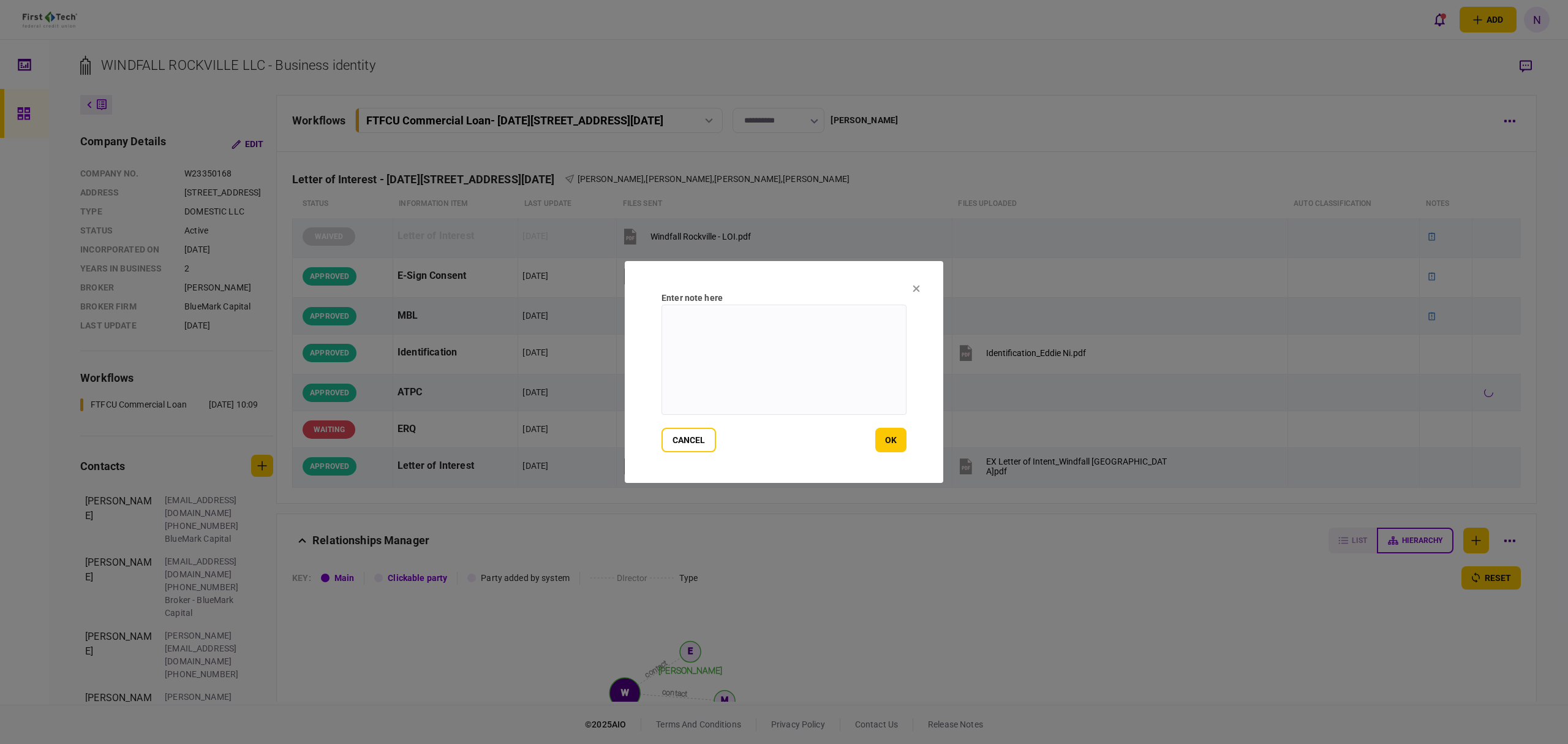
paste textarea "**********"
type textarea "**********"
click at [886, 435] on button "ok" at bounding box center [891, 439] width 31 height 24
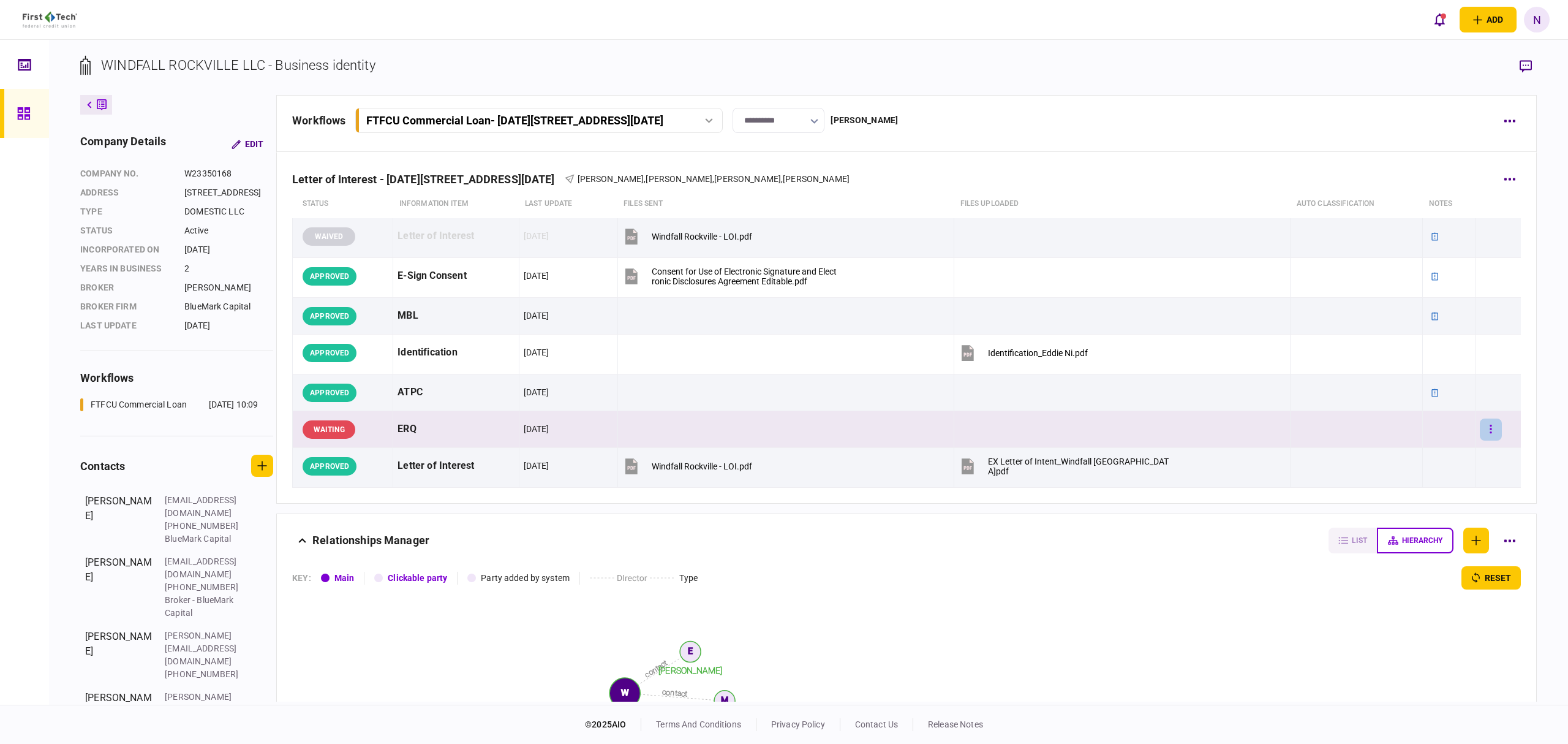
click at [1489, 437] on button "button" at bounding box center [1491, 429] width 22 height 22
click at [1397, 459] on span "approve" at bounding box center [1385, 454] width 37 height 14
click at [1485, 435] on button "button" at bounding box center [1491, 429] width 22 height 22
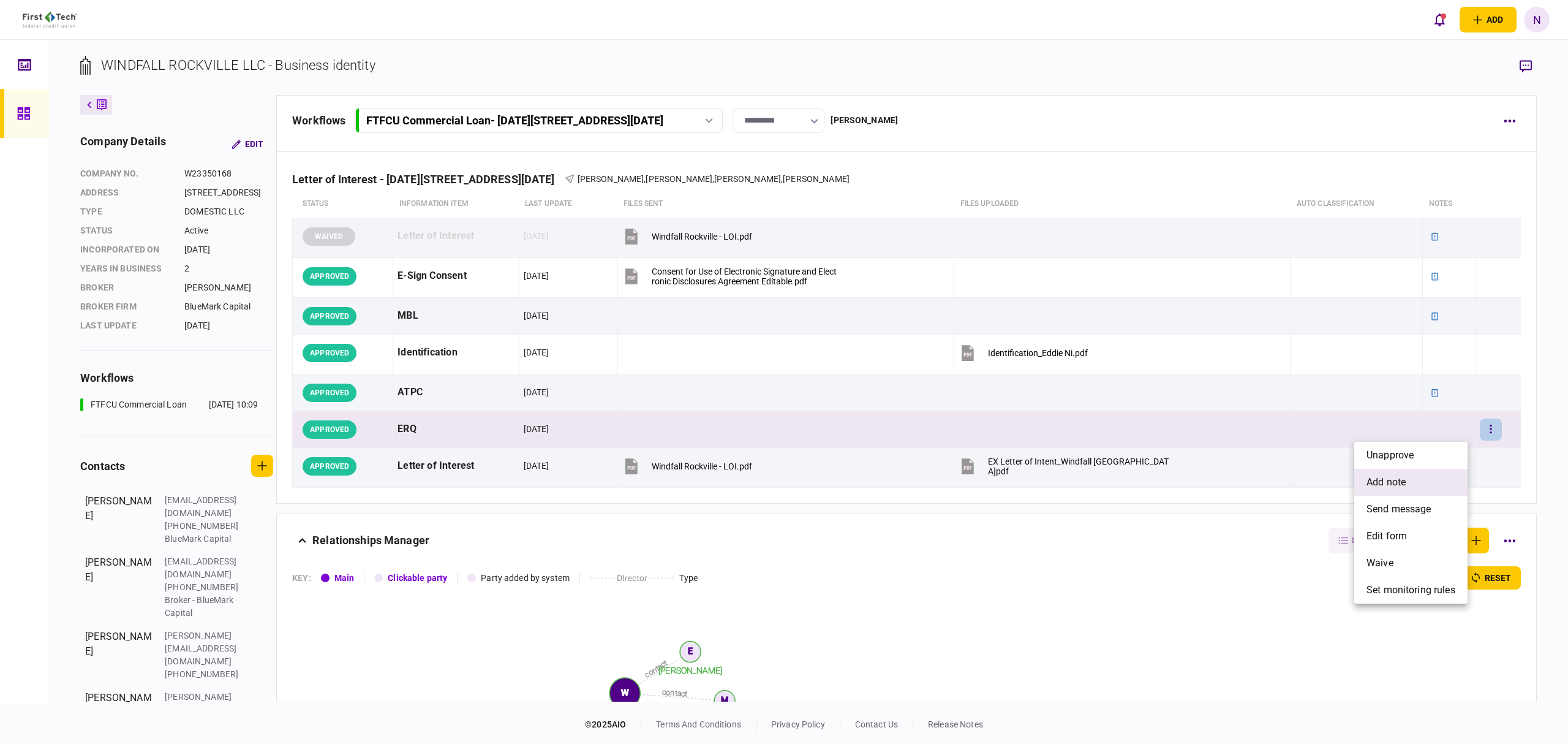
click at [1410, 486] on li "add note" at bounding box center [1411, 482] width 114 height 27
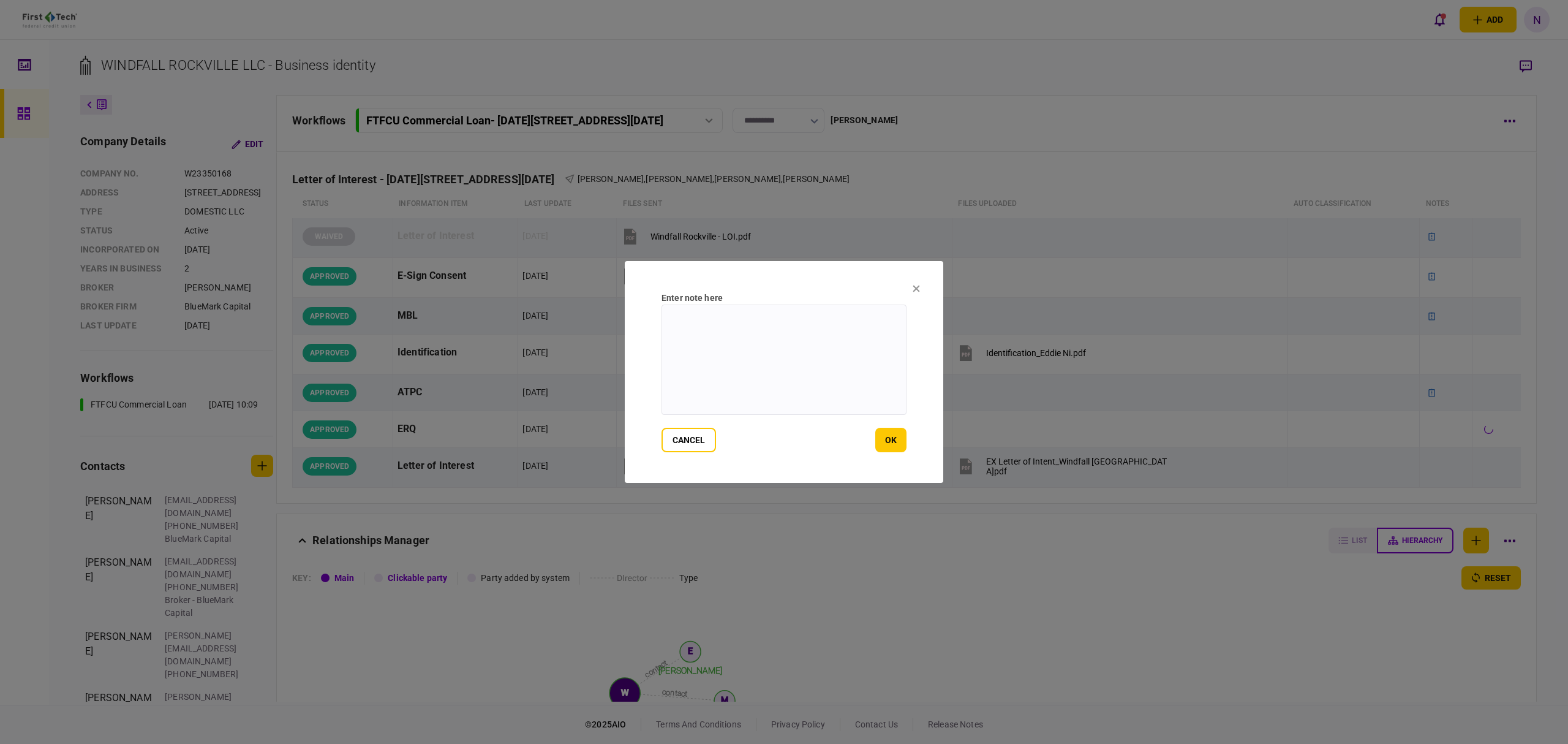
click at [756, 348] on textarea at bounding box center [784, 359] width 245 height 111
paste textarea "**********"
type textarea "**********"
click at [888, 439] on button "ok" at bounding box center [891, 439] width 31 height 24
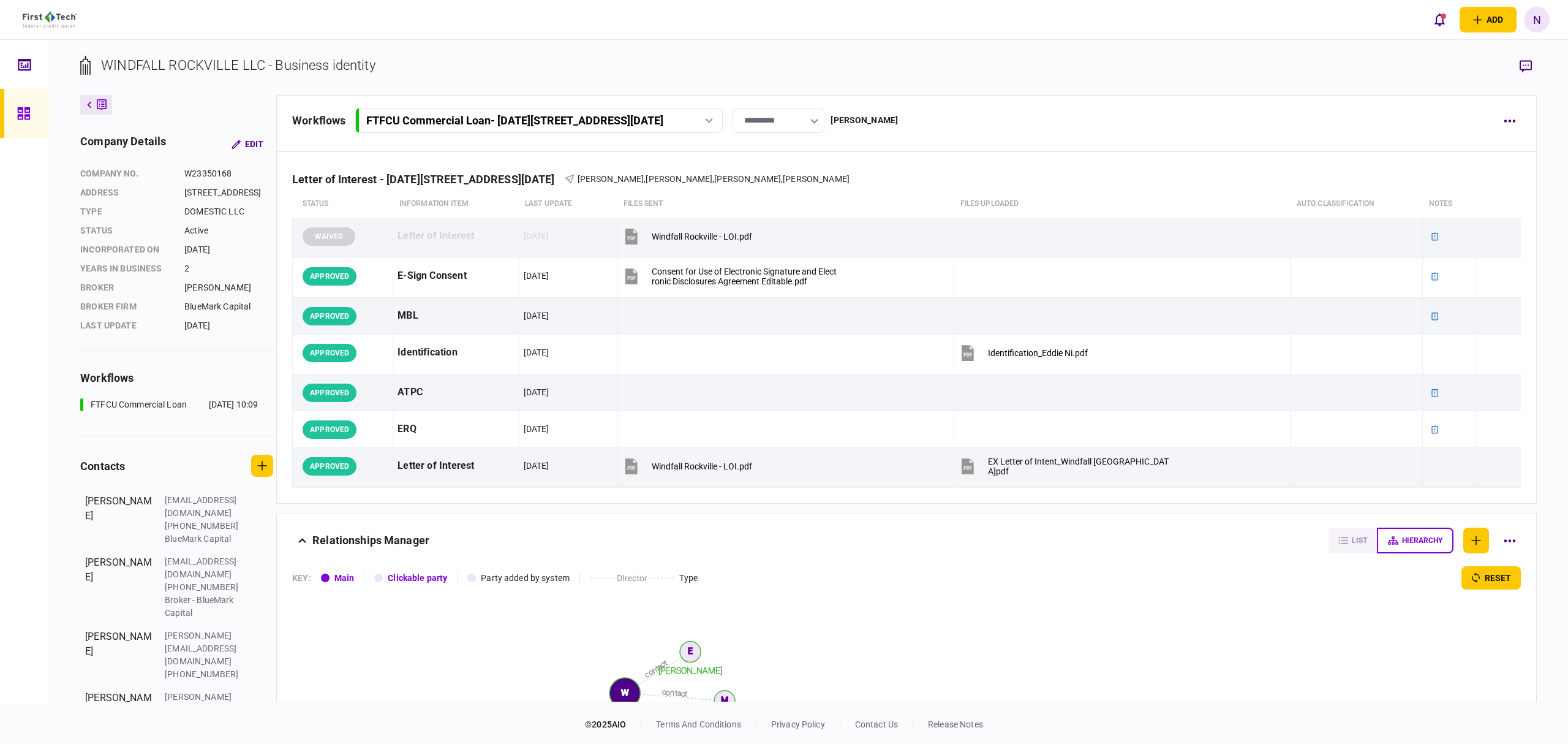
click at [99, 98] on button at bounding box center [95, 105] width 32 height 19
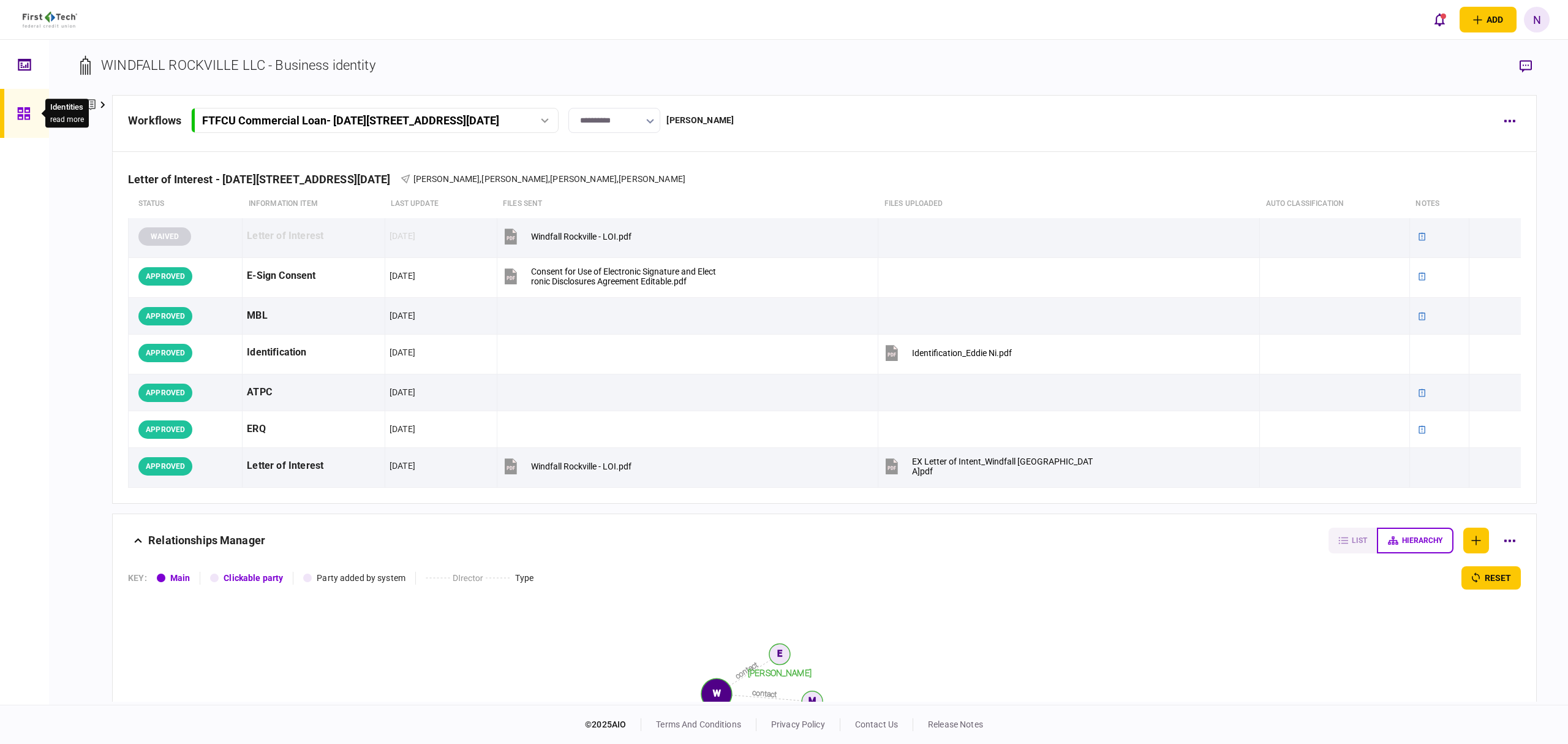
drag, startPoint x: 32, startPoint y: 98, endPoint x: 45, endPoint y: 109, distance: 17.0
click at [32, 98] on div at bounding box center [27, 113] width 19 height 49
